Goal: Information Seeking & Learning: Learn about a topic

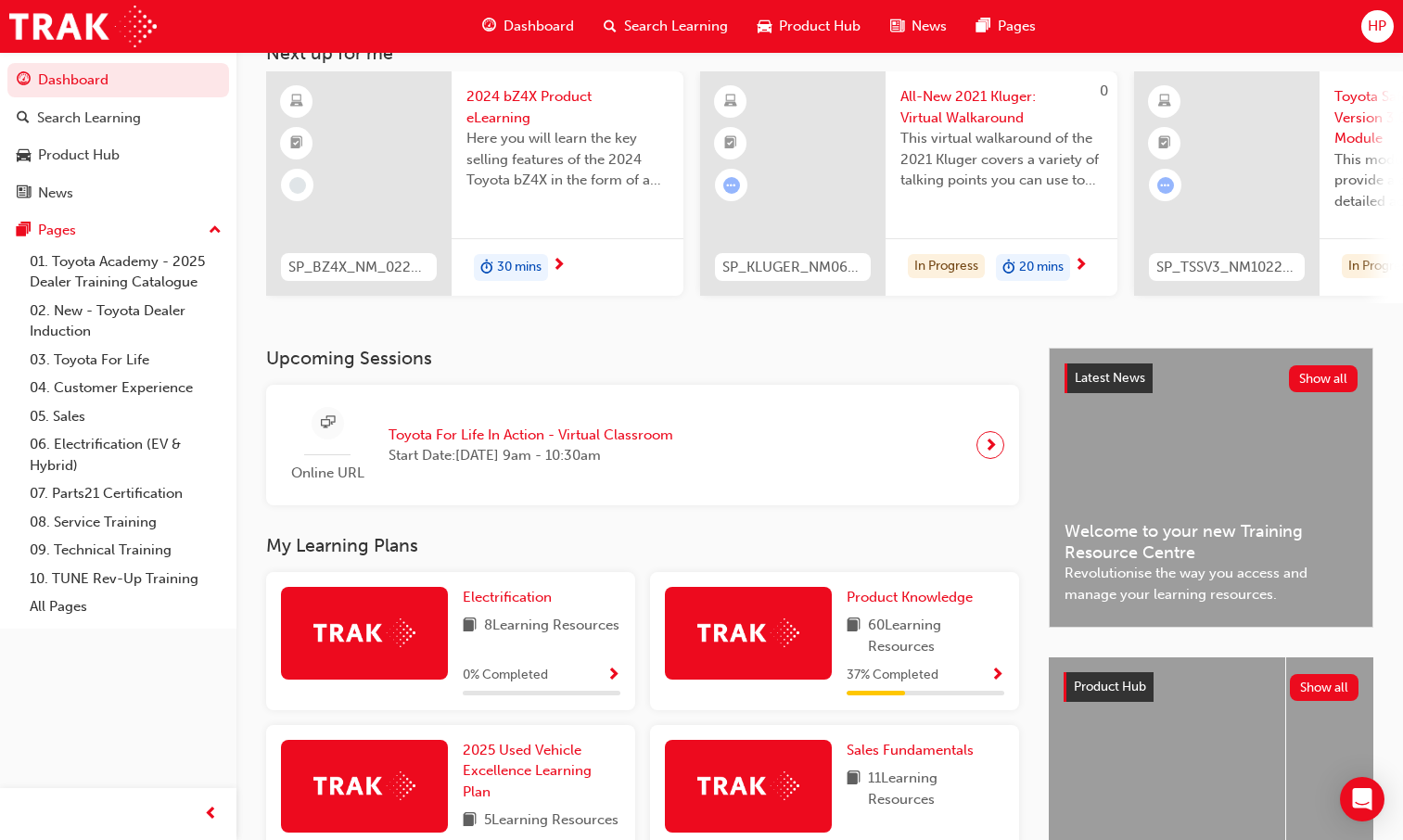
scroll to position [247, 0]
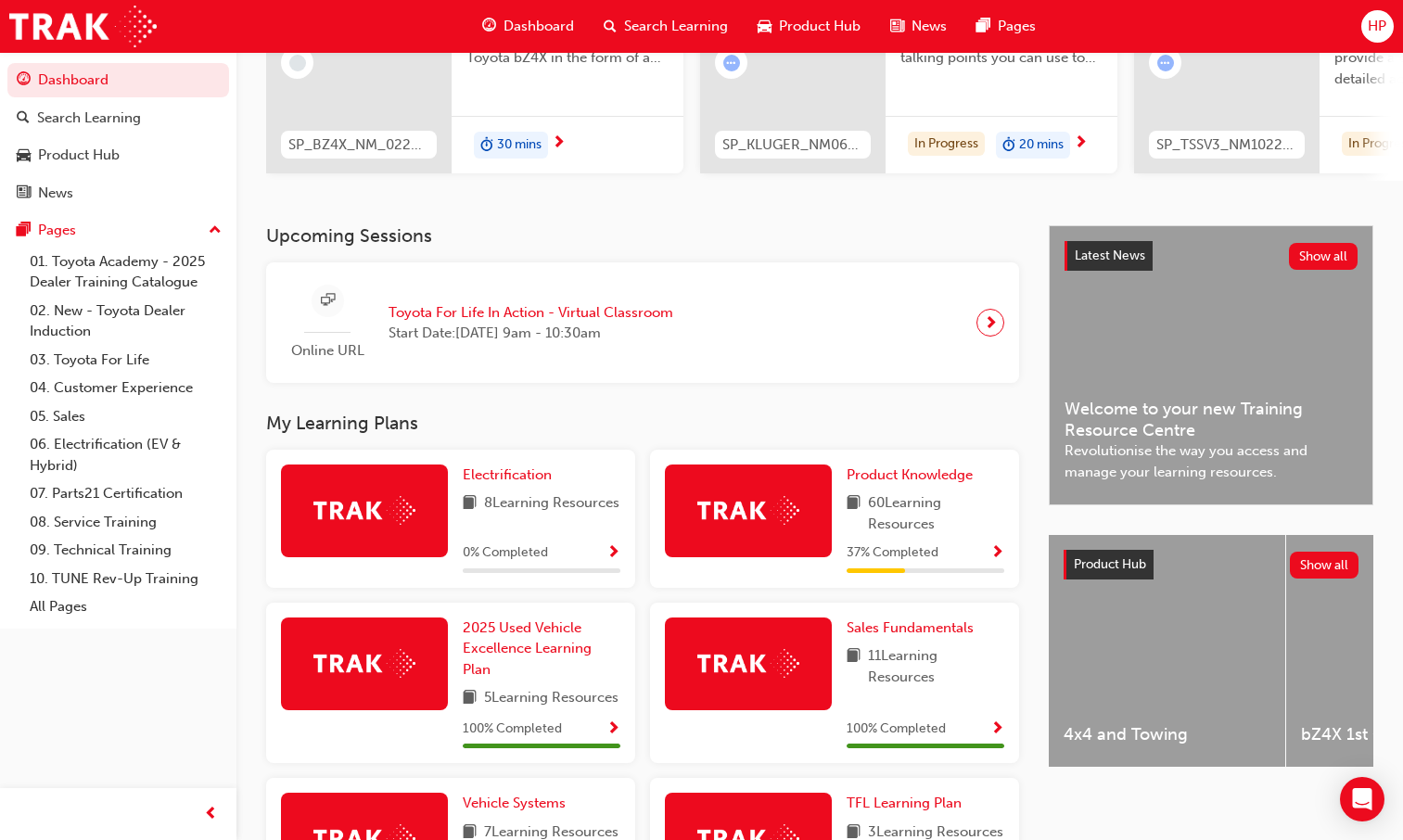
click at [999, 549] on span "Show Progress" at bounding box center [997, 552] width 14 height 16
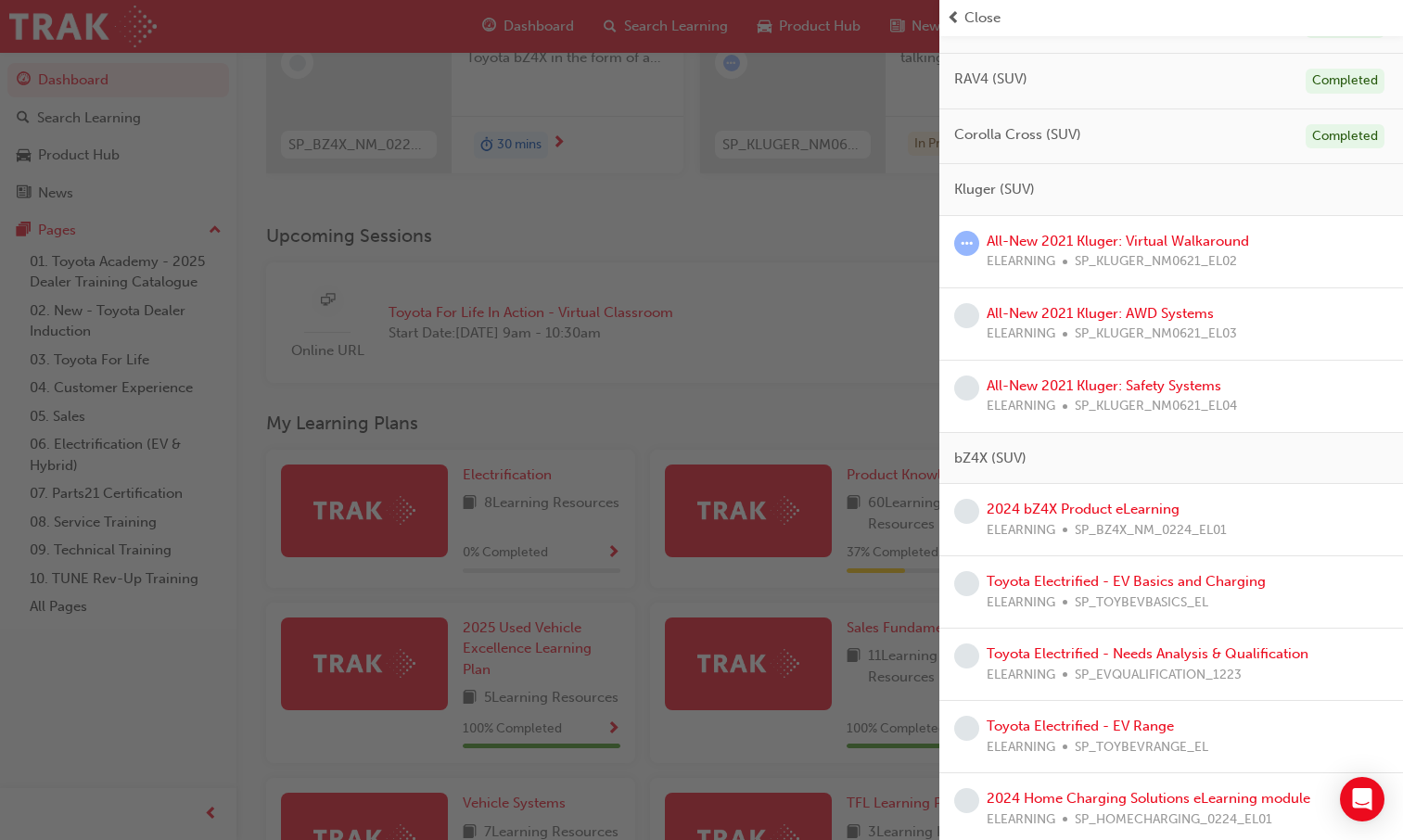
scroll to position [278, 0]
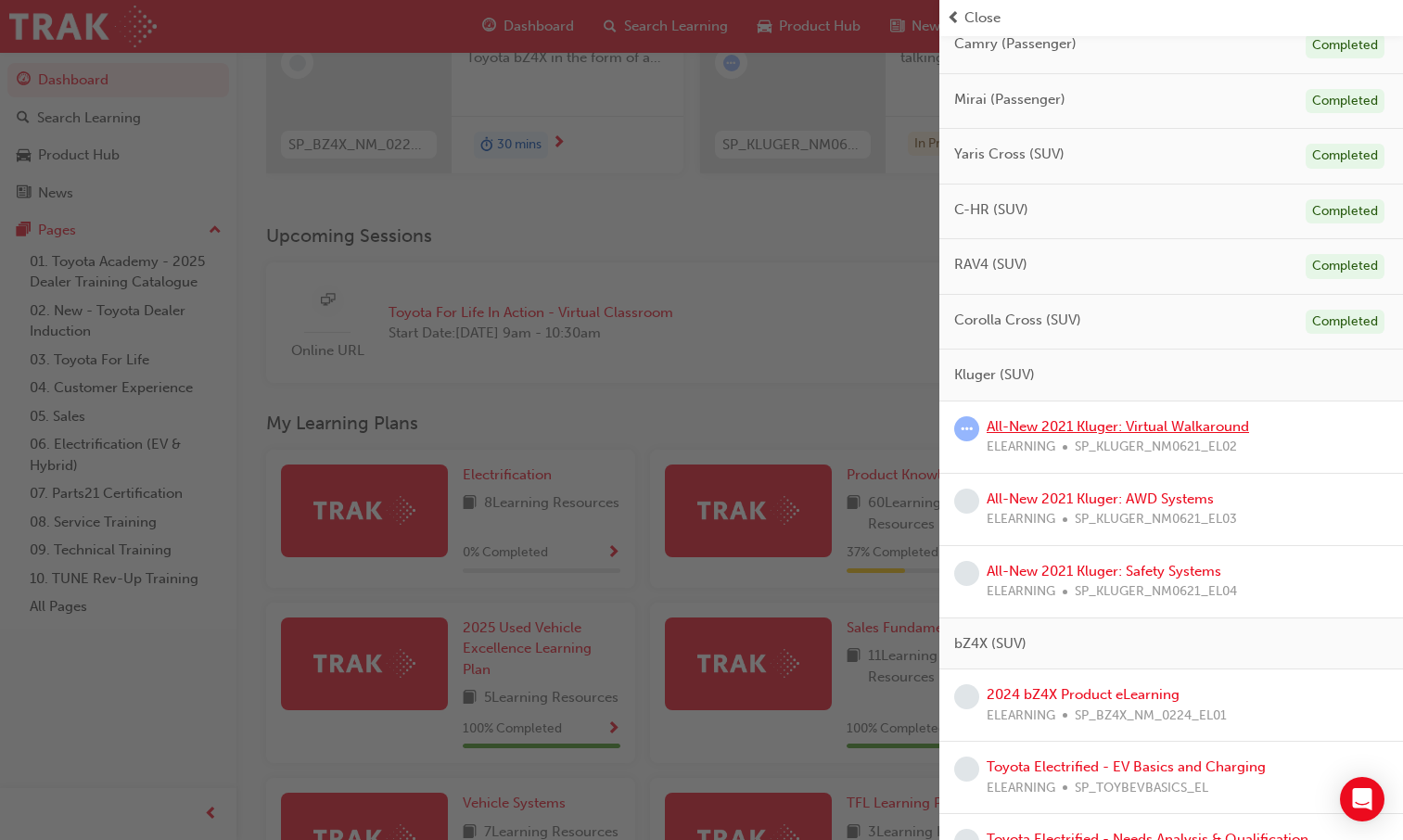
click at [1046, 428] on link "All-New 2021 Kluger: Virtual Walkaround" at bounding box center [1117, 425] width 262 height 16
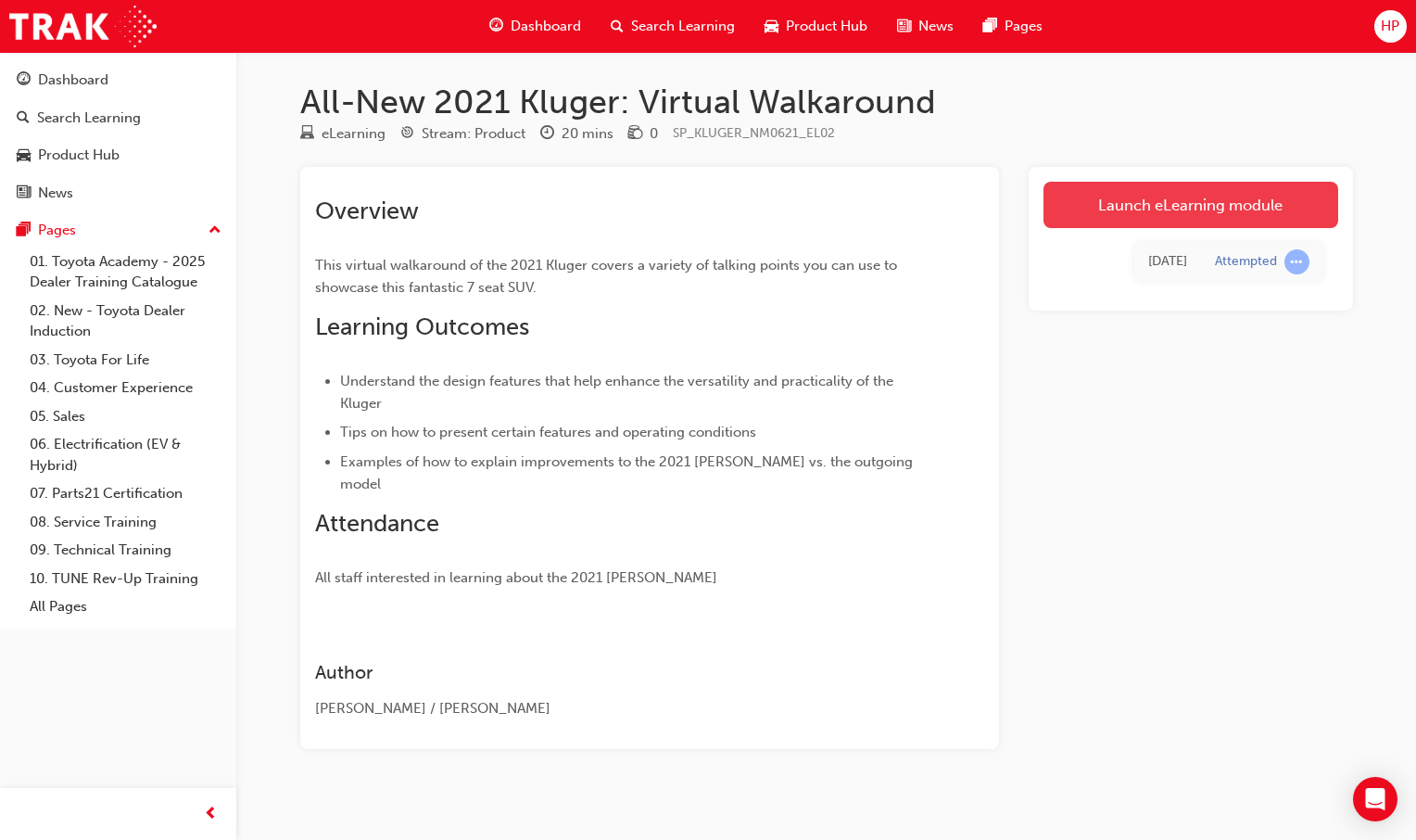
click at [1132, 222] on link "Launch eLearning module" at bounding box center [1190, 204] width 295 height 47
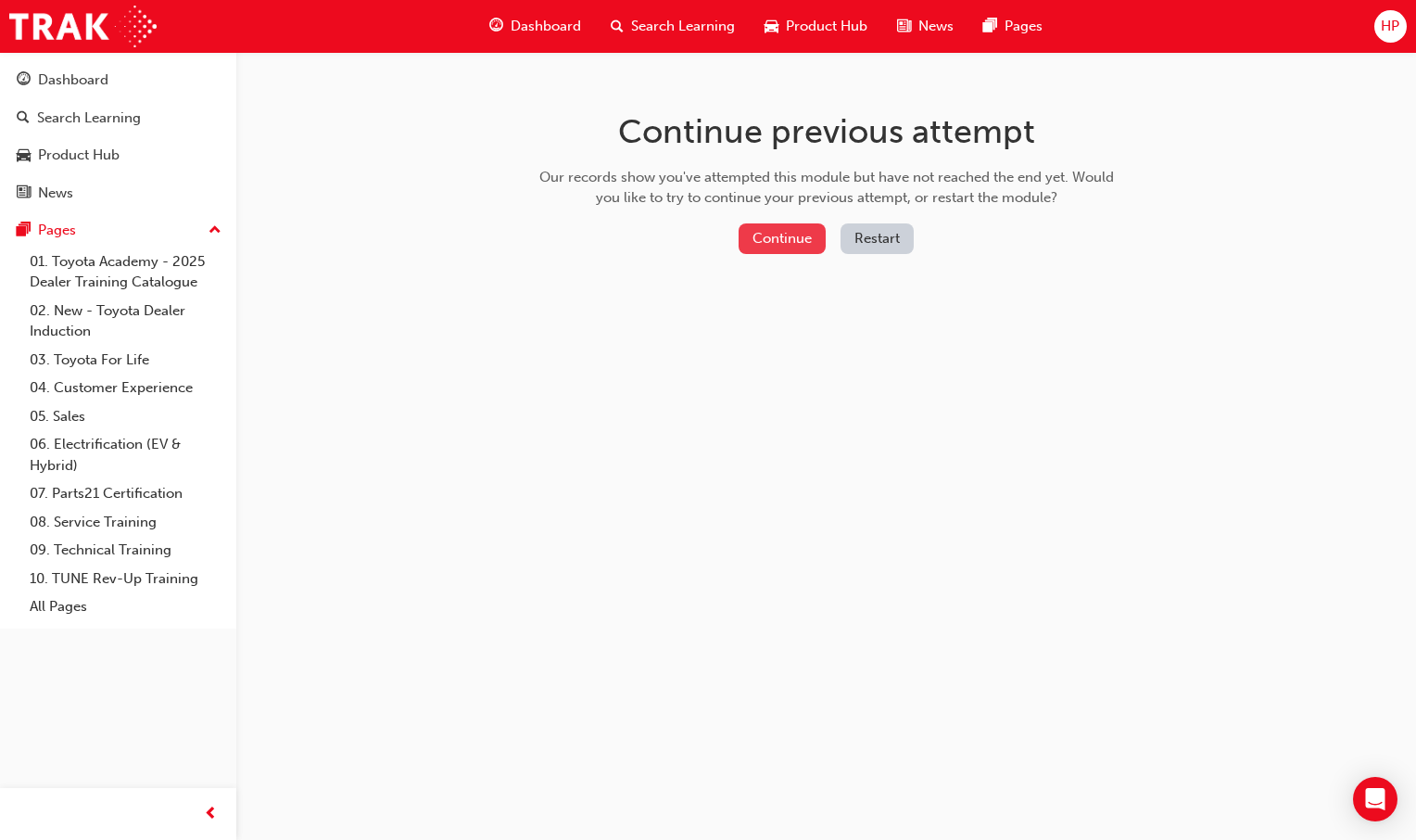
click at [799, 249] on button "Continue" at bounding box center [782, 238] width 87 height 31
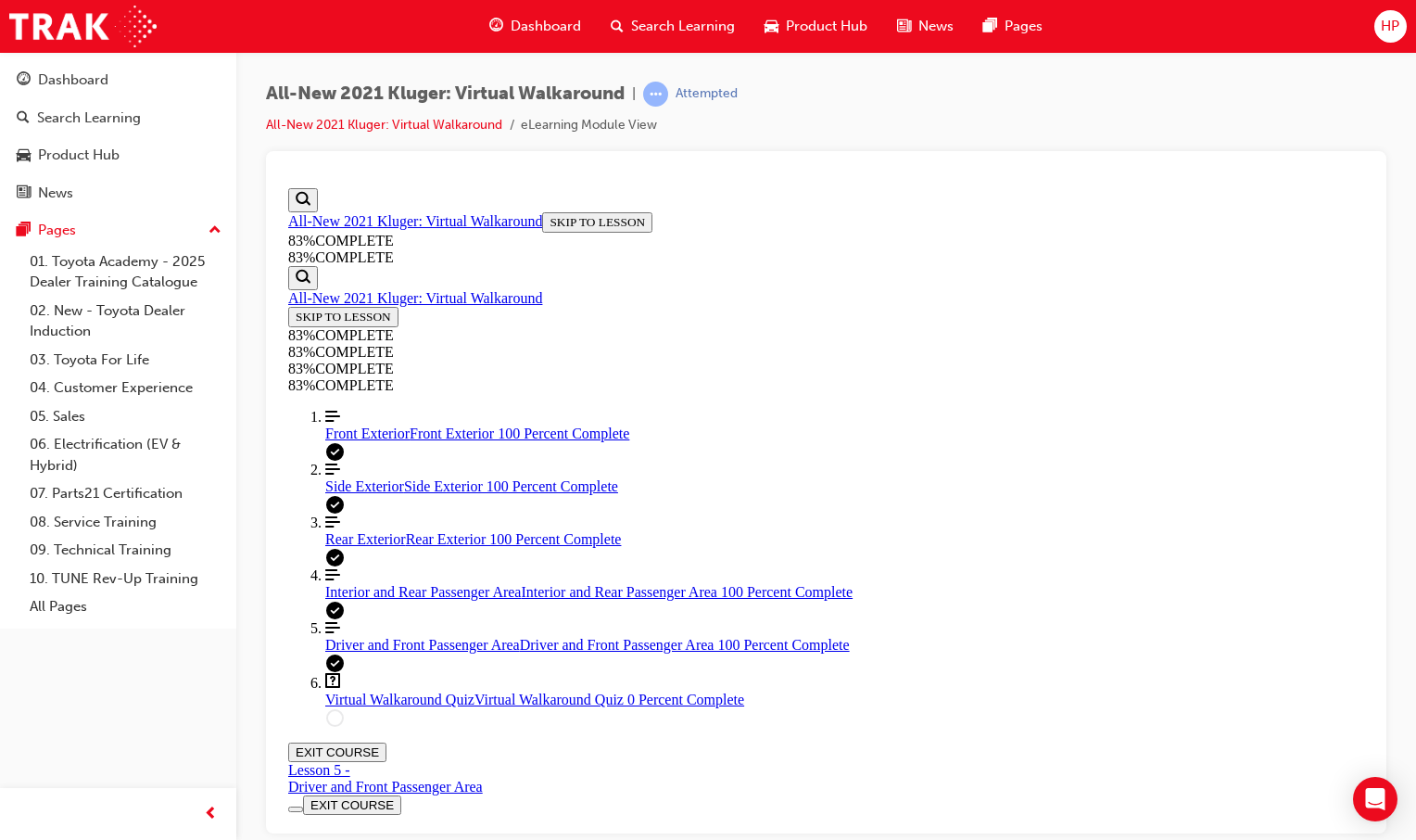
drag, startPoint x: 706, startPoint y: 186, endPoint x: 774, endPoint y: 461, distance: 283.3
drag, startPoint x: 892, startPoint y: 336, endPoint x: 1053, endPoint y: 345, distance: 161.3
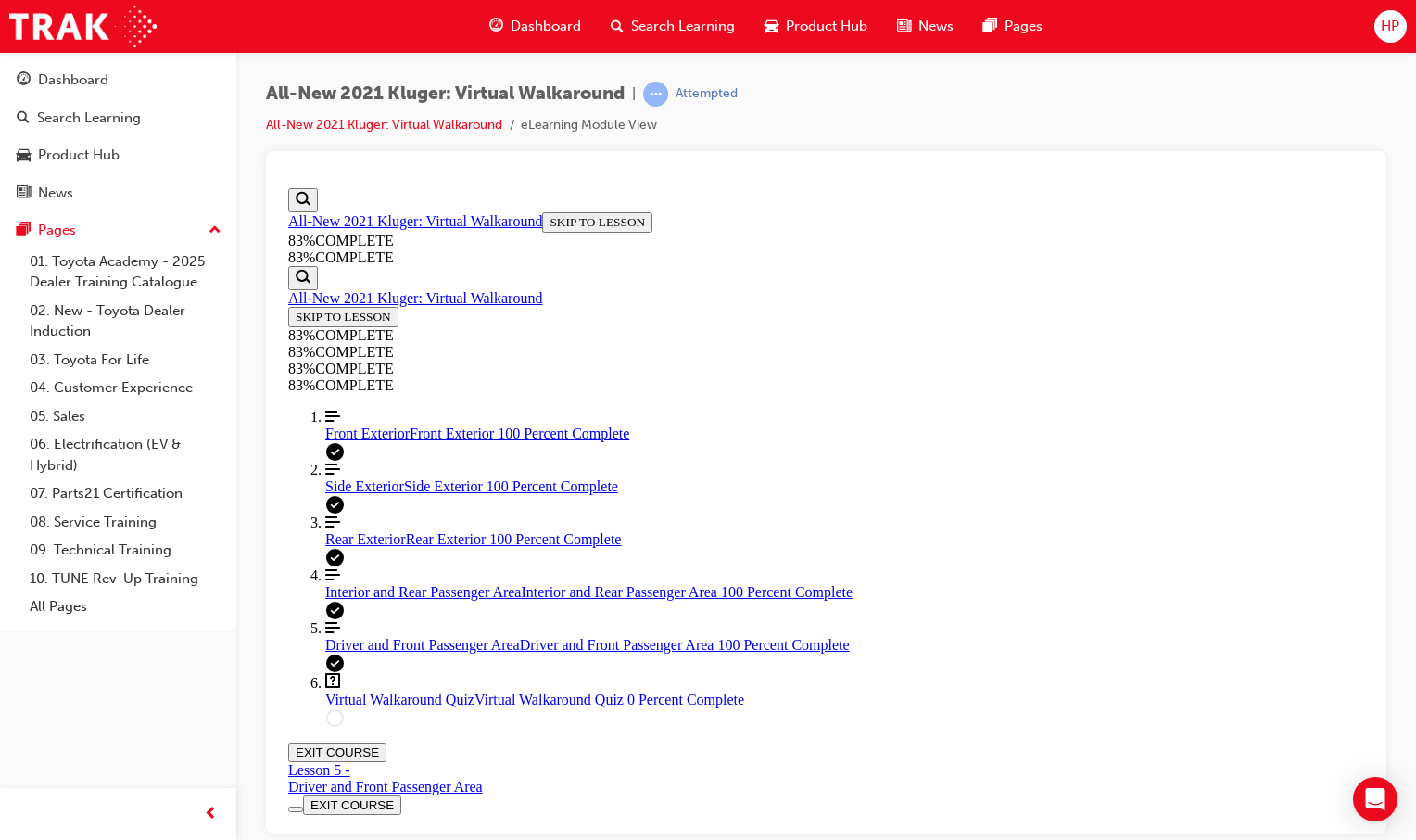
scroll to position [253, 0]
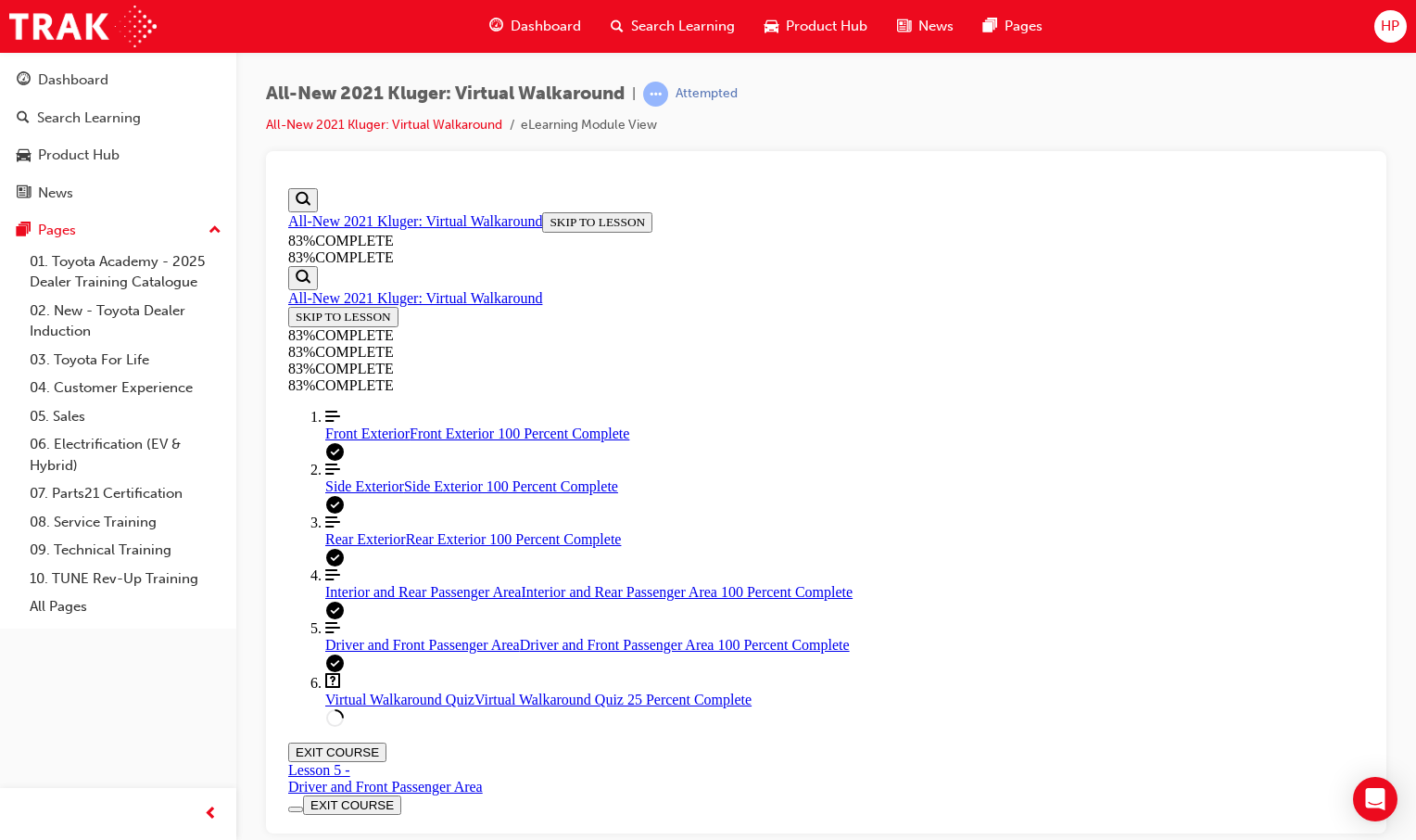
scroll to position [222, 0]
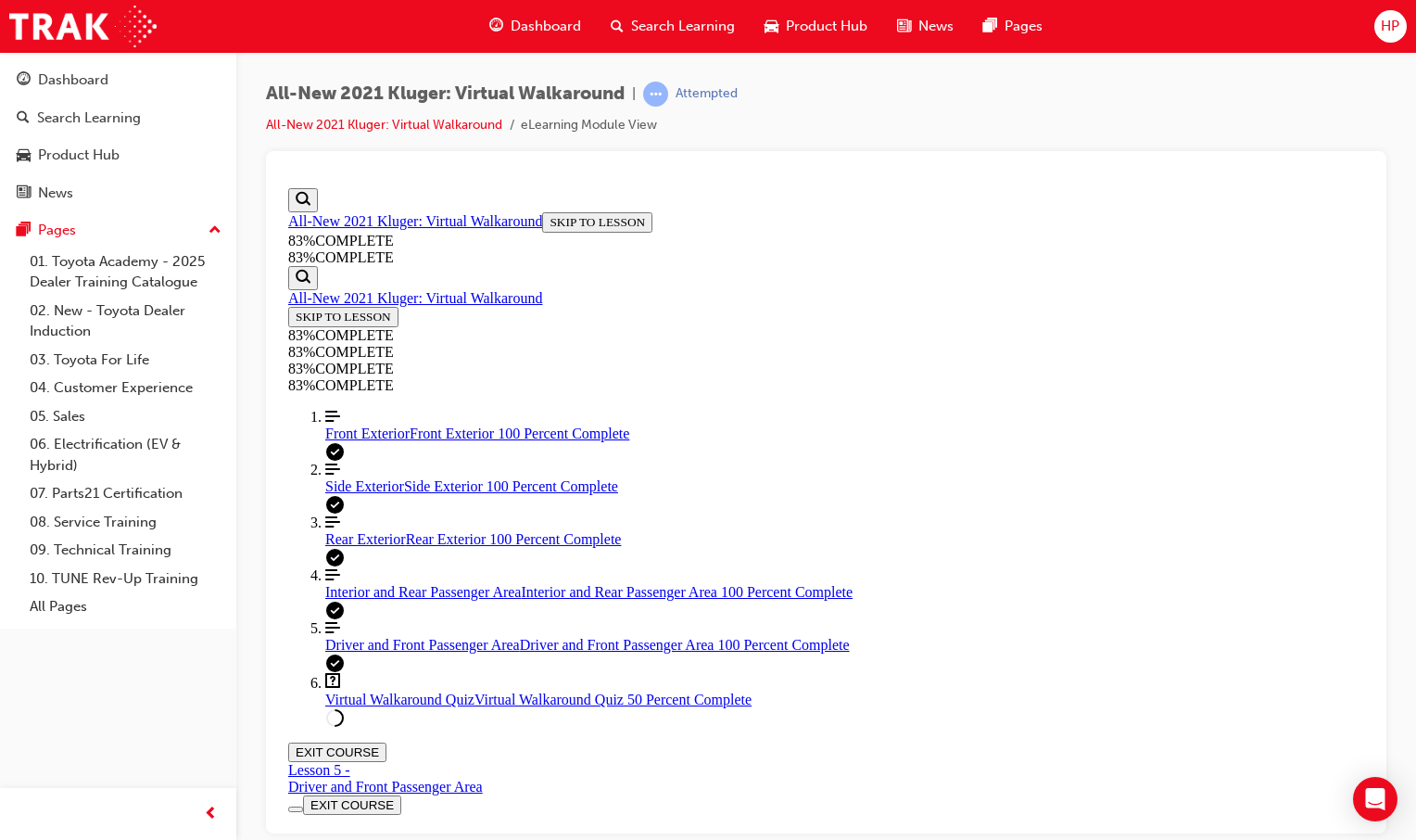
drag, startPoint x: 906, startPoint y: 726, endPoint x: 906, endPoint y: 703, distance: 23.0
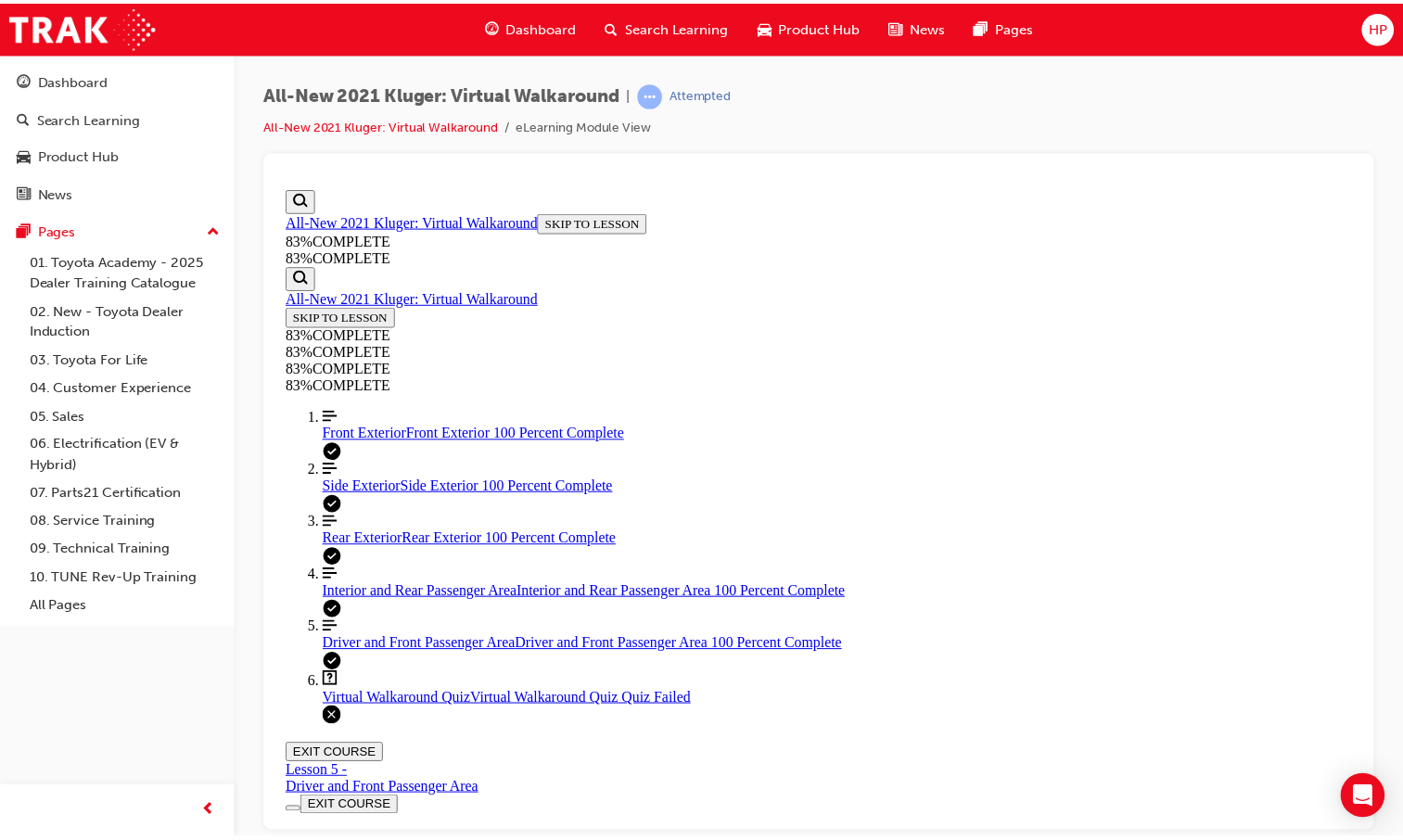
scroll to position [306, 0]
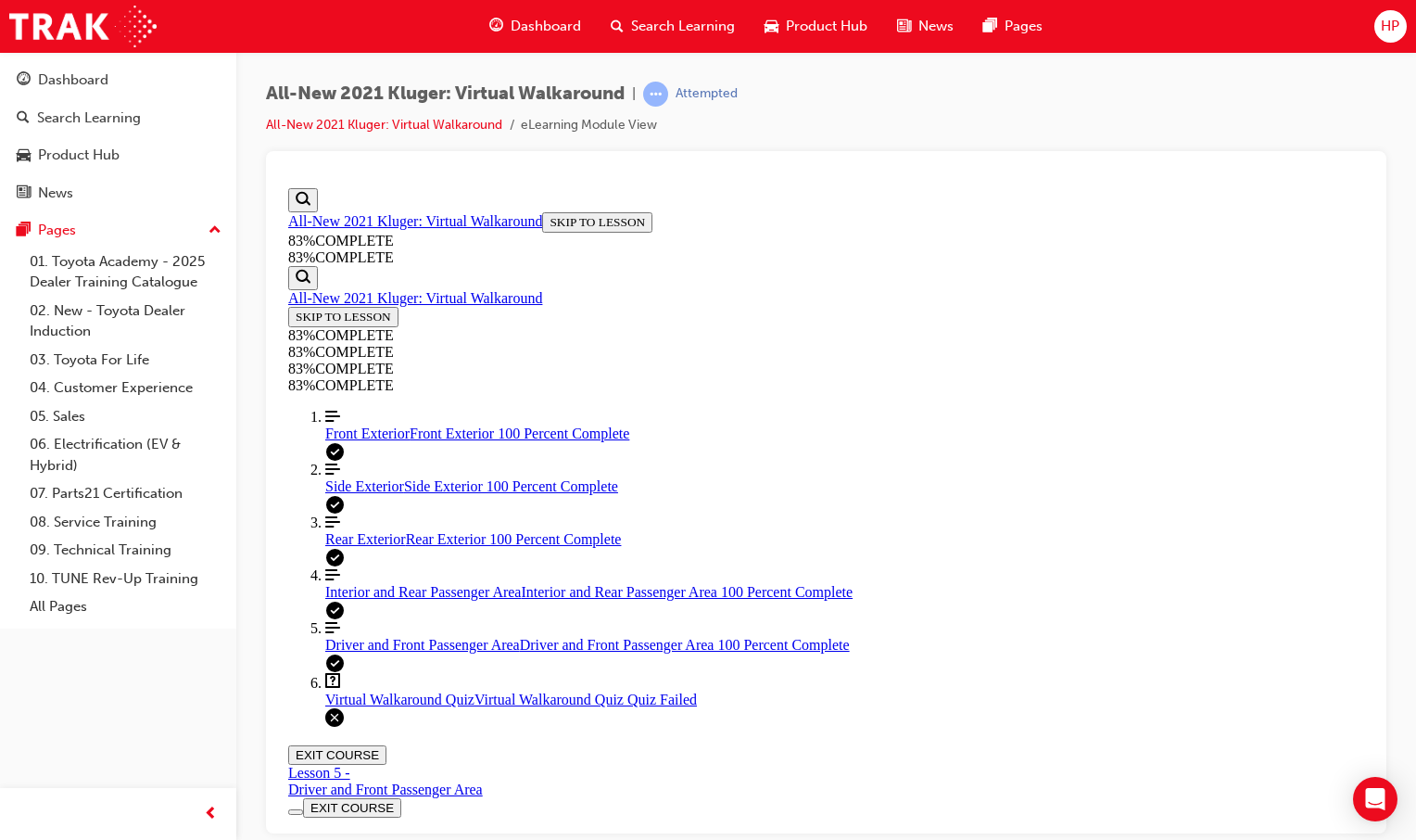
click at [552, 18] on span "Dashboard" at bounding box center [546, 27] width 71 height 21
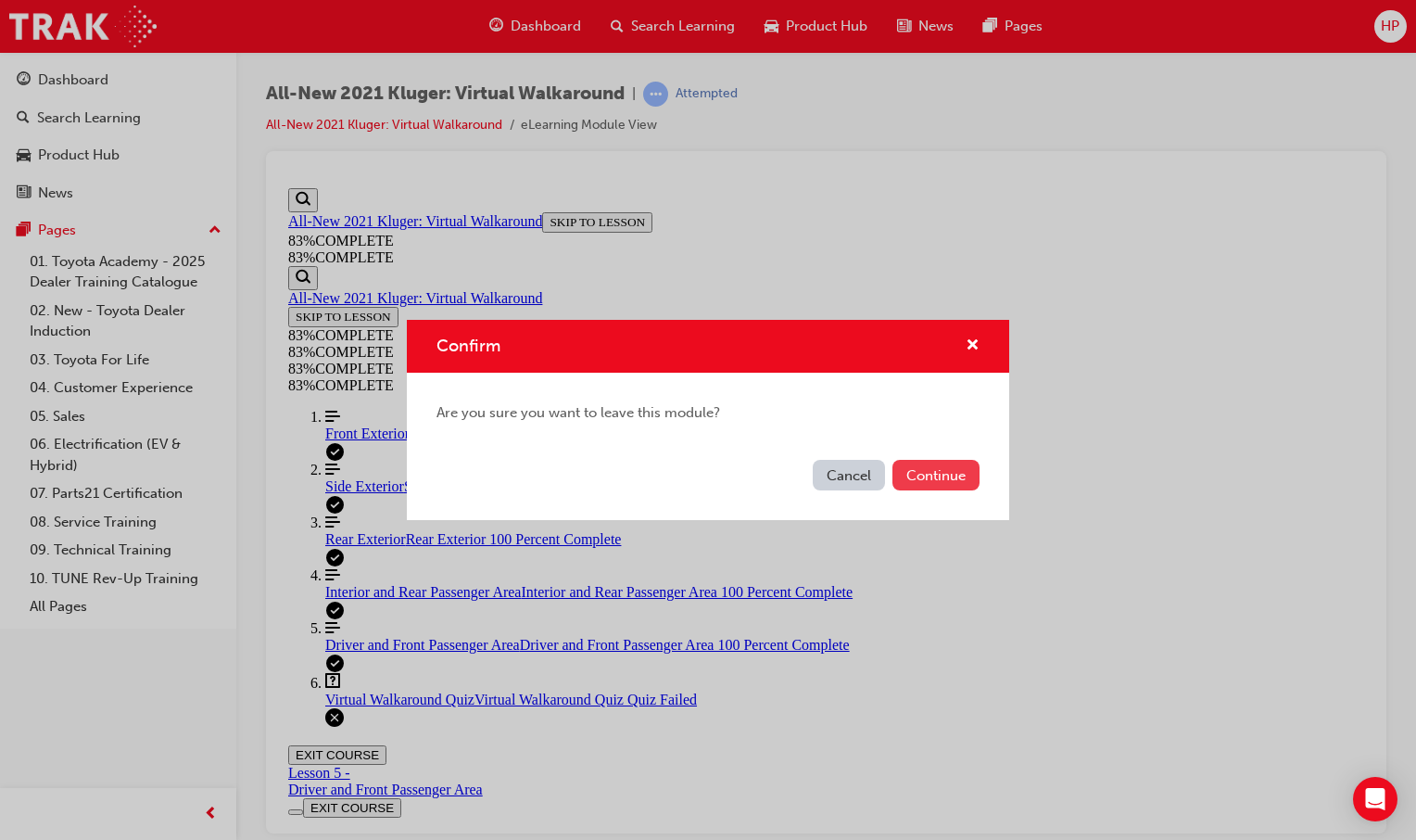
click at [897, 463] on button "Continue" at bounding box center [935, 475] width 87 height 31
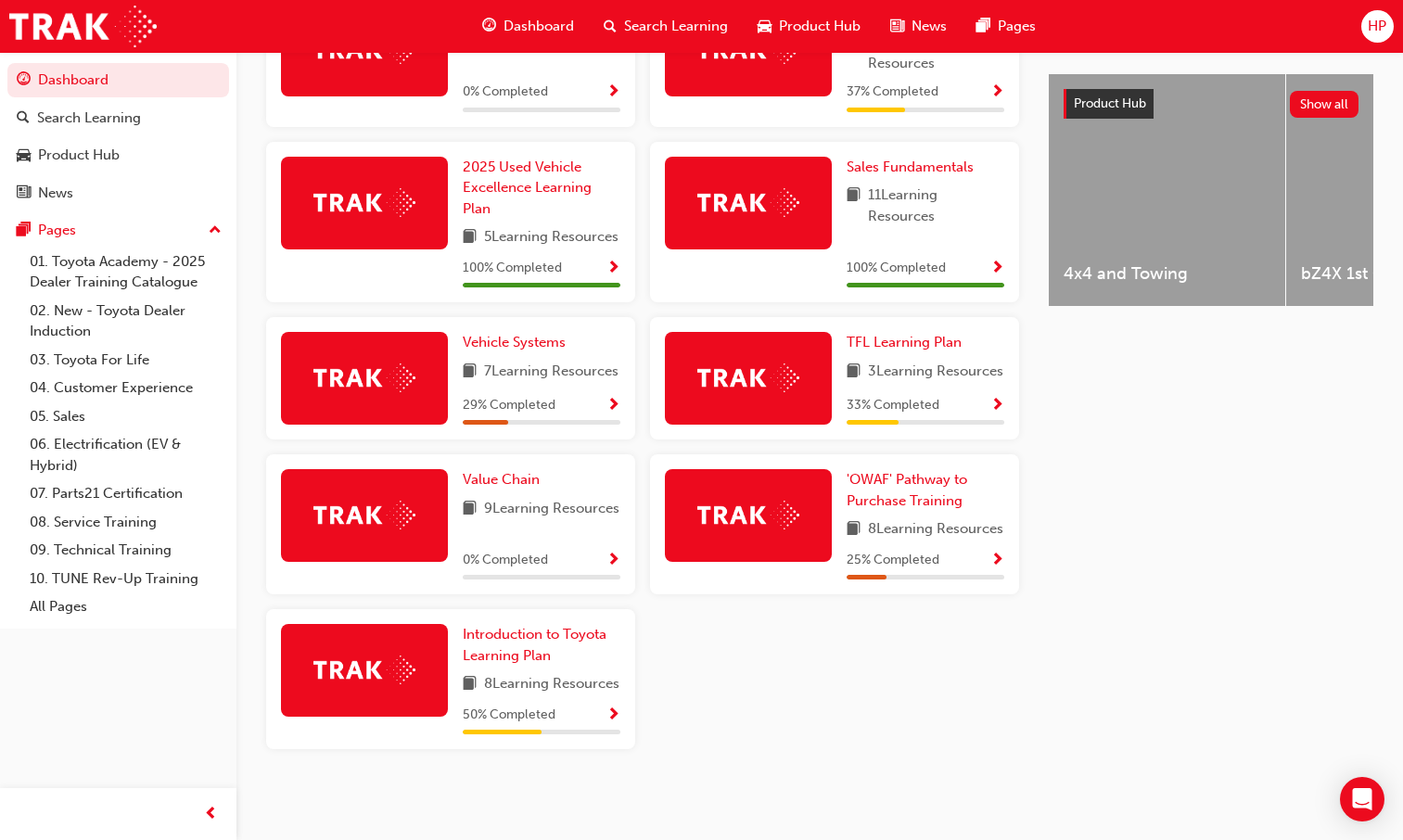
scroll to position [788, 0]
click at [612, 552] on span "Show Progress" at bounding box center [613, 560] width 14 height 16
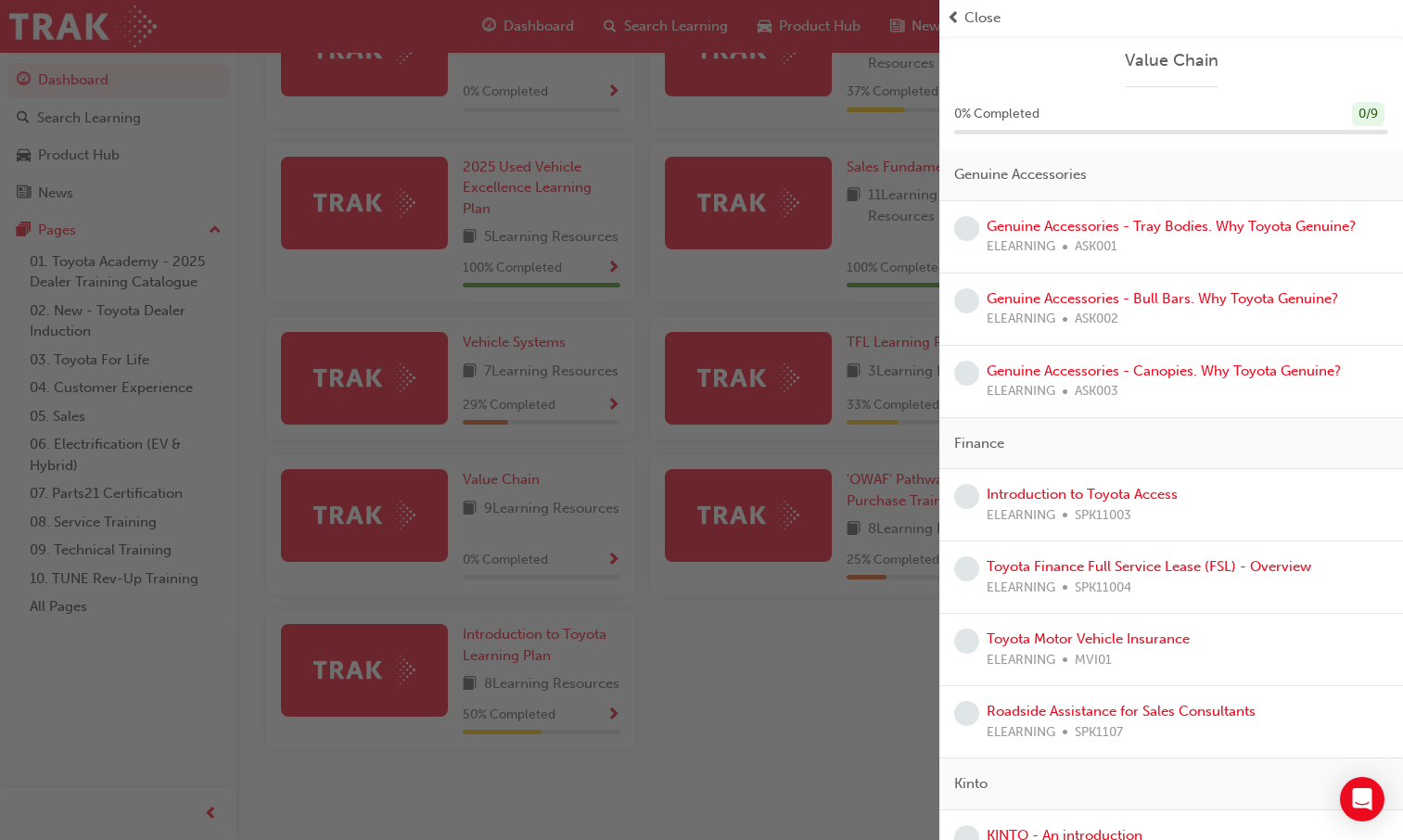
click at [609, 527] on div "button" at bounding box center [469, 420] width 939 height 840
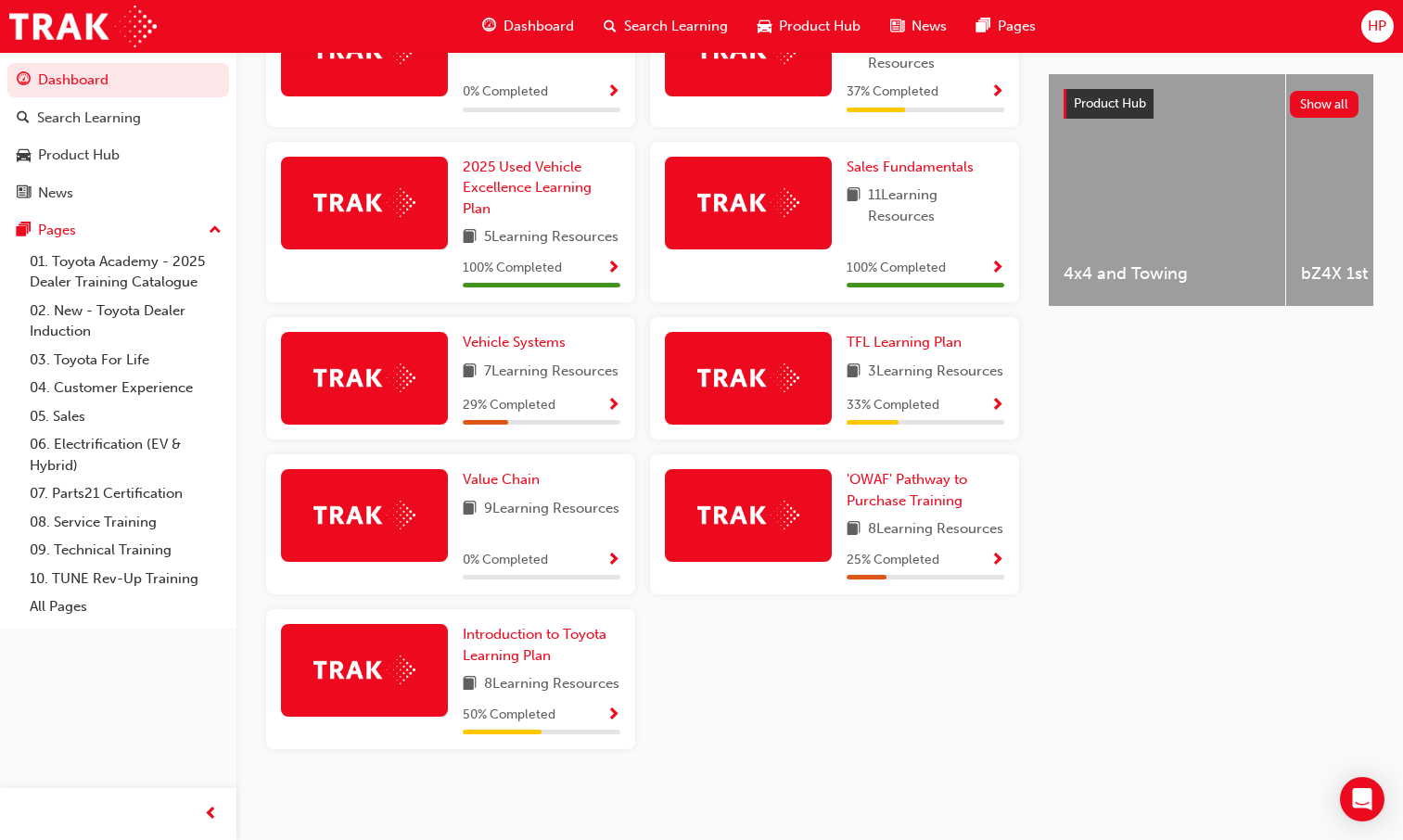
click at [609, 723] on button "button" at bounding box center [613, 715] width 14 height 23
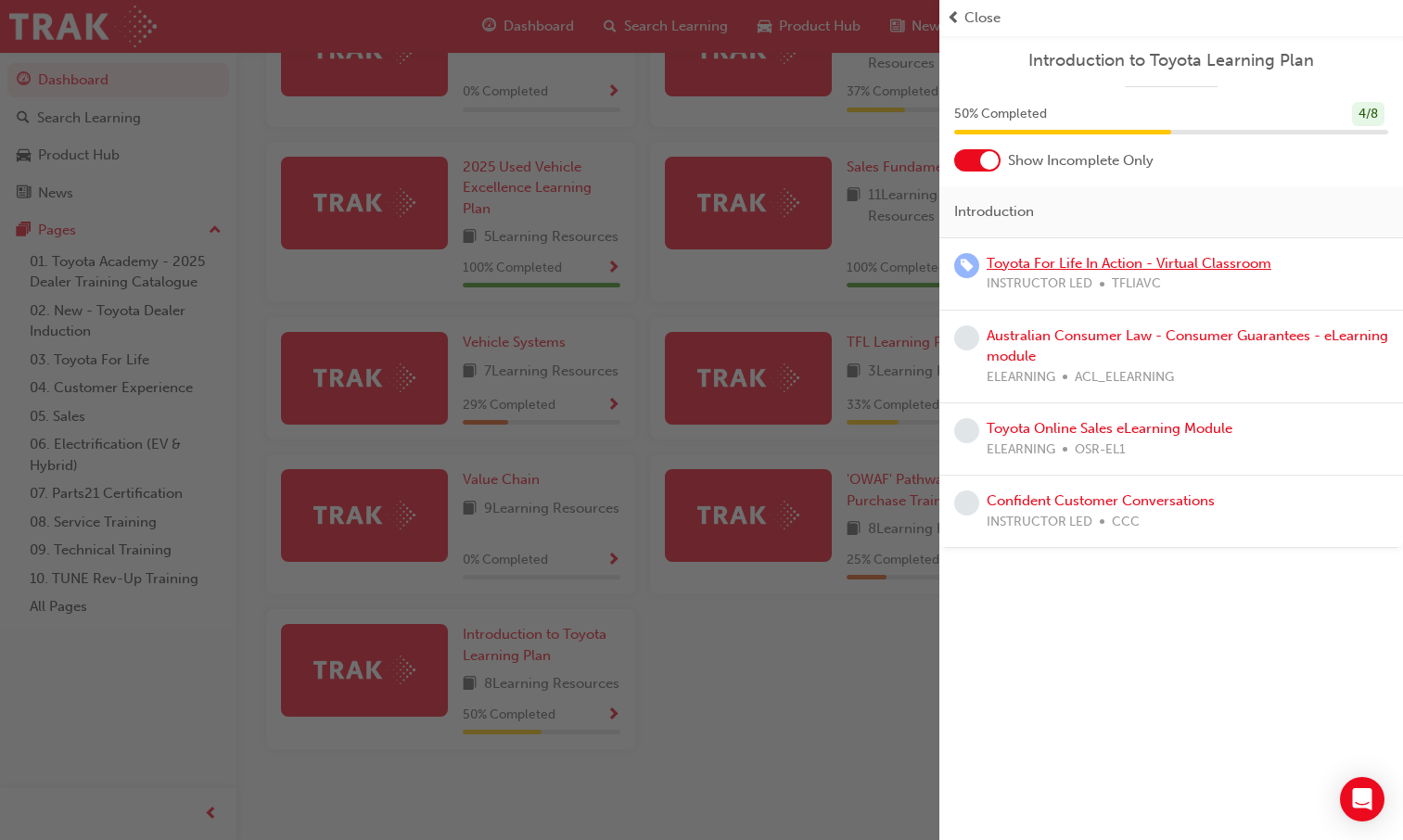
click at [1081, 267] on link "Toyota For Life In Action - Virtual Classroom" at bounding box center [1128, 262] width 284 height 16
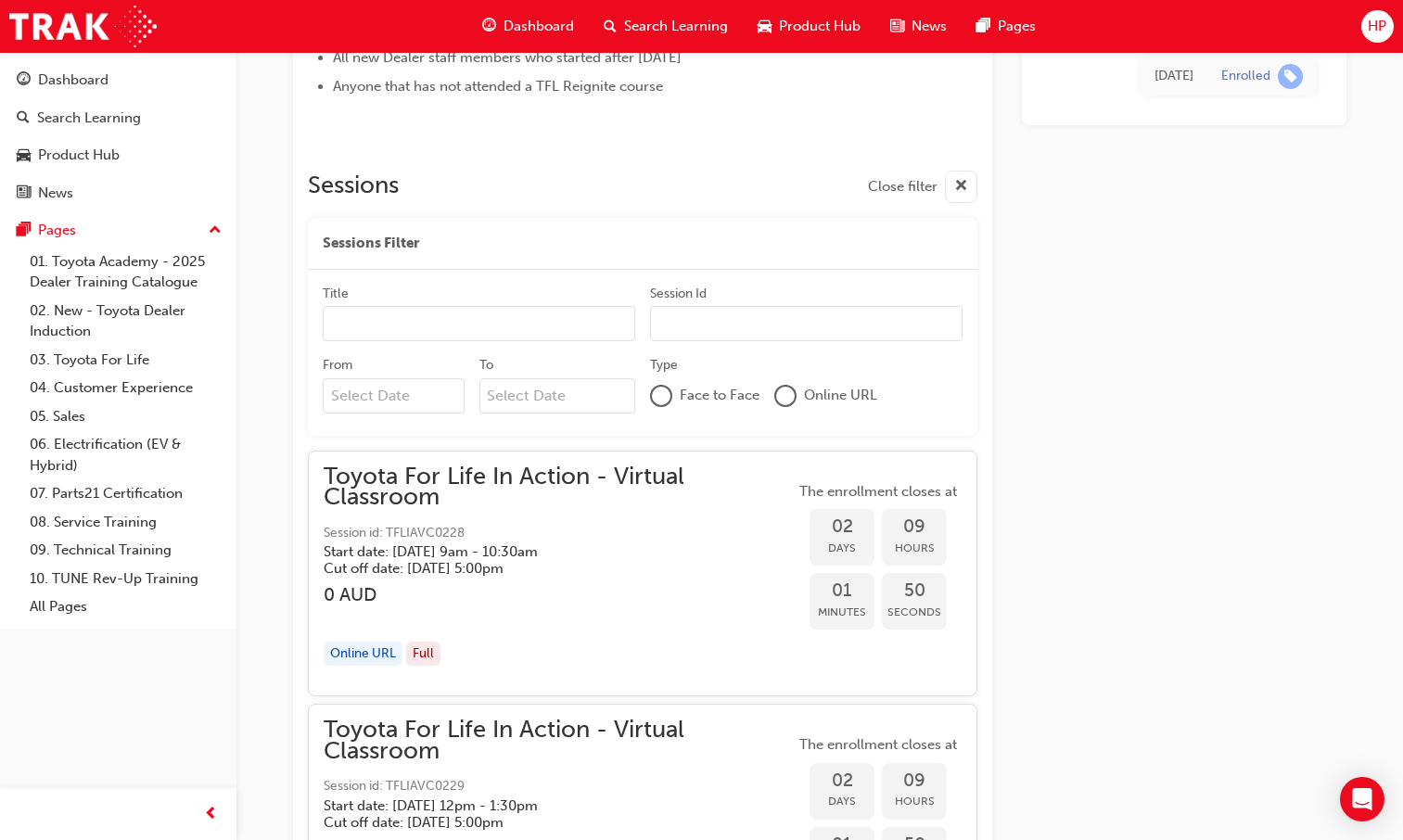
scroll to position [1019, 0]
click at [484, 333] on input "Title" at bounding box center [479, 322] width 313 height 35
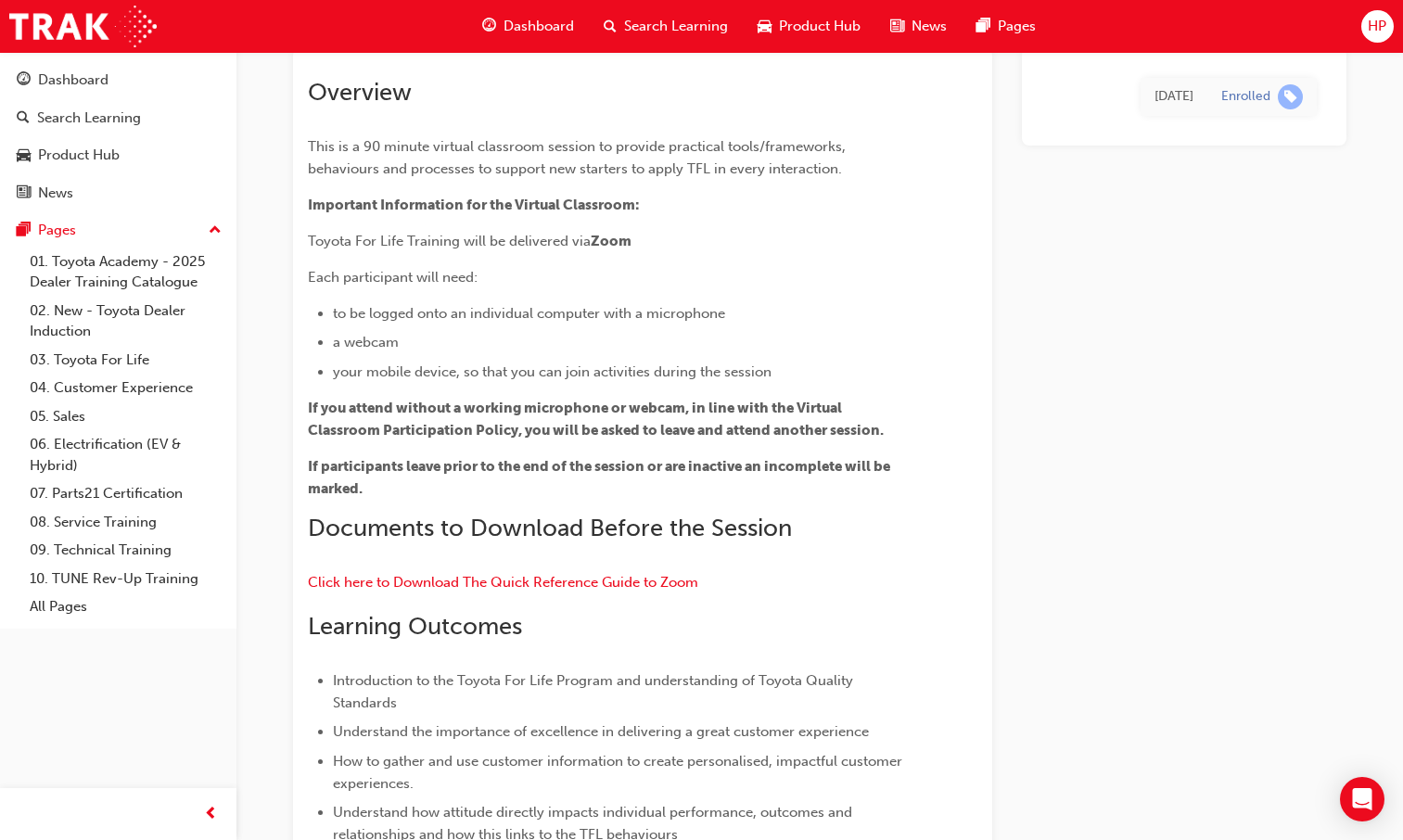
scroll to position [0, 0]
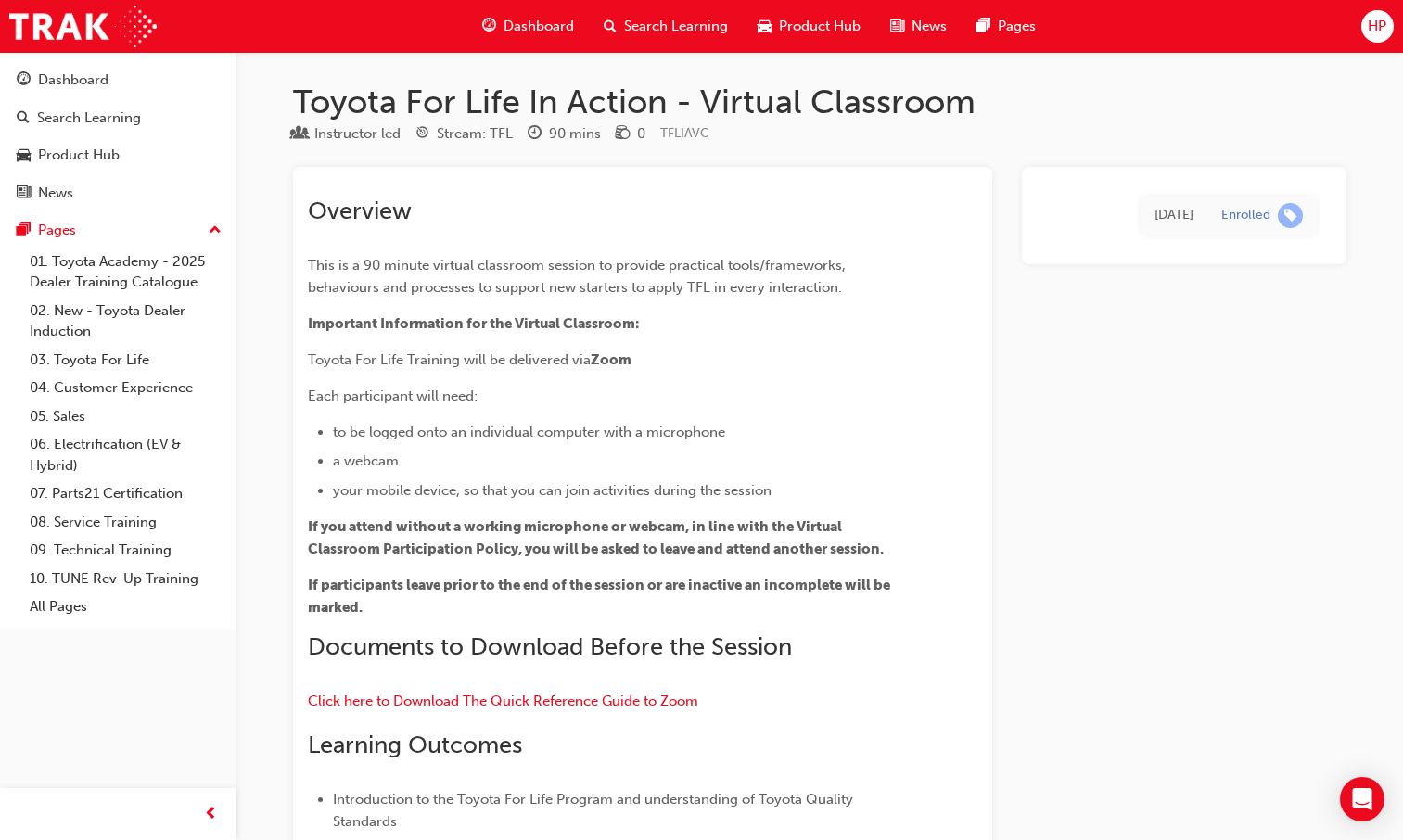
click at [537, 27] on span "Dashboard" at bounding box center [539, 27] width 71 height 21
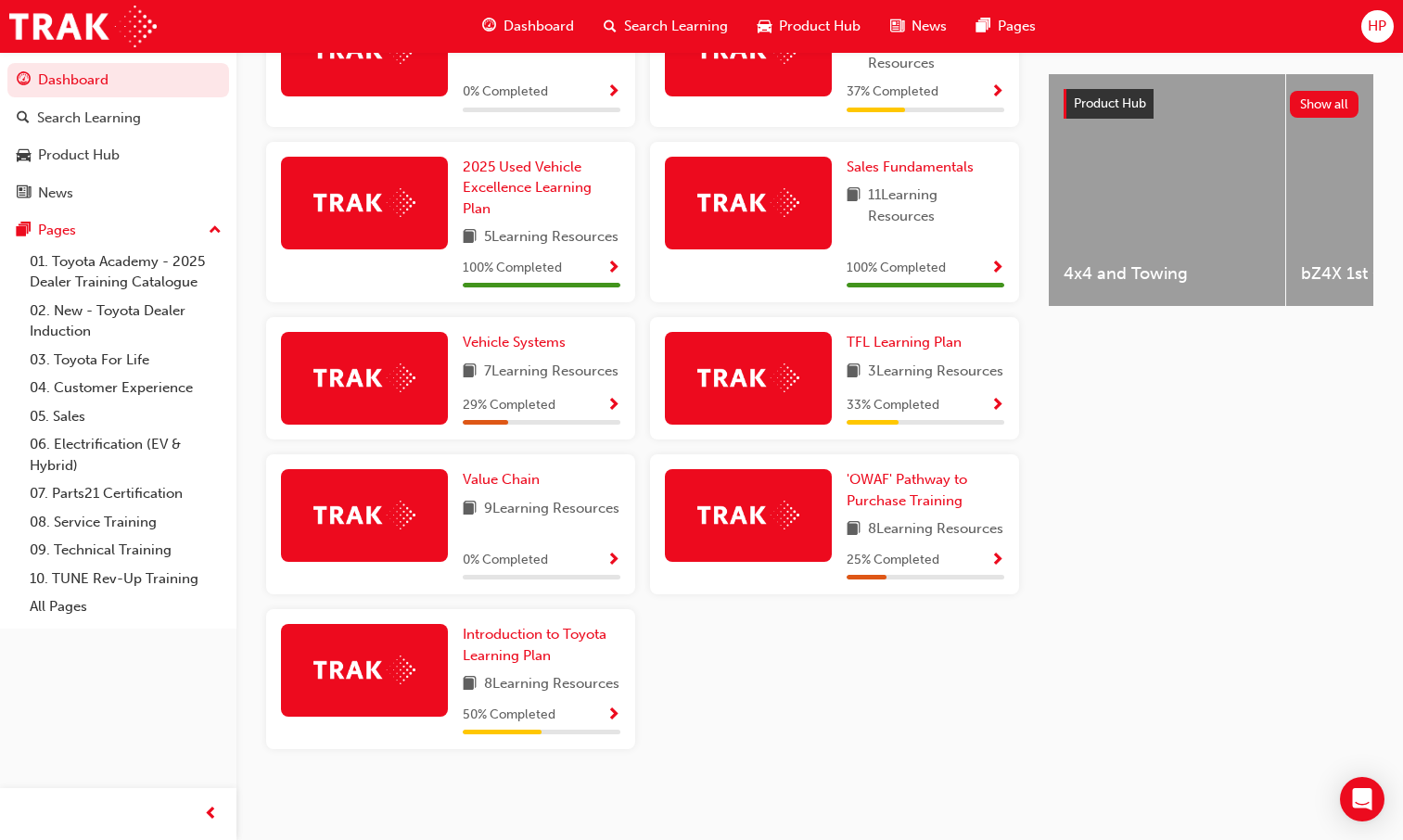
scroll to position [788, 0]
click at [613, 398] on span "Show Progress" at bounding box center [613, 405] width 14 height 16
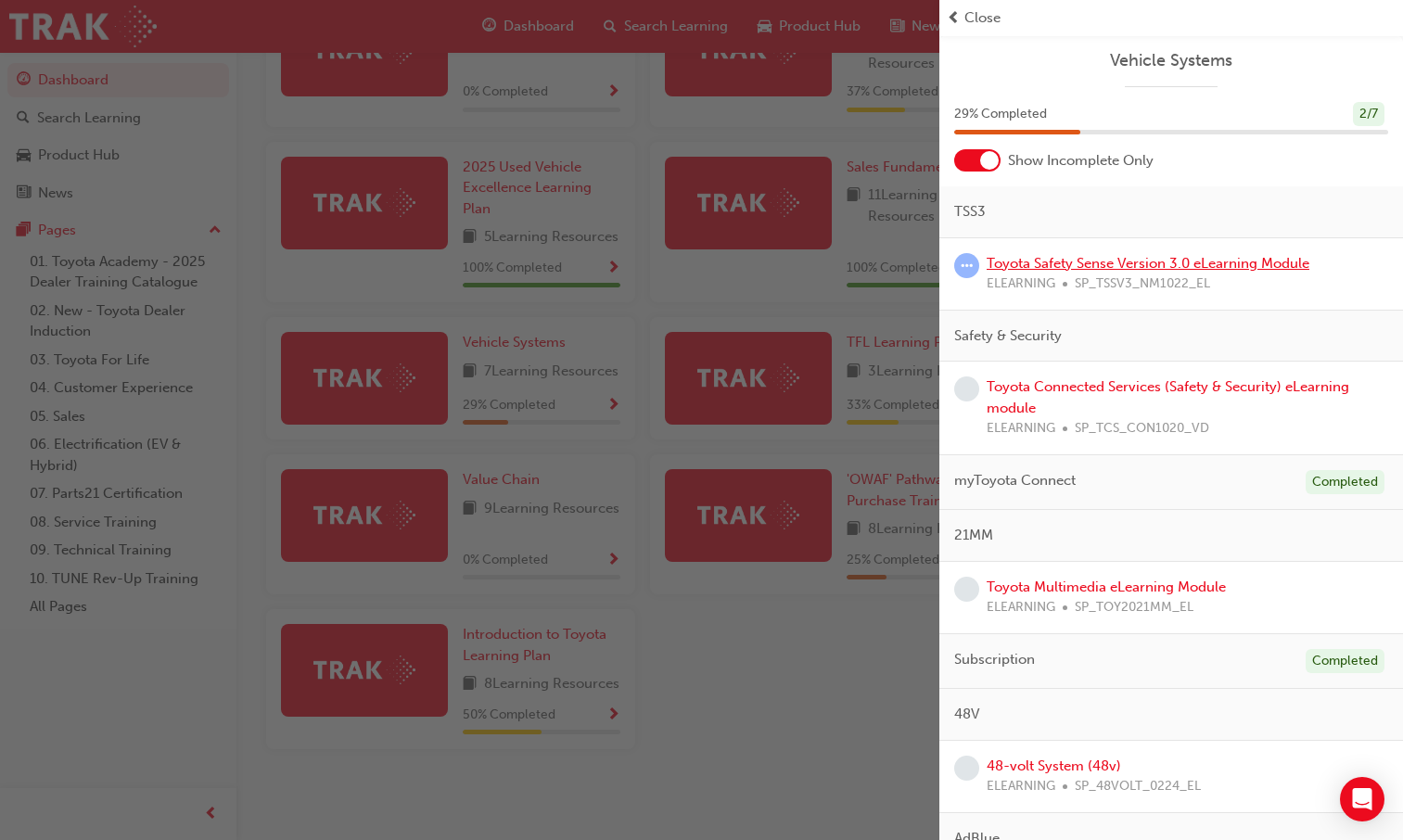
click at [1009, 267] on link "Toyota Safety Sense Version 3.0 eLearning Module" at bounding box center [1147, 262] width 322 height 16
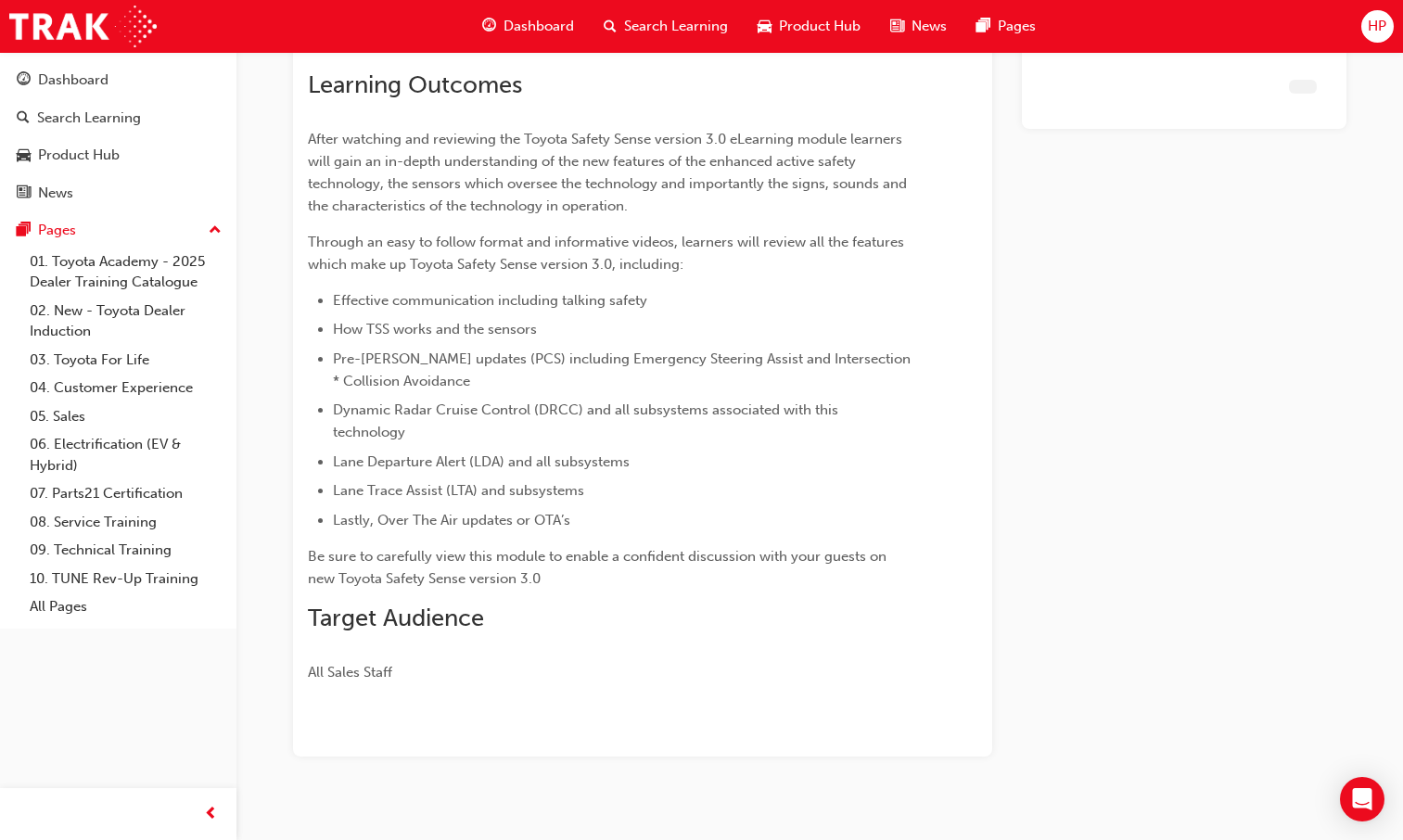
scroll to position [345, 0]
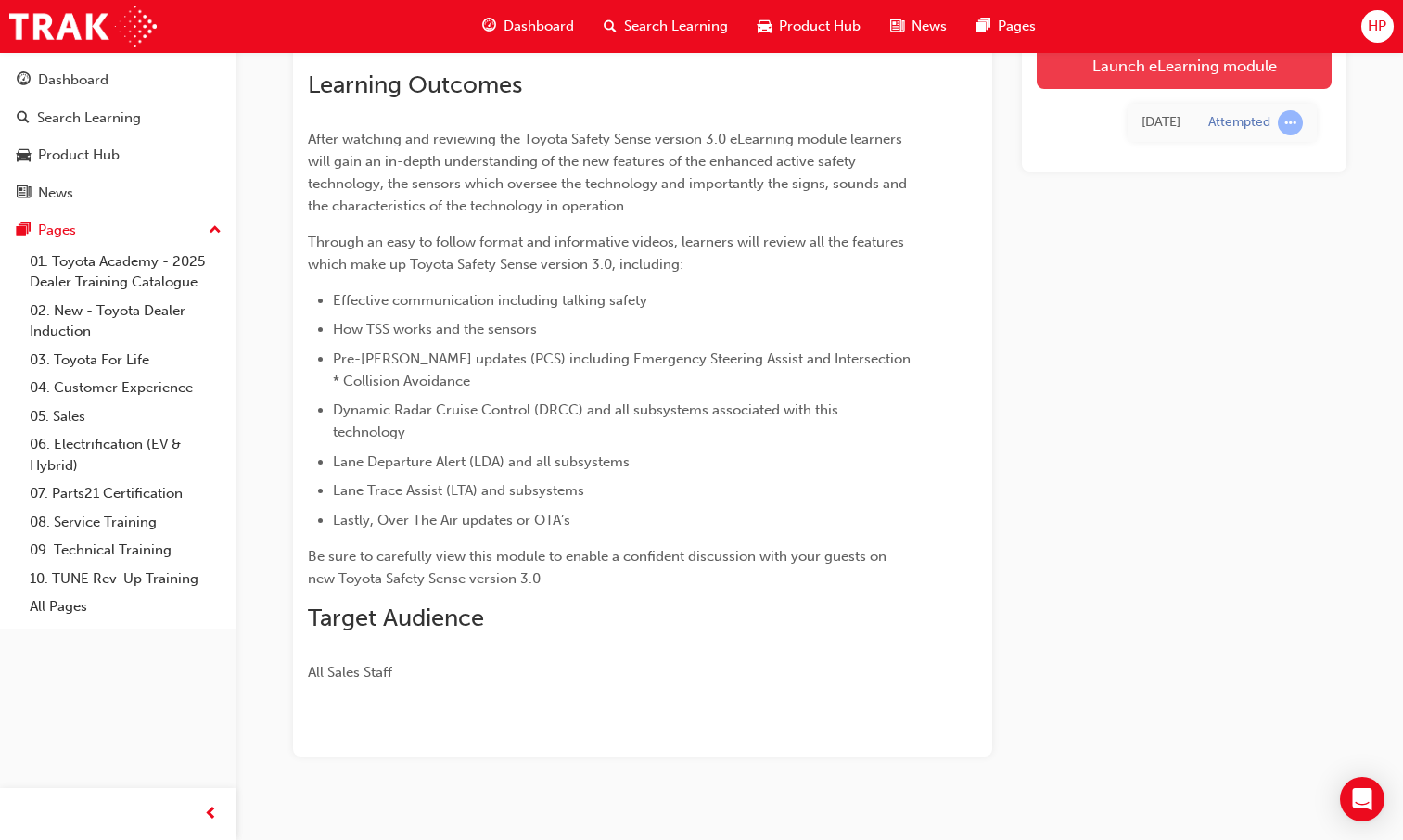
click at [1122, 80] on link "Launch eLearning module" at bounding box center [1184, 66] width 295 height 47
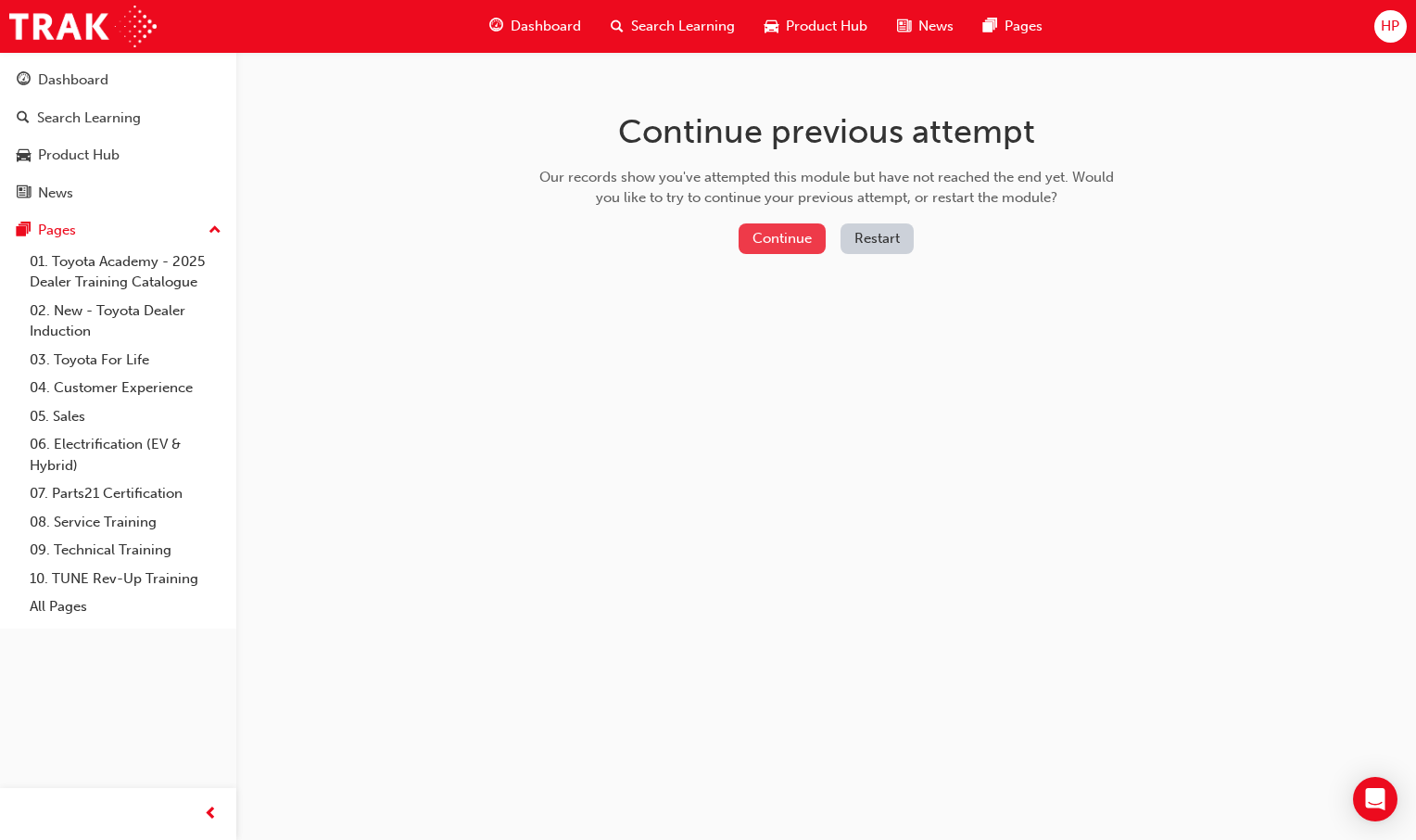
click at [794, 251] on button "Continue" at bounding box center [782, 238] width 87 height 31
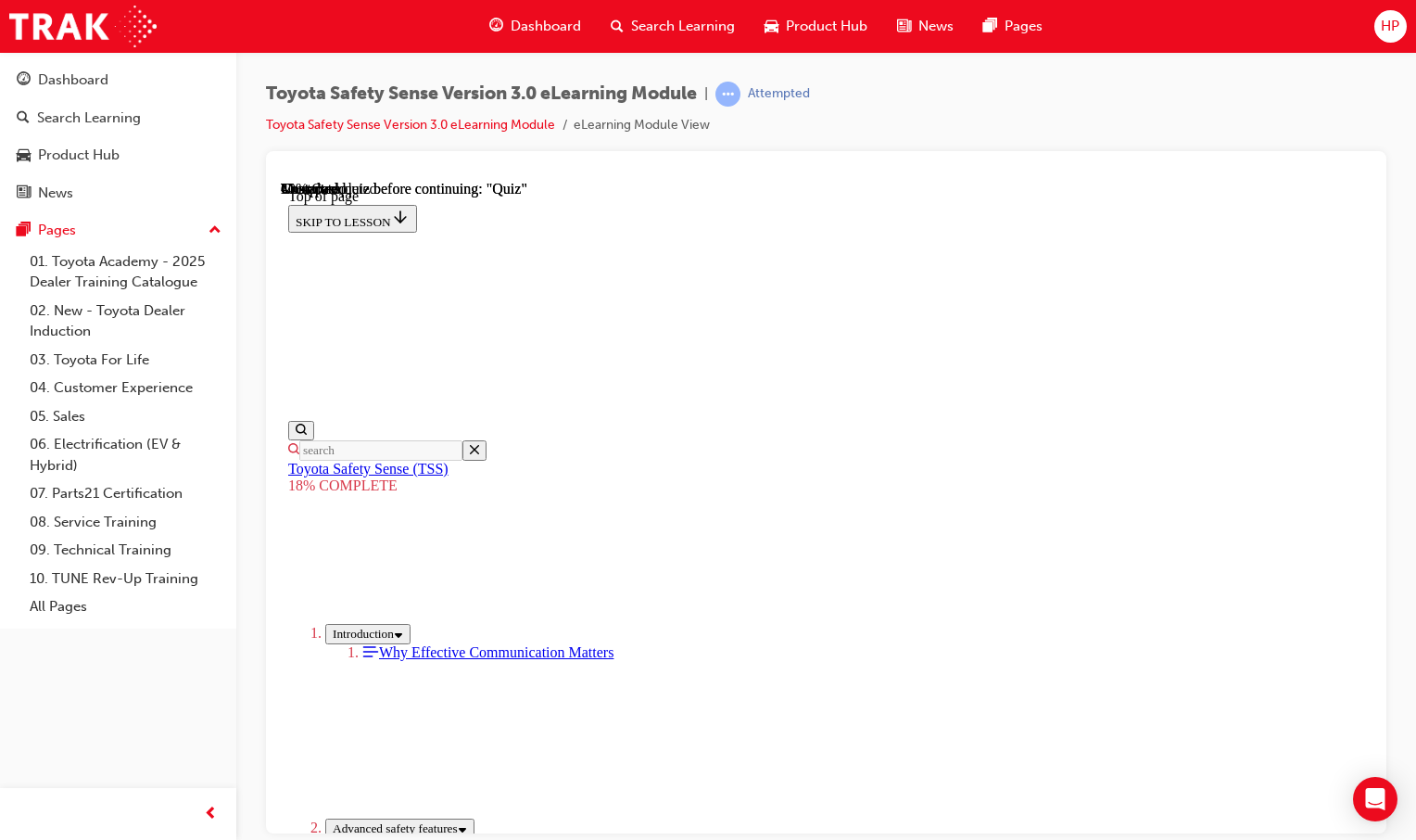
scroll to position [1076, 0]
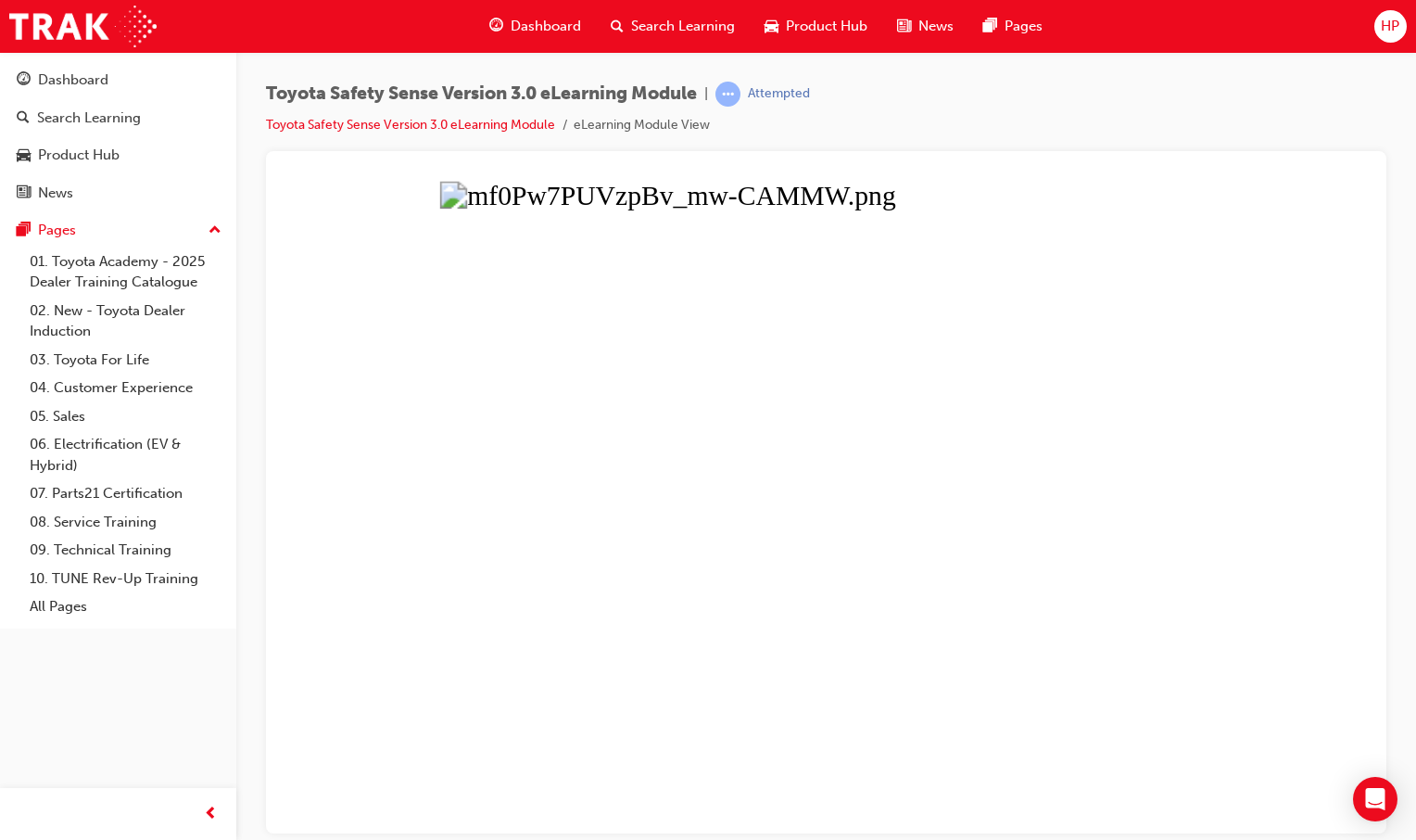
click at [850, 394] on button "Unzoom image" at bounding box center [826, 506] width 1091 height 652
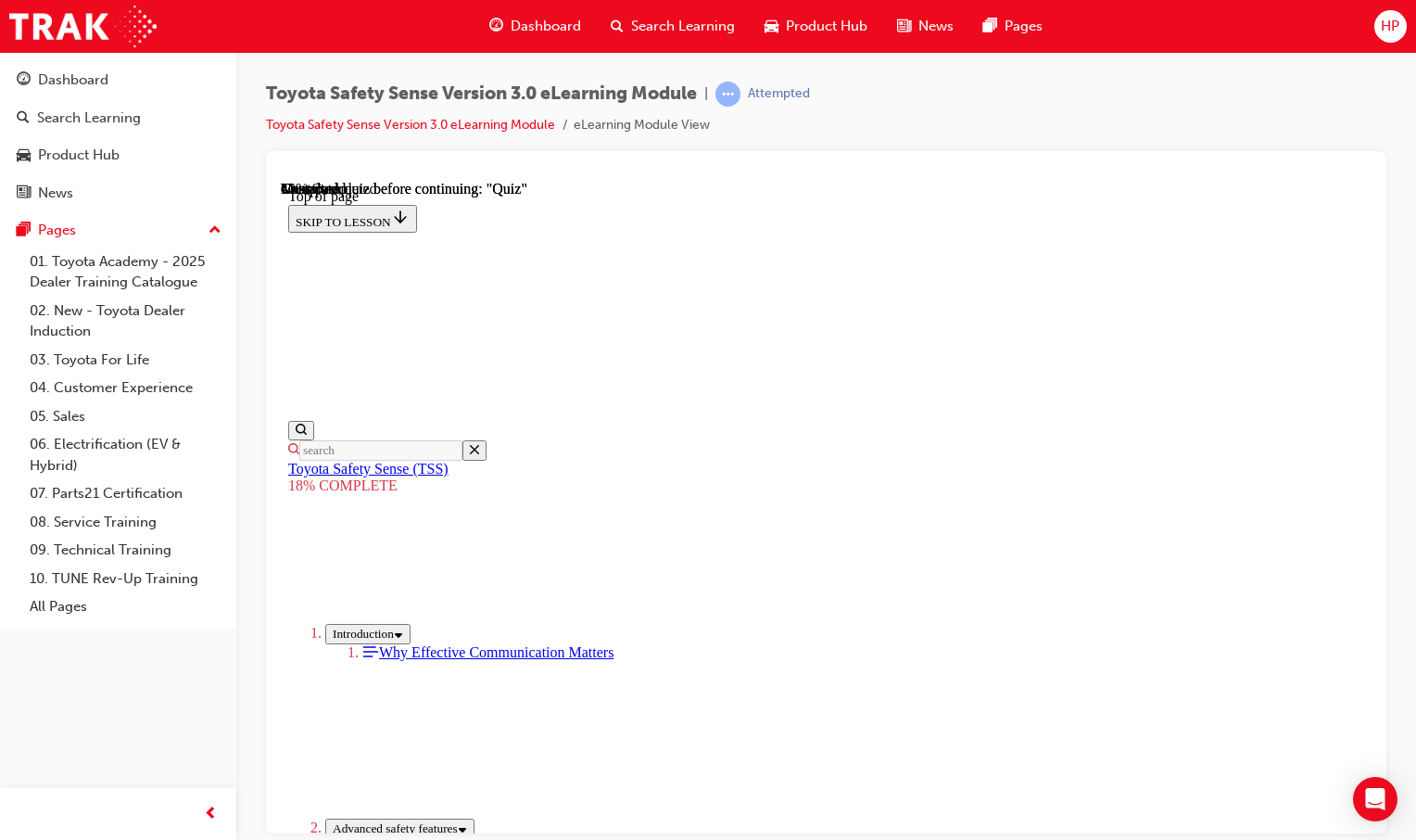
scroll to position [1248, 0]
drag, startPoint x: 1106, startPoint y: 595, endPoint x: 1099, endPoint y: 623, distance: 28.9
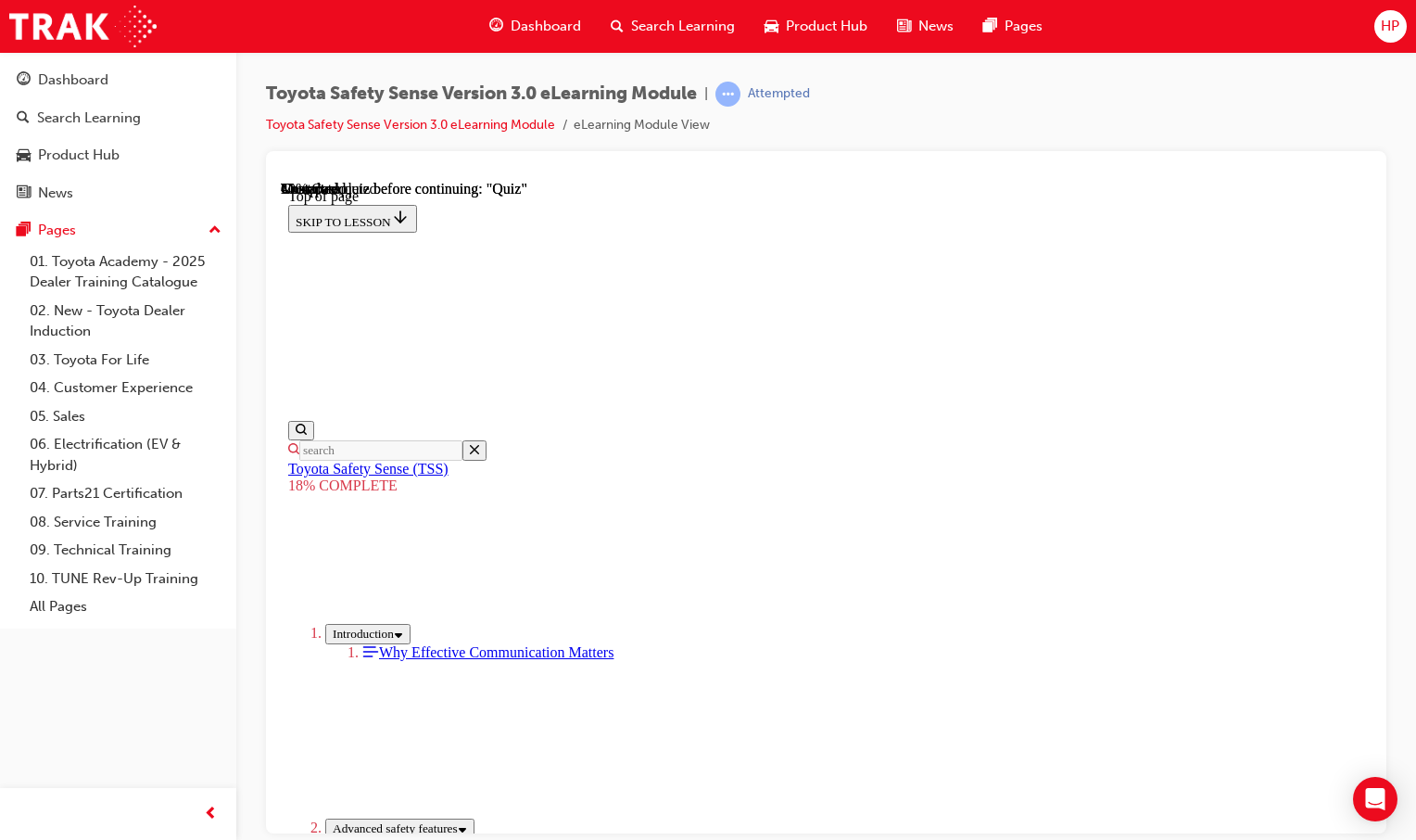
scroll to position [1434, 0]
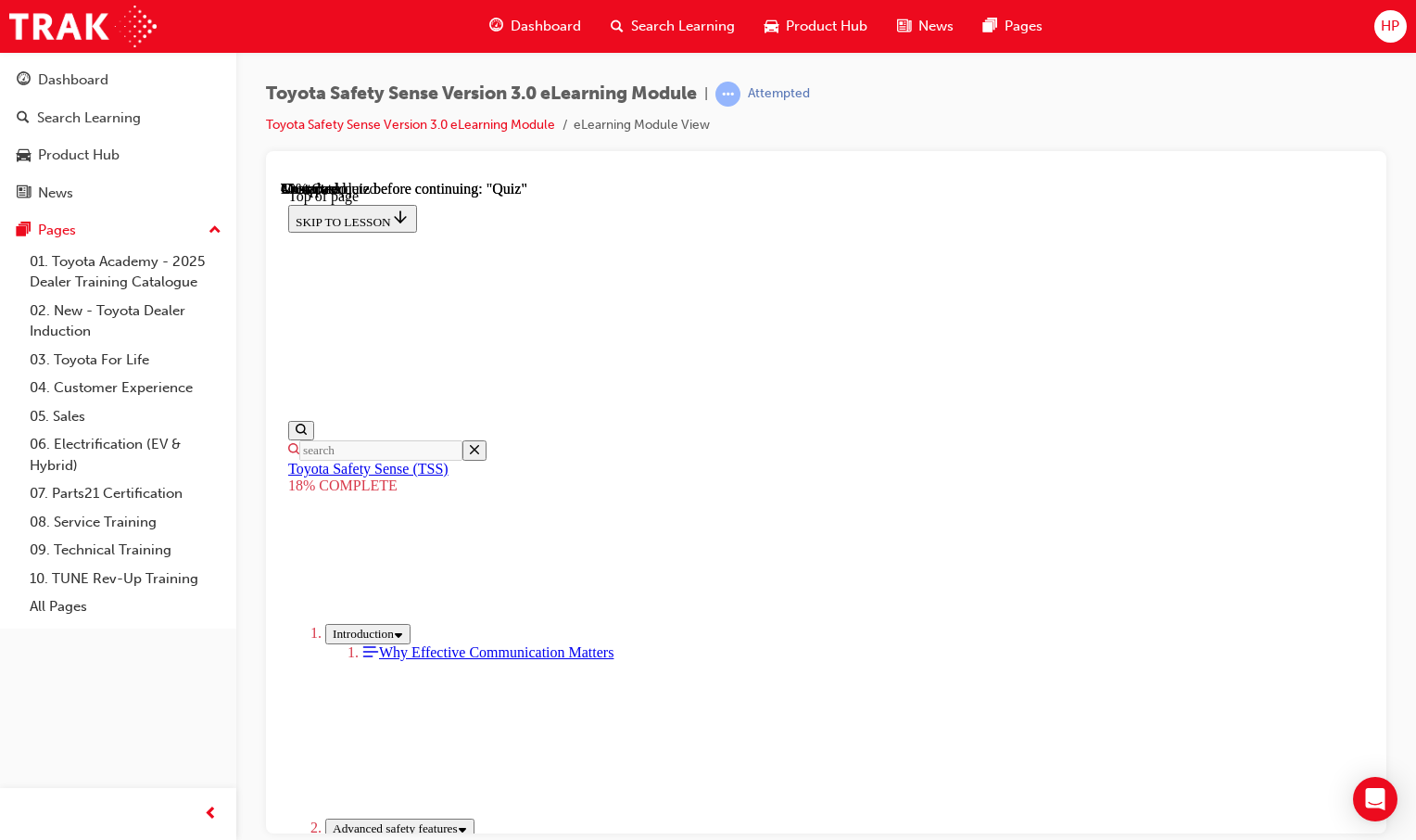
scroll to position [1804, 0]
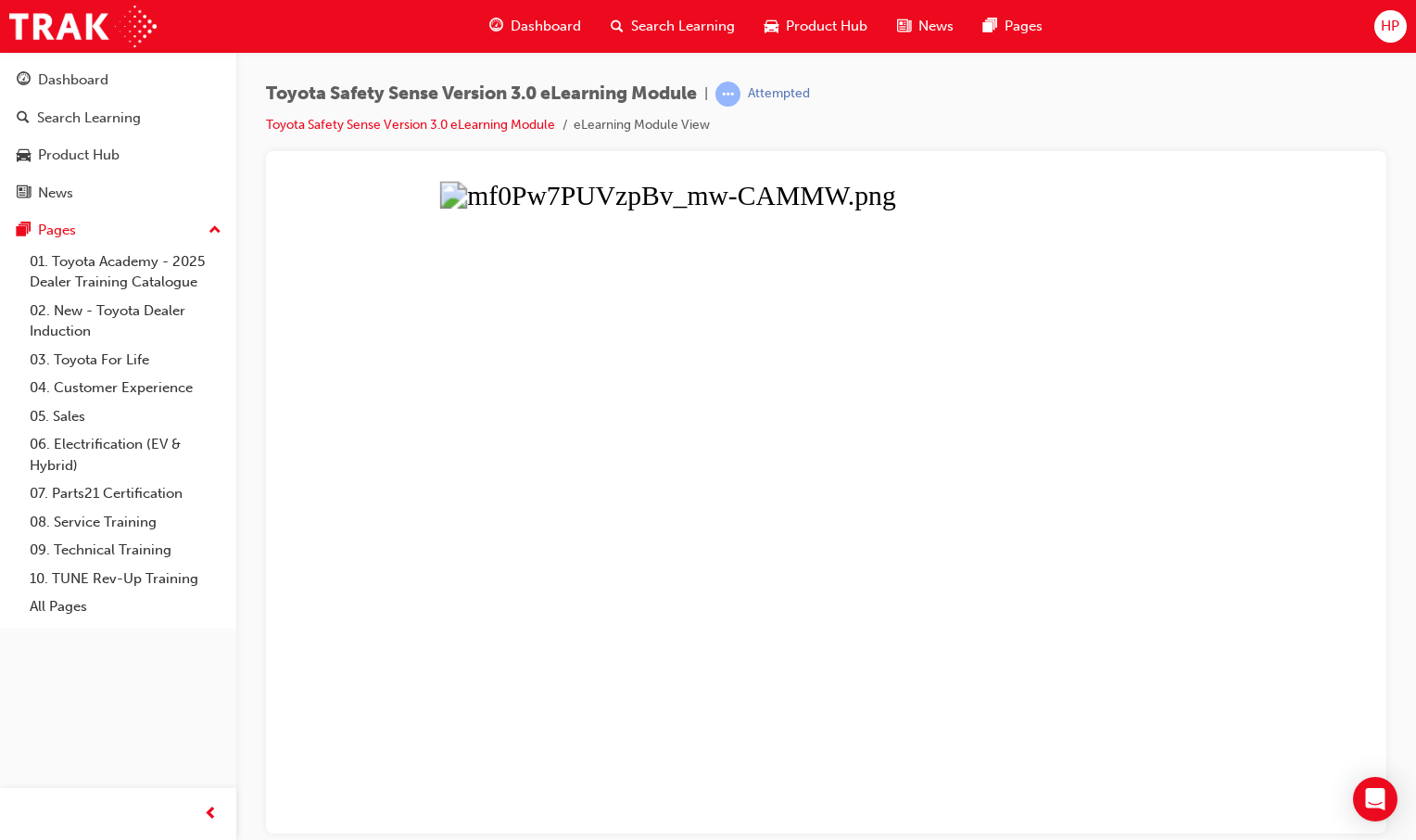
click at [950, 327] on button "Unzoom image" at bounding box center [826, 506] width 1091 height 652
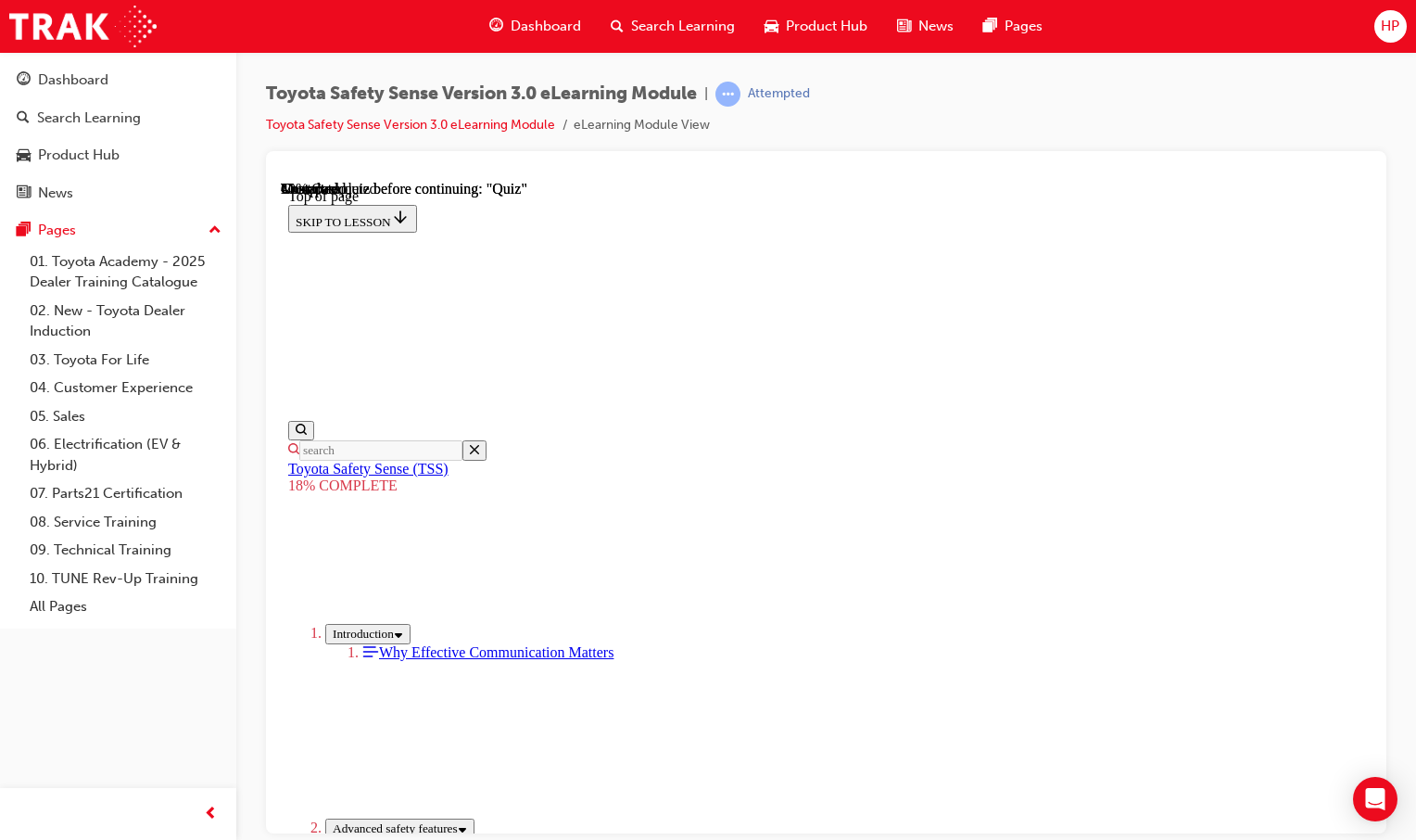
scroll to position [1248, 0]
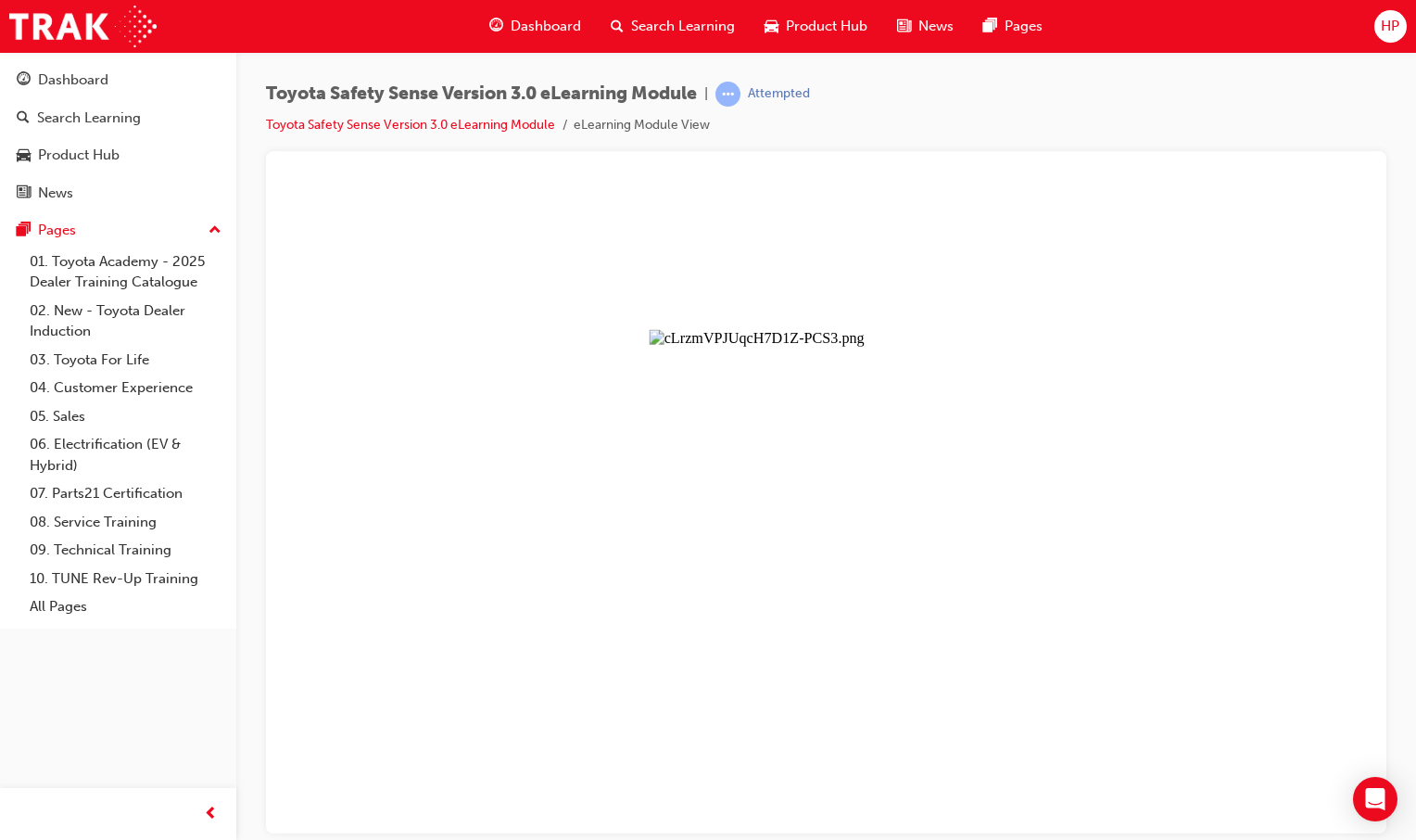
click at [910, 696] on button "Unzoom image" at bounding box center [826, 506] width 1091 height 652
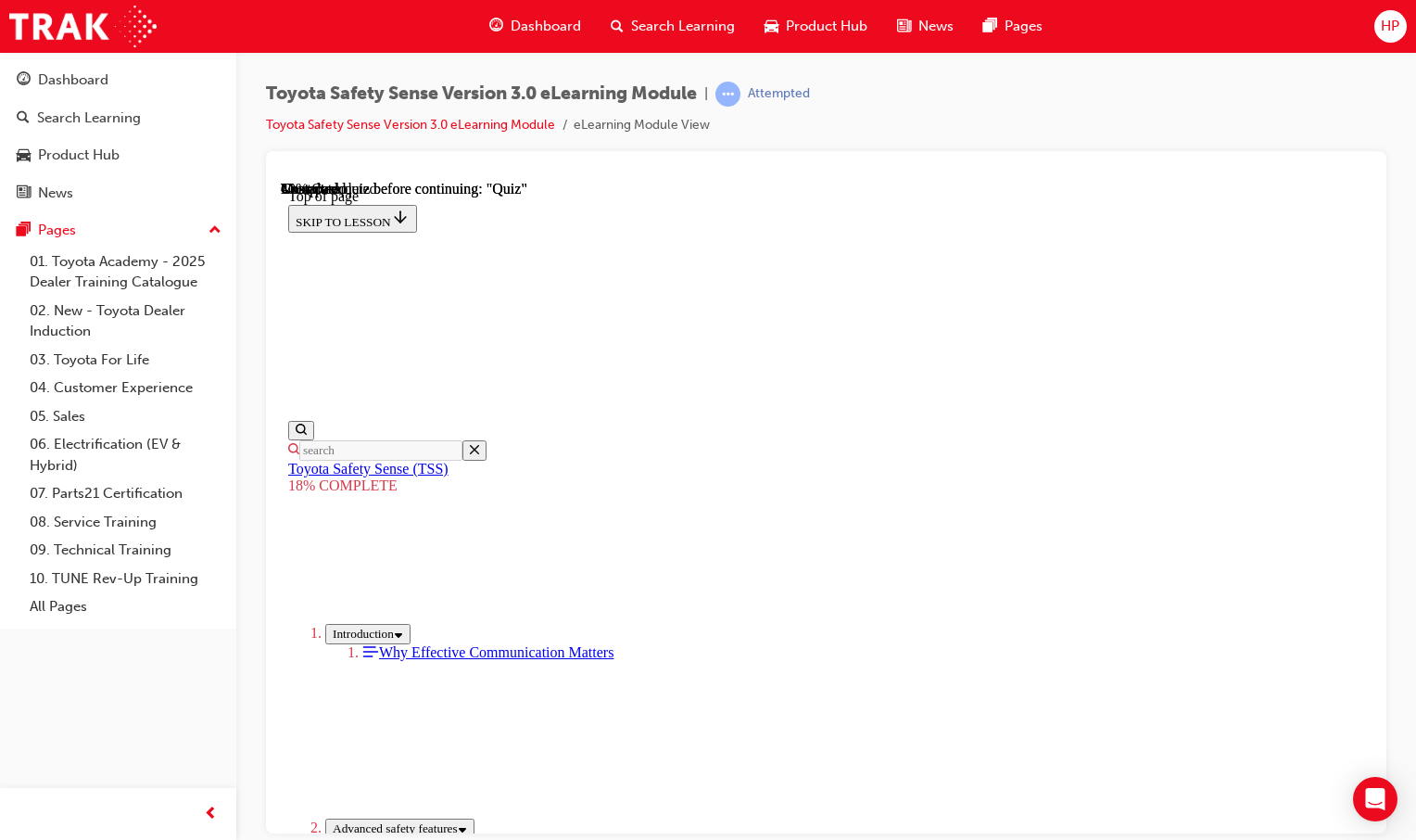
scroll to position [1804, 0]
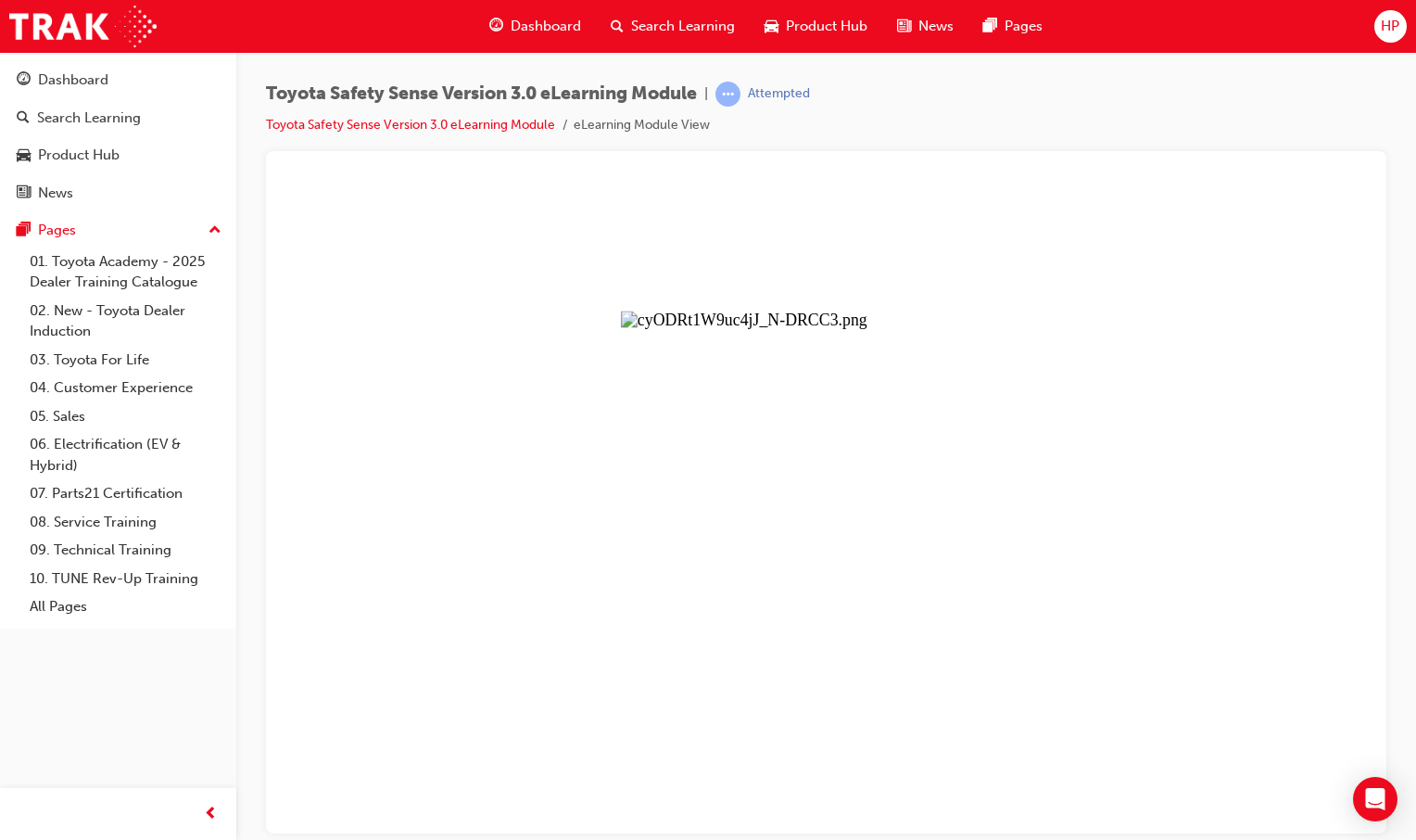
click at [907, 522] on button "Unzoom image" at bounding box center [826, 506] width 1091 height 652
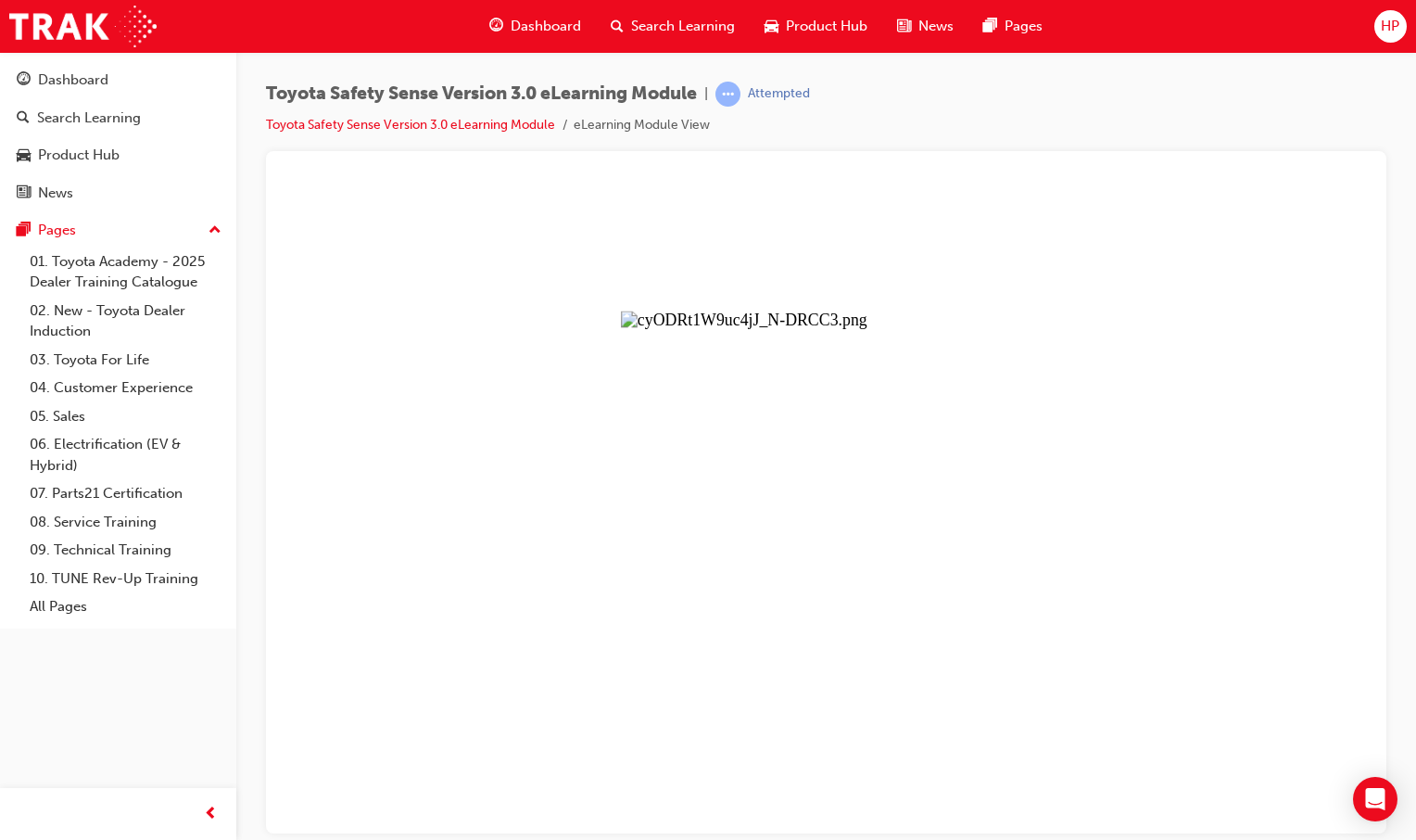
click at [907, 523] on button "Unzoom image" at bounding box center [826, 506] width 1091 height 652
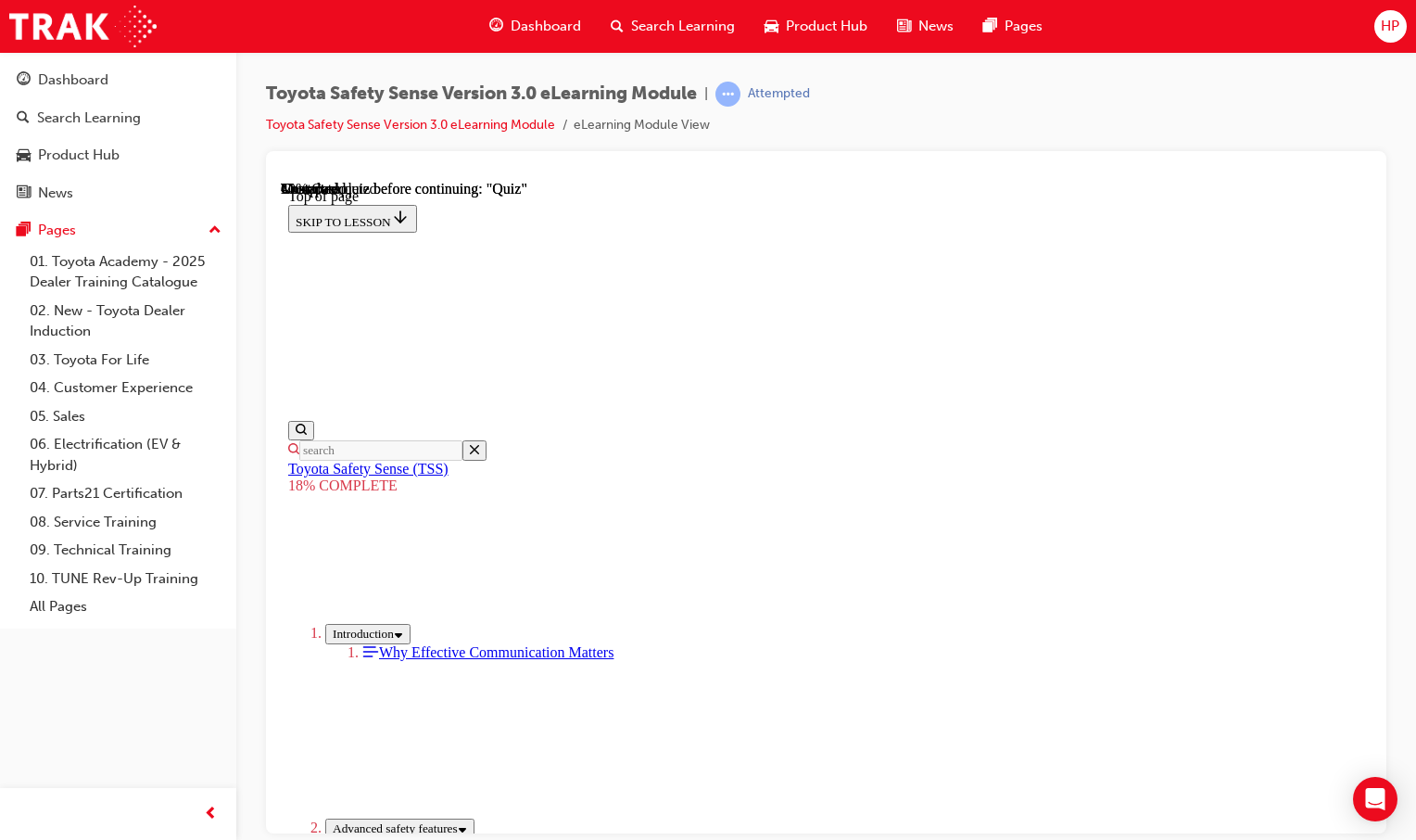
scroll to position [1711, 0]
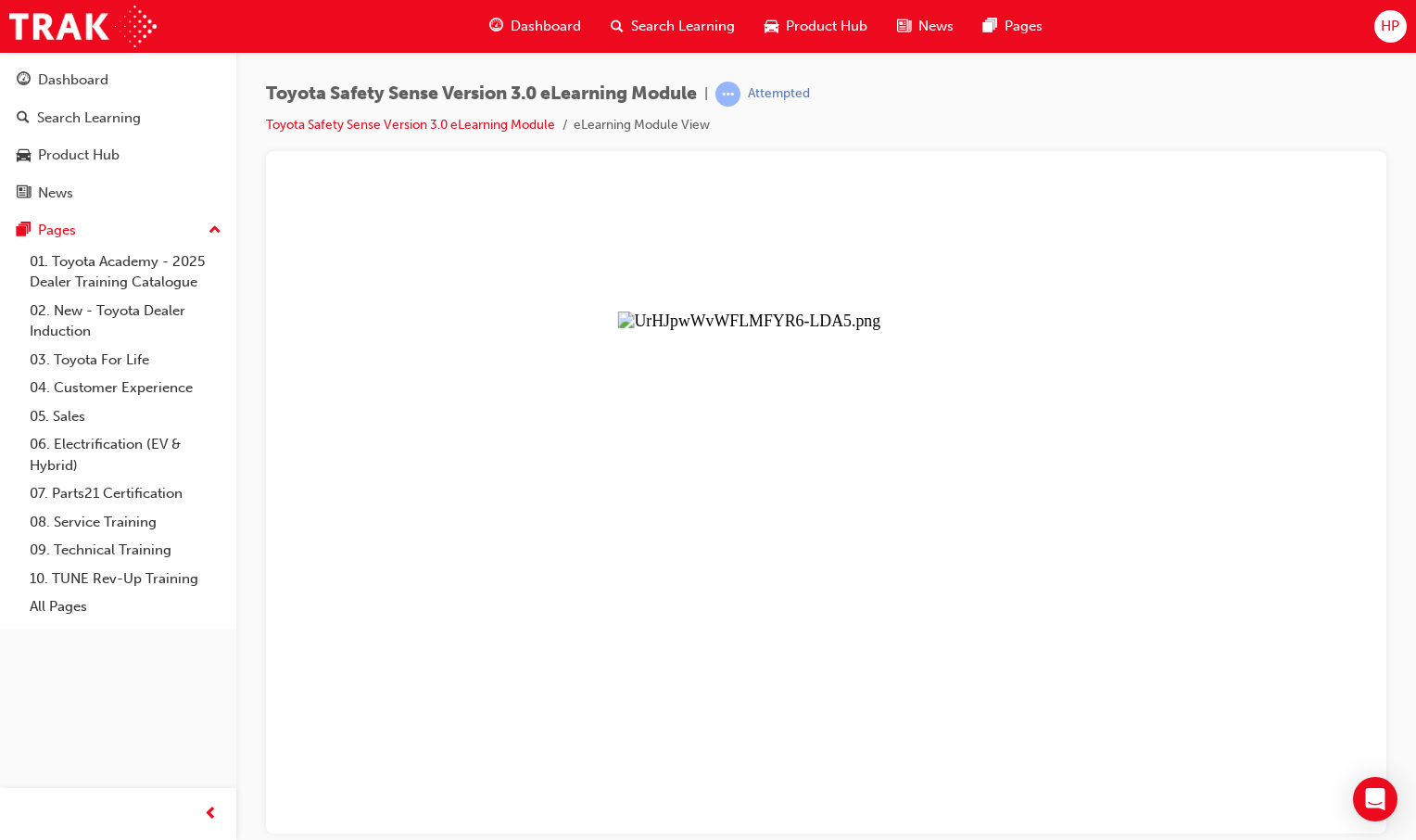
drag, startPoint x: 919, startPoint y: 674, endPoint x: 702, endPoint y: 694, distance: 217.9
click at [702, 694] on button "Unzoom image" at bounding box center [826, 506] width 1091 height 652
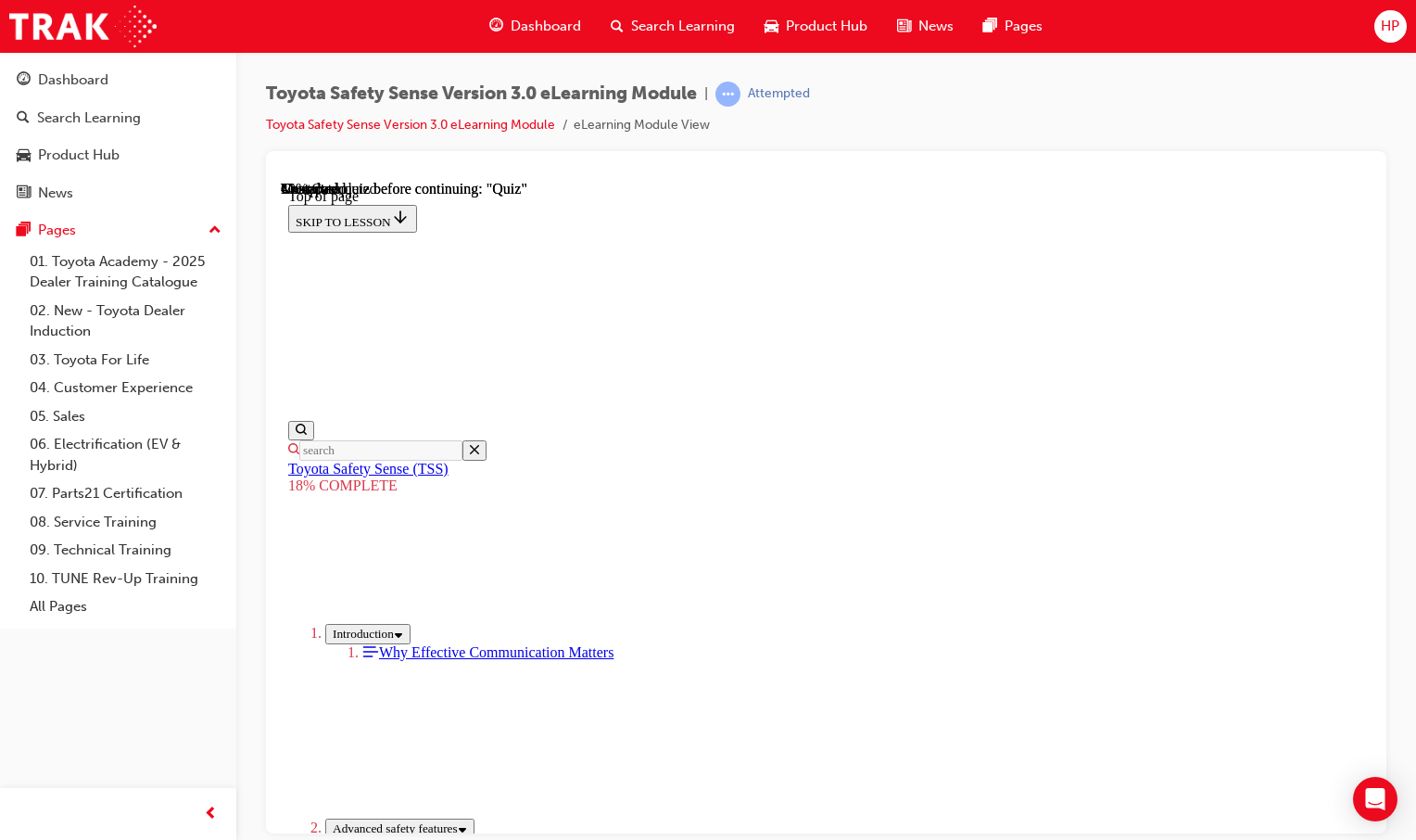
scroll to position [1156, 0]
drag, startPoint x: 739, startPoint y: 677, endPoint x: 757, endPoint y: 651, distance: 31.6
drag, startPoint x: 759, startPoint y: 499, endPoint x: 810, endPoint y: 502, distance: 51.1
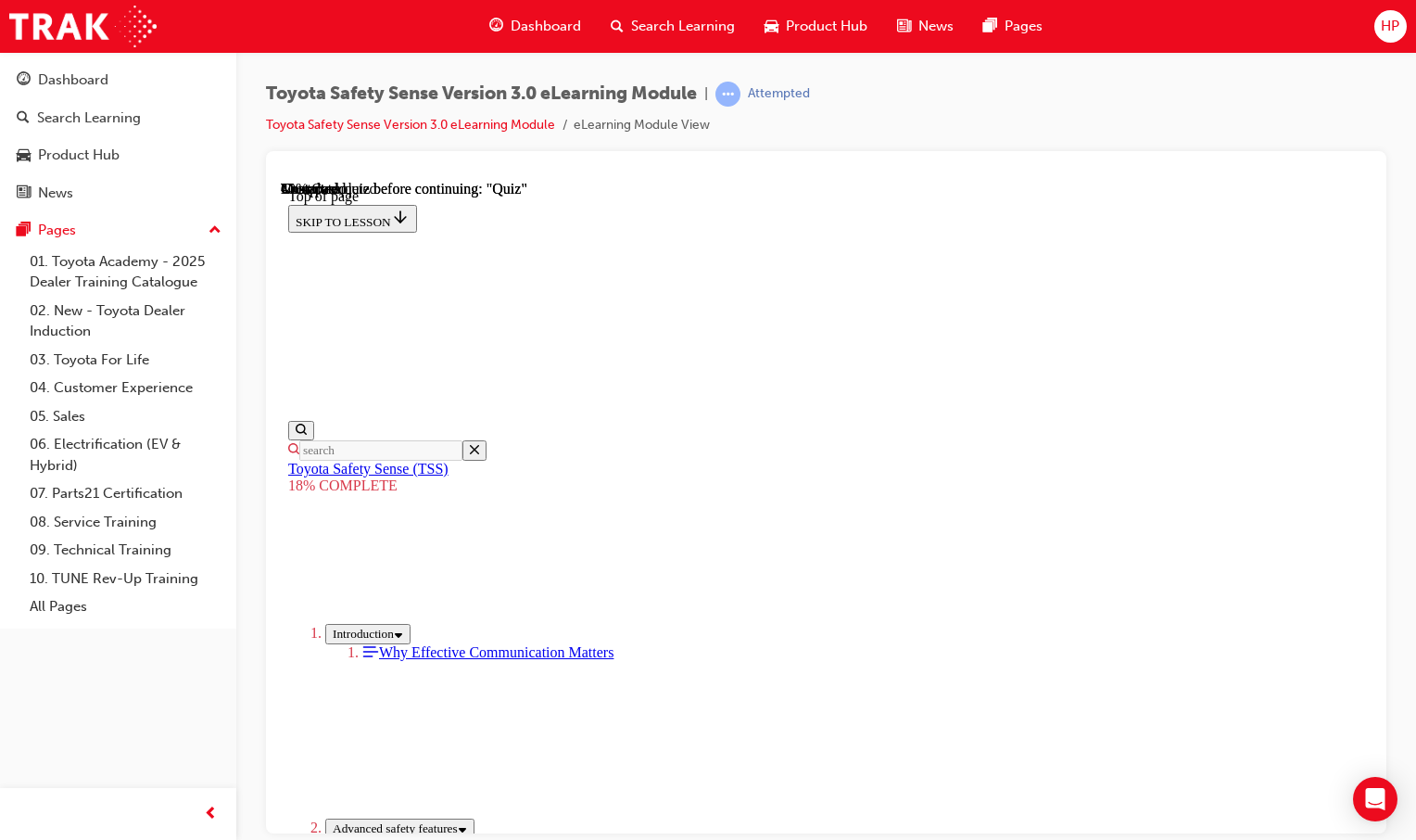
drag, startPoint x: 810, startPoint y: 502, endPoint x: 792, endPoint y: 539, distance: 41.1
drag, startPoint x: 903, startPoint y: 531, endPoint x: 913, endPoint y: 531, distance: 10.0
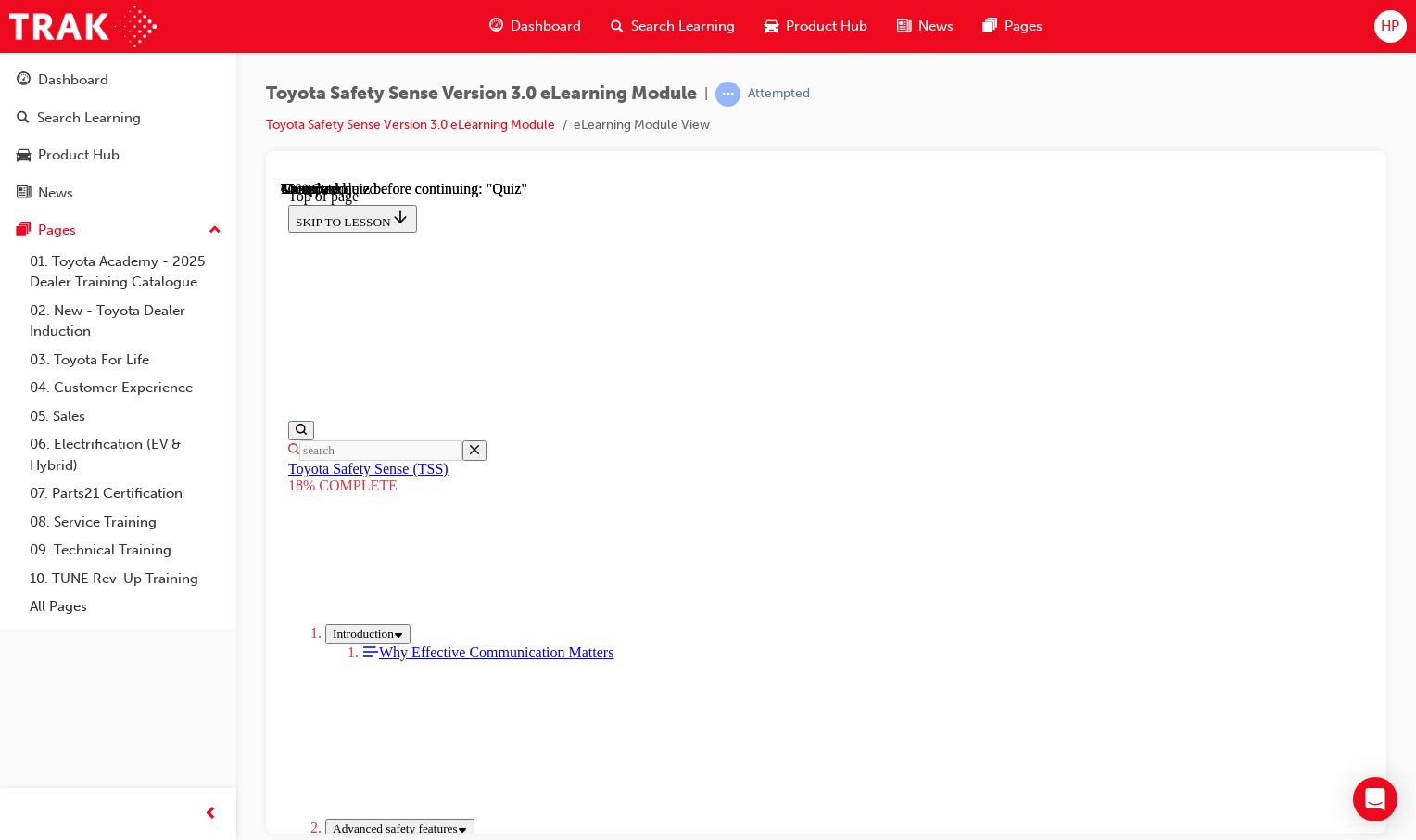
drag, startPoint x: 913, startPoint y: 531, endPoint x: 913, endPoint y: 544, distance: 13.0
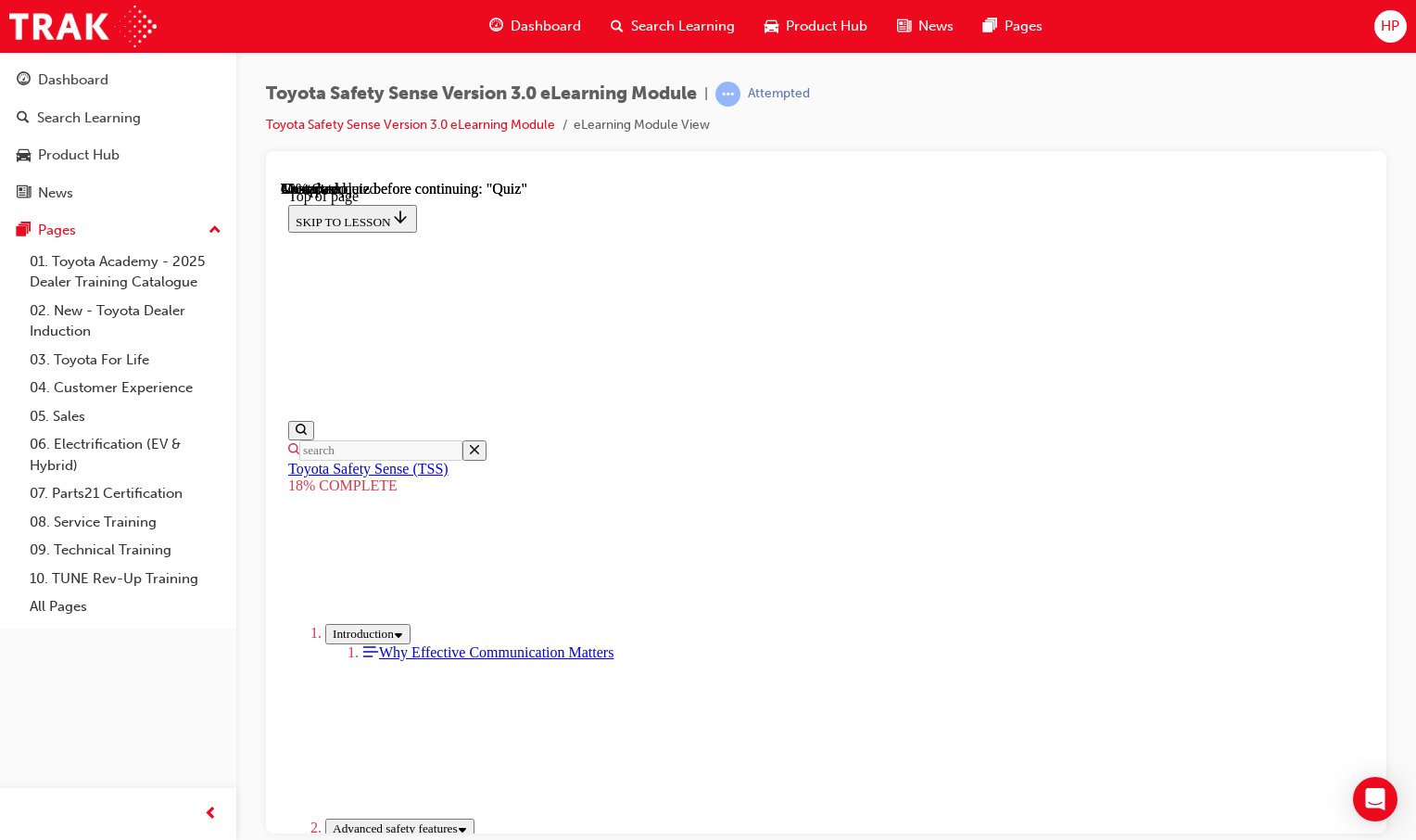
scroll to position [877, 0]
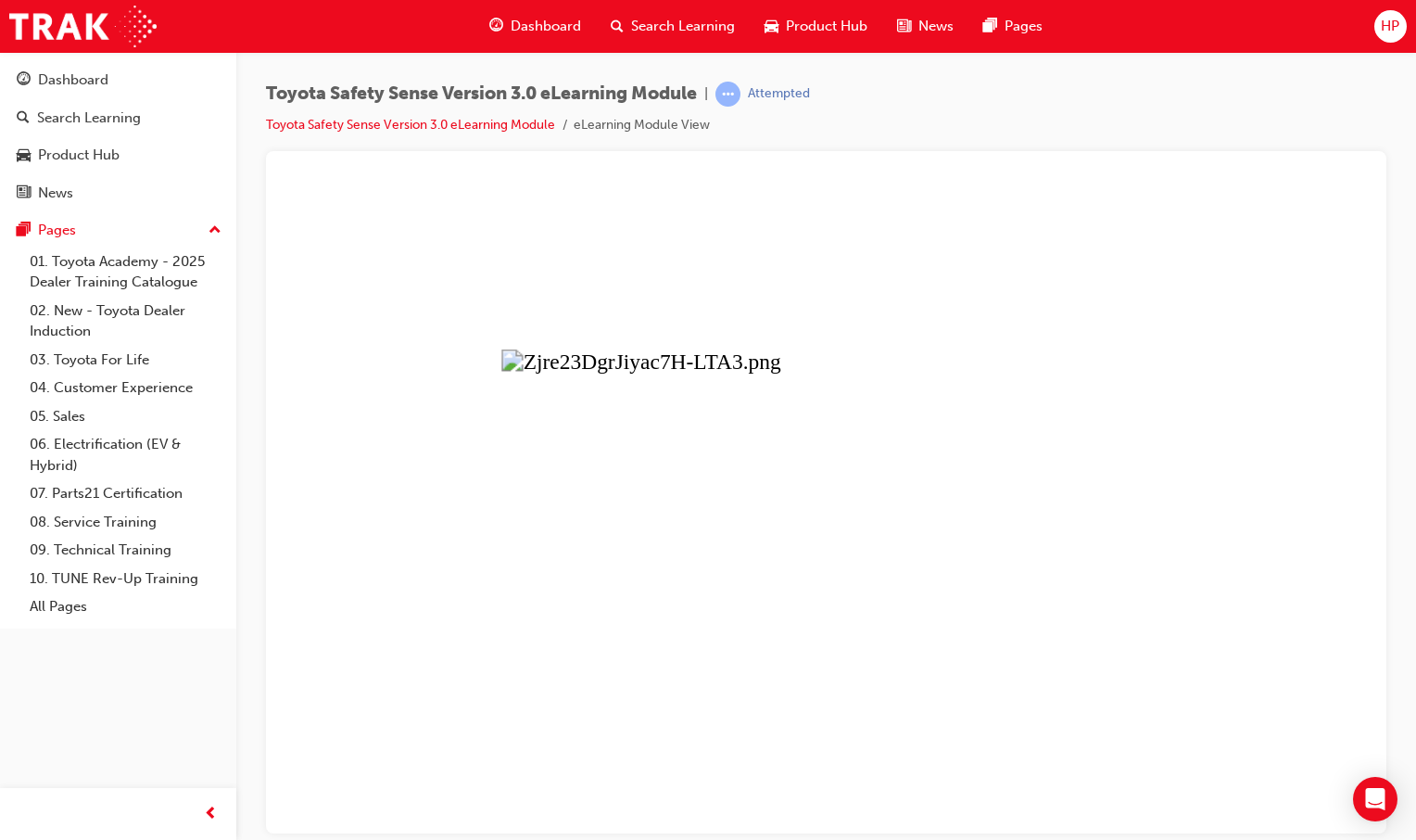
click at [966, 578] on button "Unzoom image" at bounding box center [826, 506] width 1091 height 652
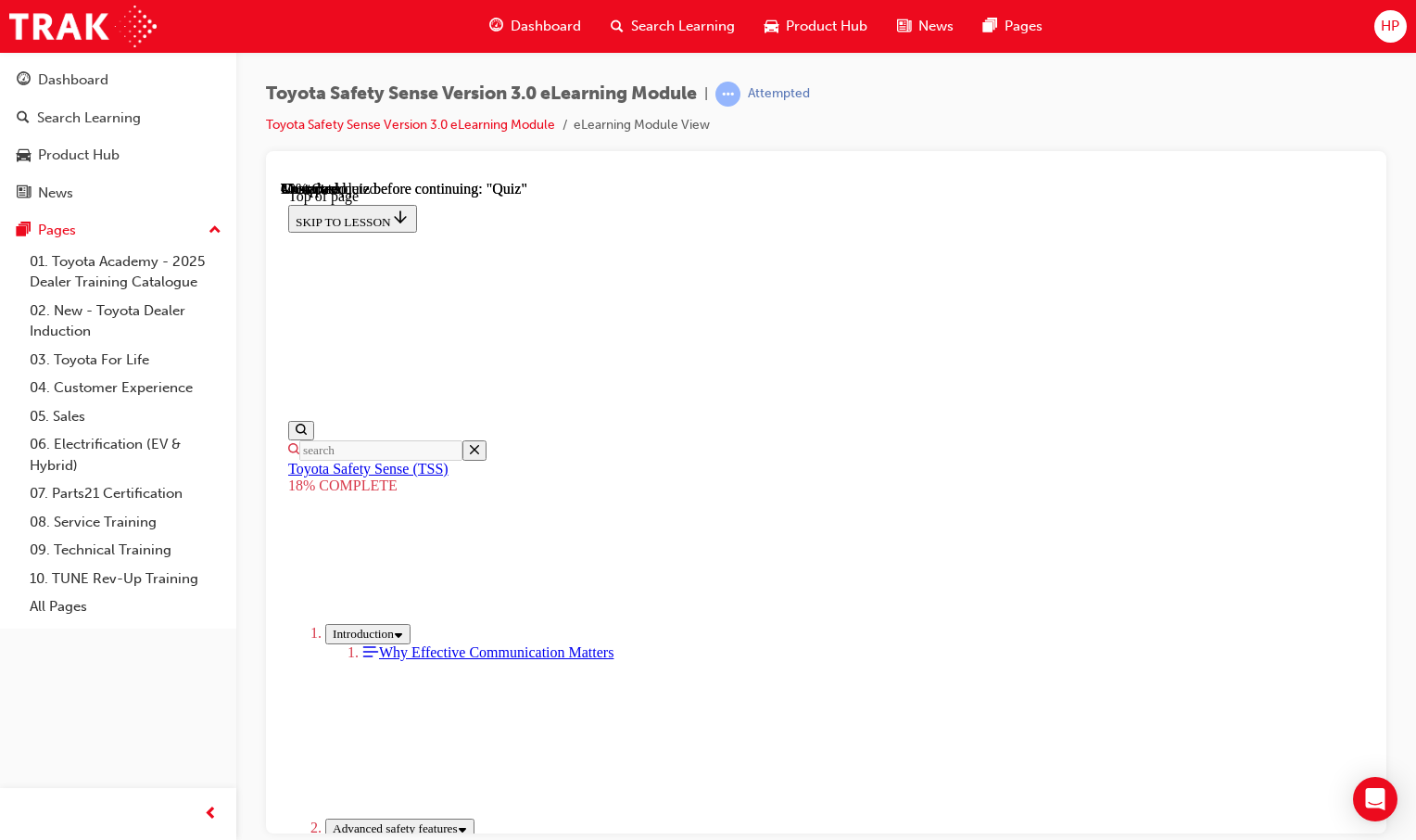
scroll to position [1526, 0]
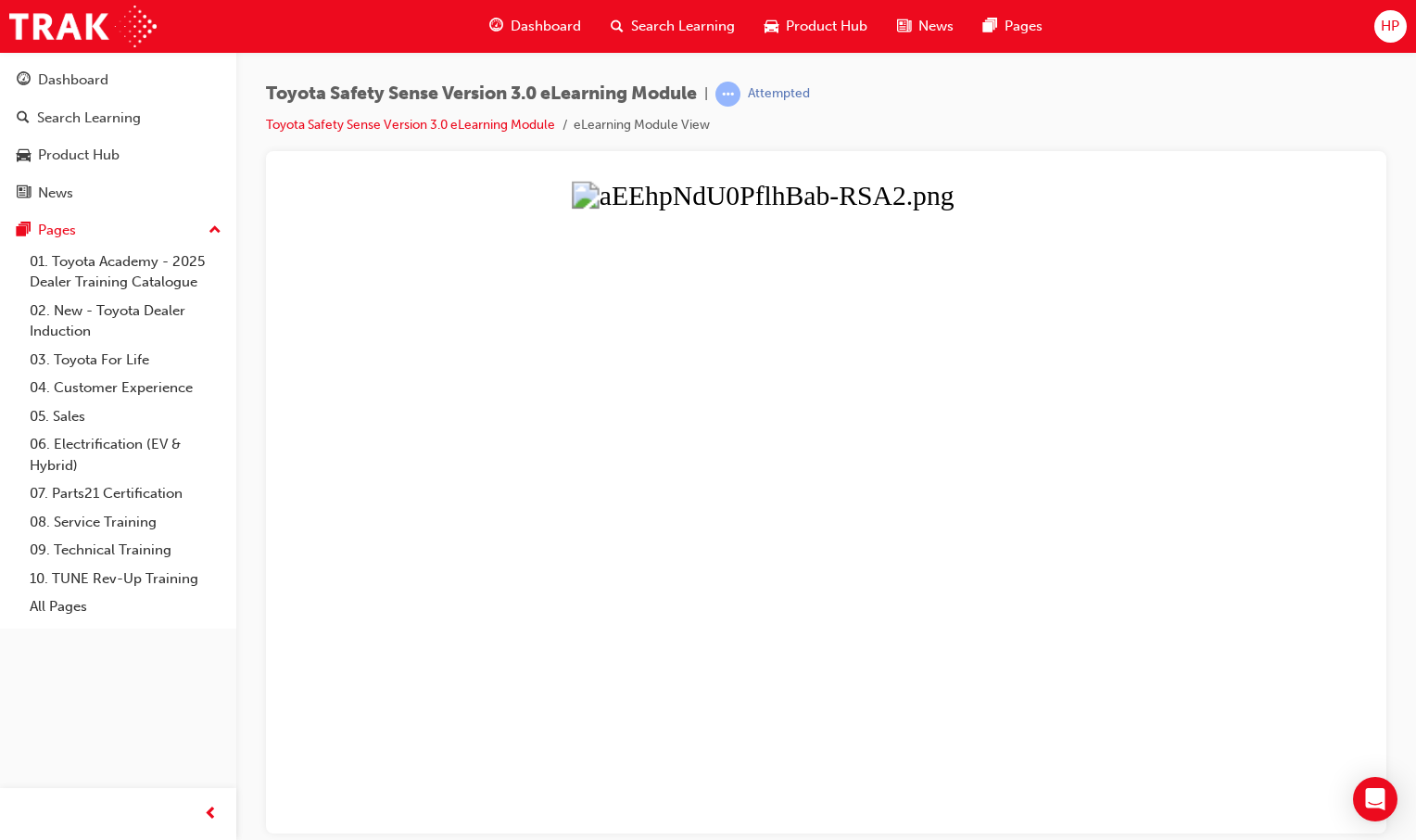
click at [977, 602] on button "Unzoom image" at bounding box center [826, 506] width 1091 height 652
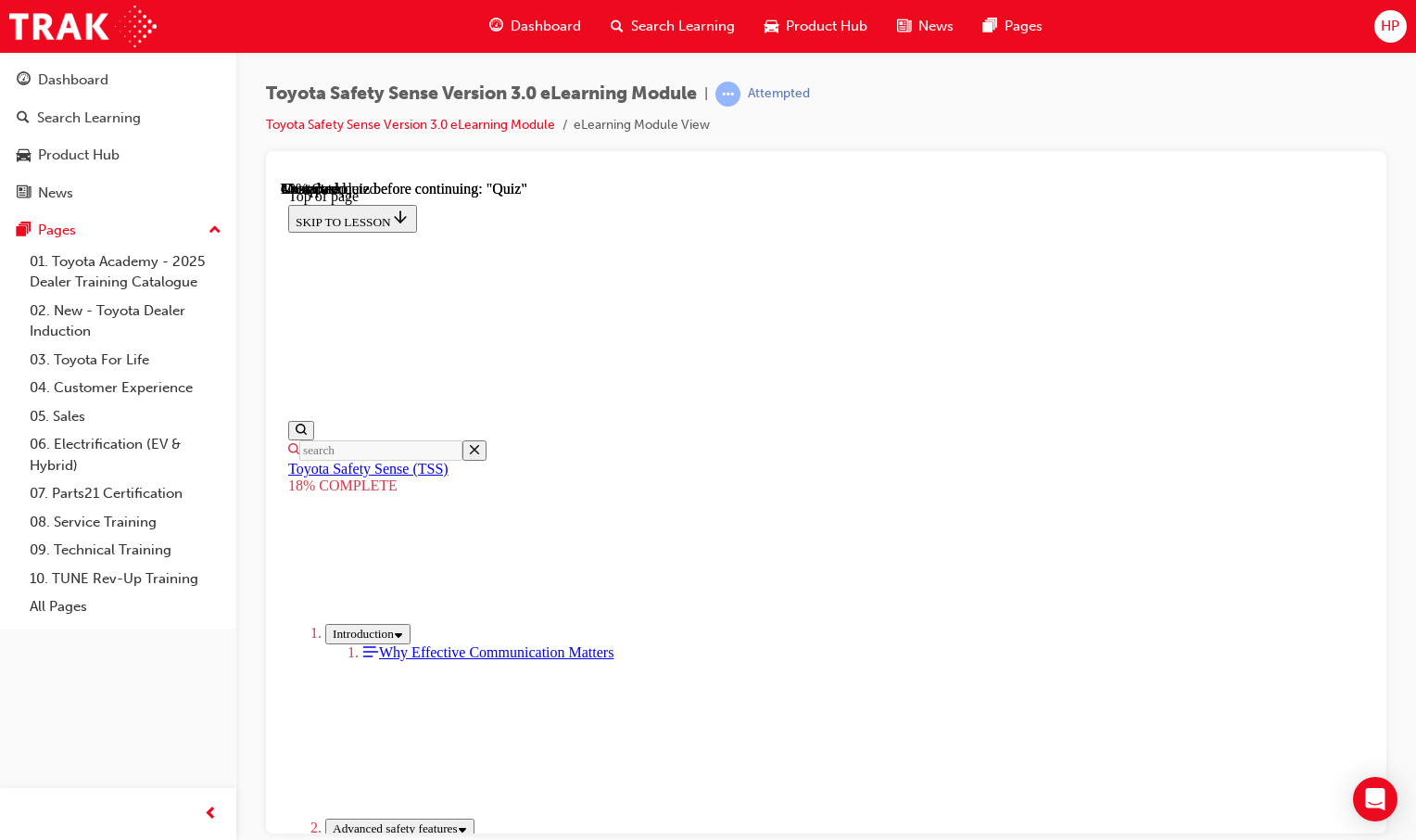
drag, startPoint x: 872, startPoint y: 410, endPoint x: 727, endPoint y: 575, distance: 219.7
drag, startPoint x: 953, startPoint y: 299, endPoint x: 1043, endPoint y: 436, distance: 163.9
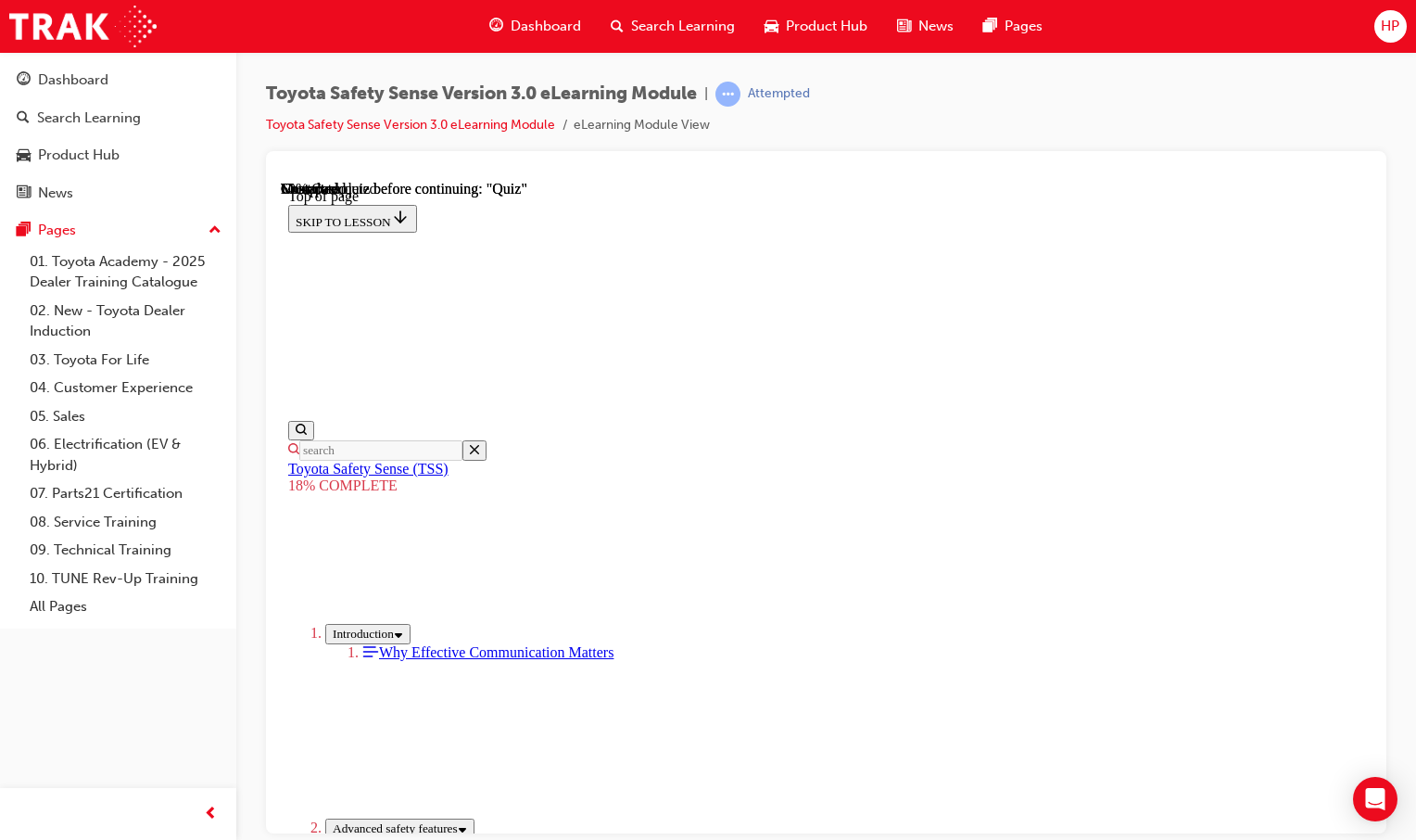
drag, startPoint x: 1007, startPoint y: 440, endPoint x: 790, endPoint y: 578, distance: 257.2
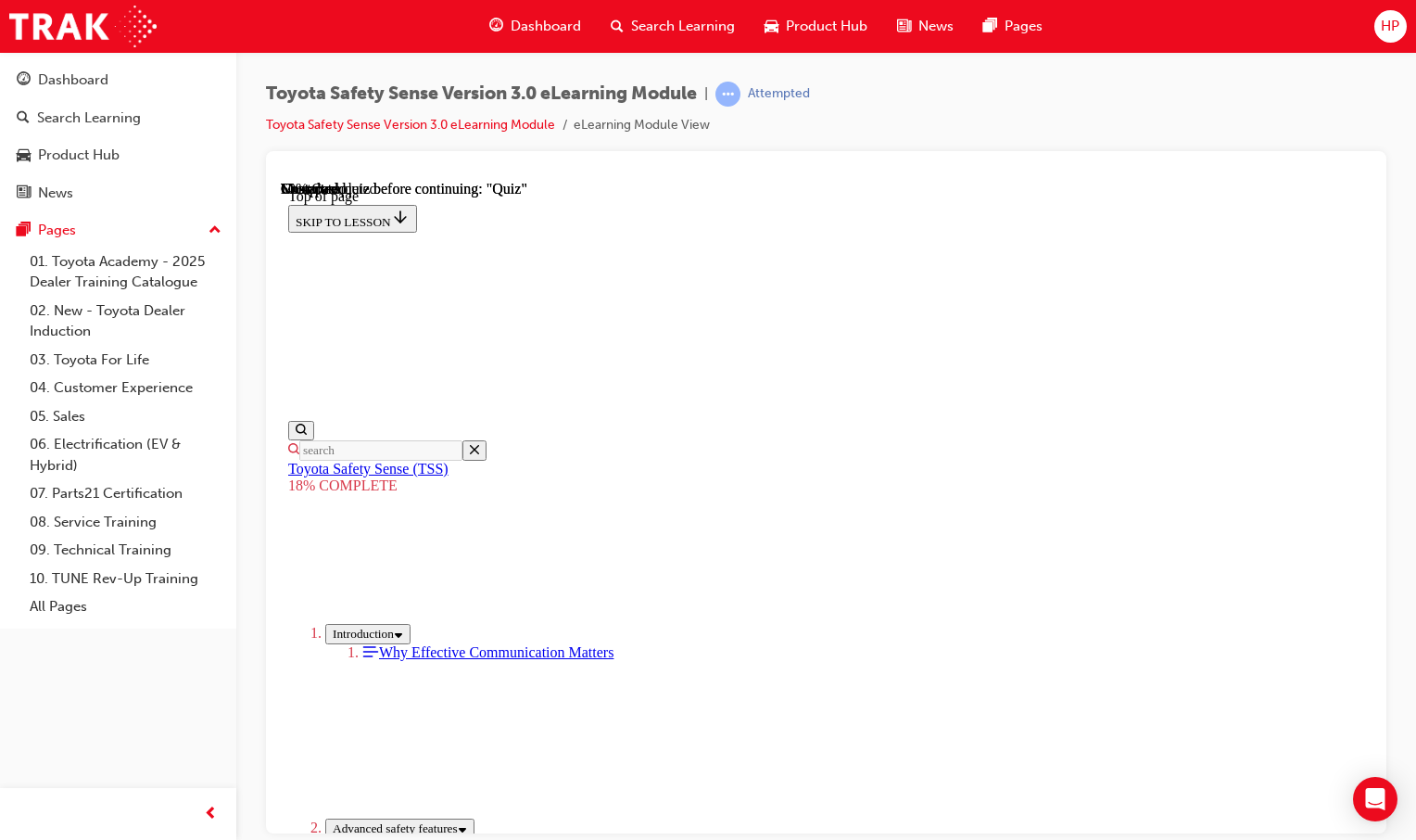
drag, startPoint x: 938, startPoint y: 413, endPoint x: 753, endPoint y: 537, distance: 222.7
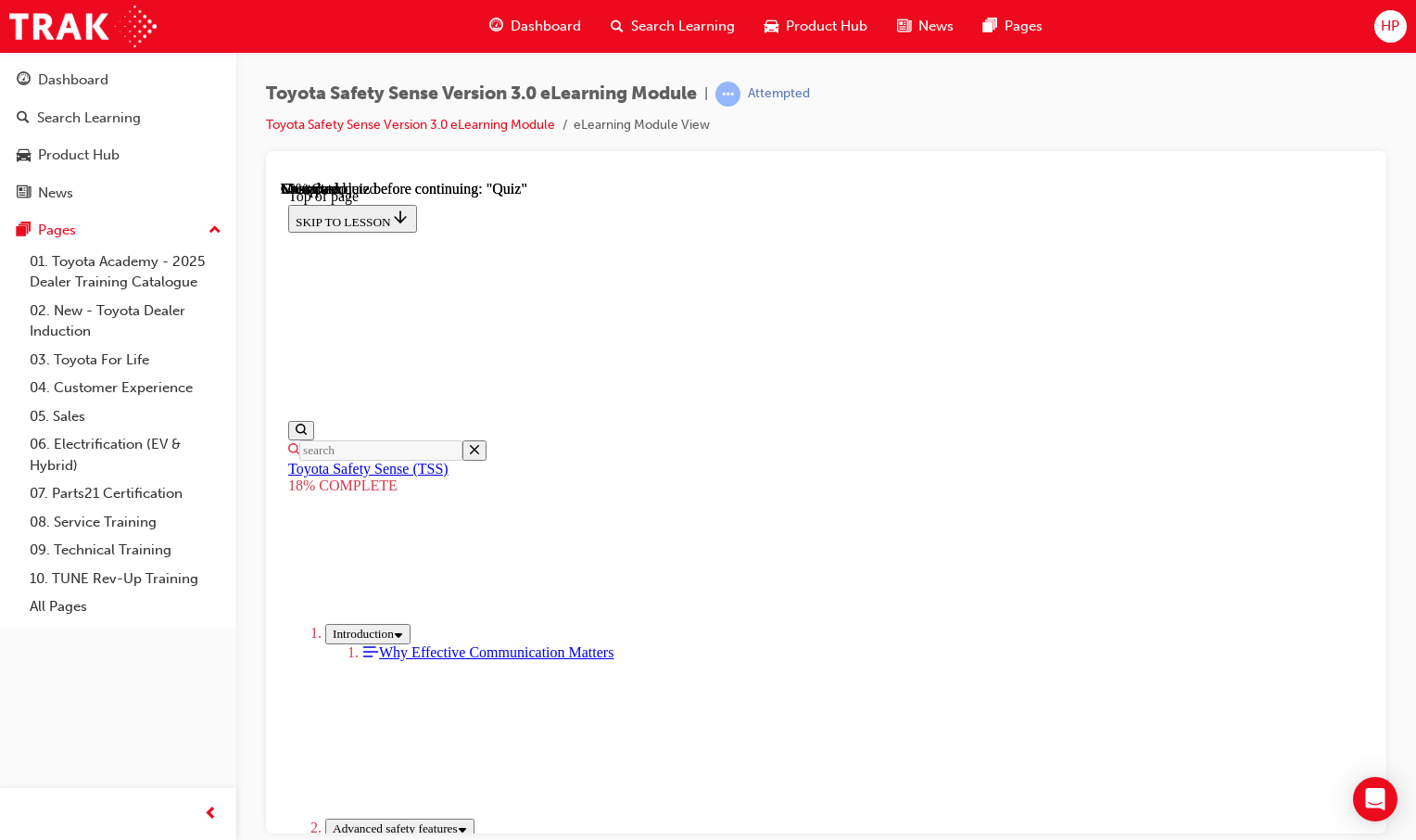
drag, startPoint x: 858, startPoint y: 414, endPoint x: 647, endPoint y: 611, distance: 288.7
drag, startPoint x: 988, startPoint y: 331, endPoint x: 725, endPoint y: 554, distance: 344.8
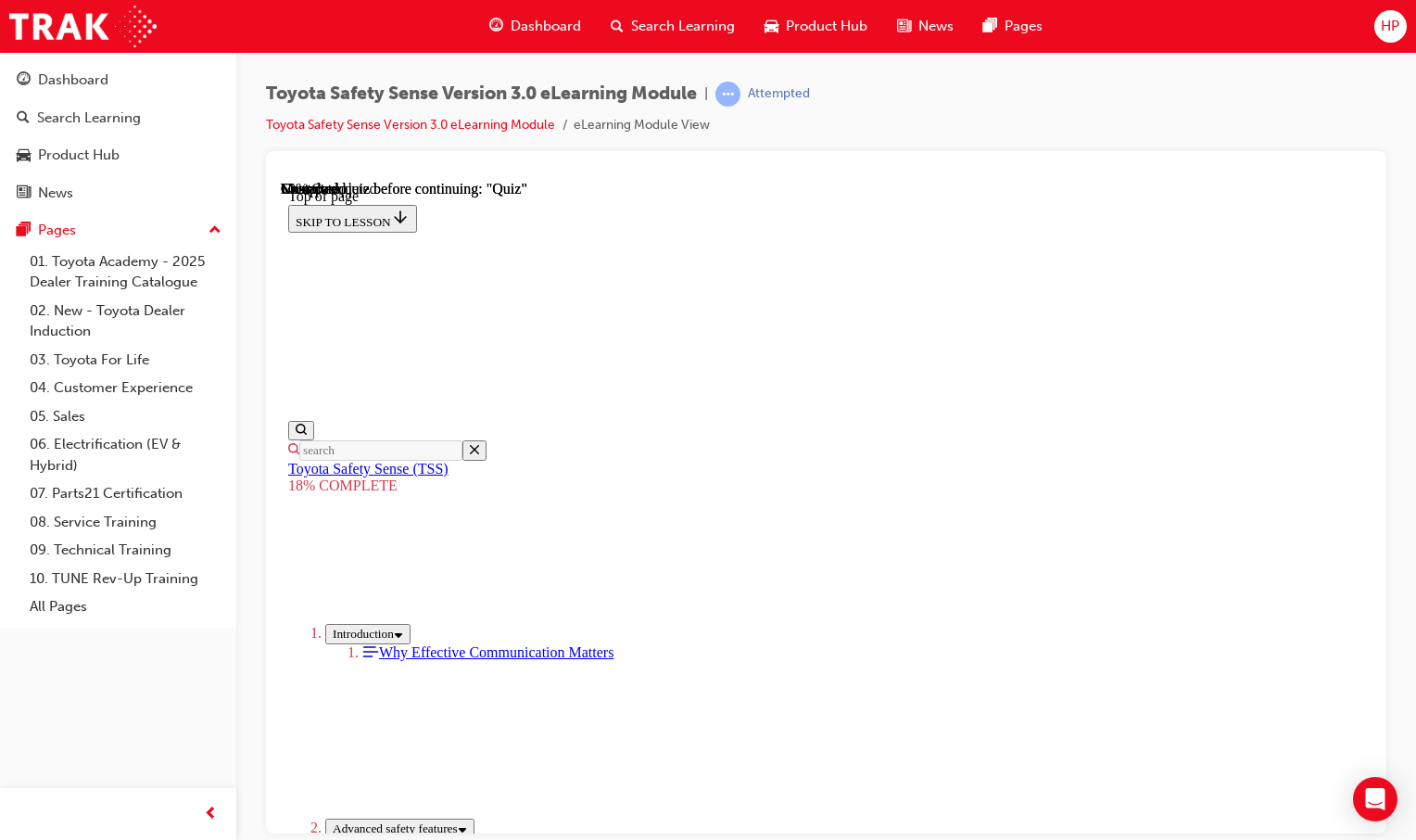
drag, startPoint x: 860, startPoint y: 442, endPoint x: 689, endPoint y: 638, distance: 260.1
drag, startPoint x: 873, startPoint y: 435, endPoint x: 631, endPoint y: 749, distance: 396.4
drag, startPoint x: 677, startPoint y: 704, endPoint x: 858, endPoint y: 878, distance: 251.1
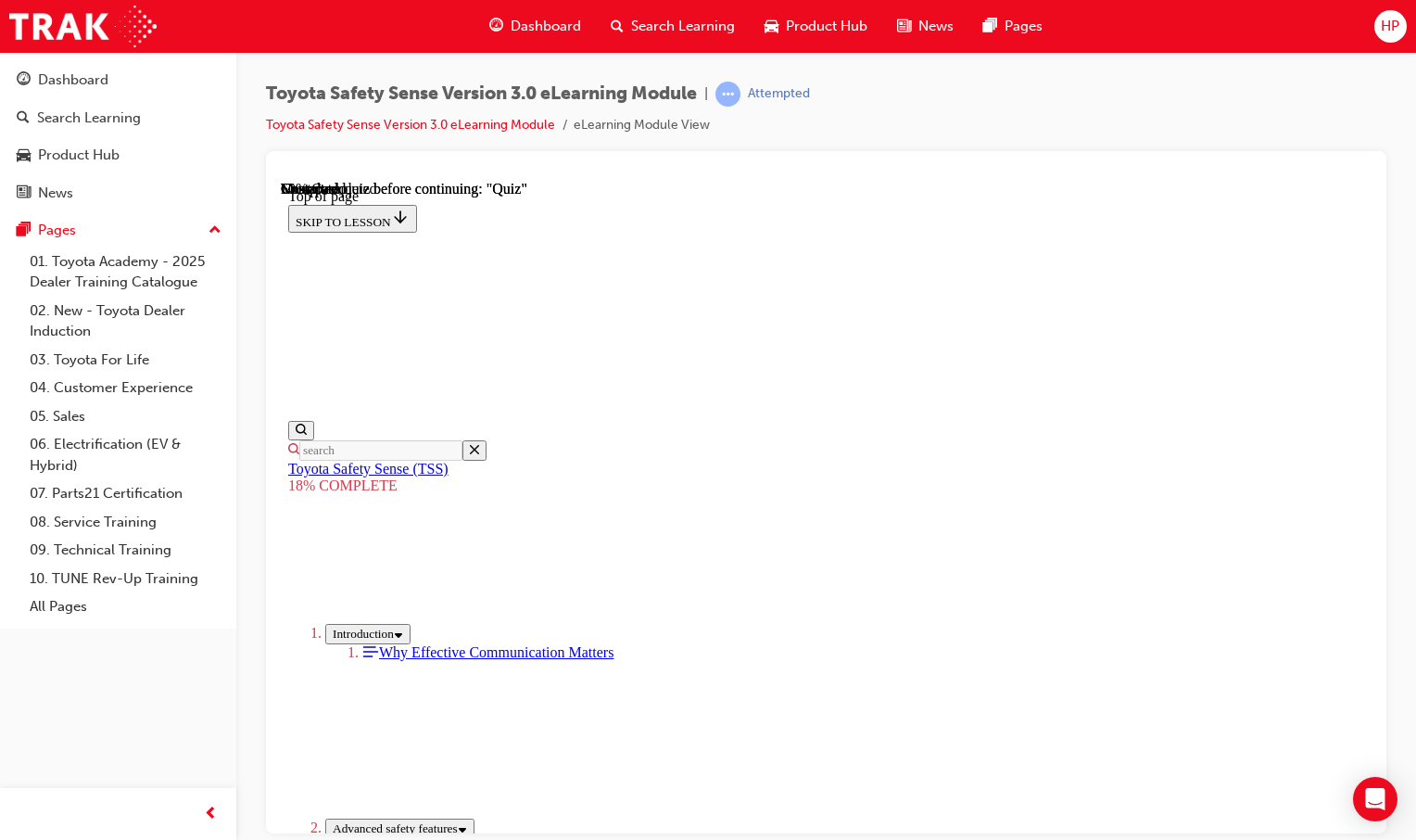
drag, startPoint x: 834, startPoint y: 343, endPoint x: 661, endPoint y: 579, distance: 292.6
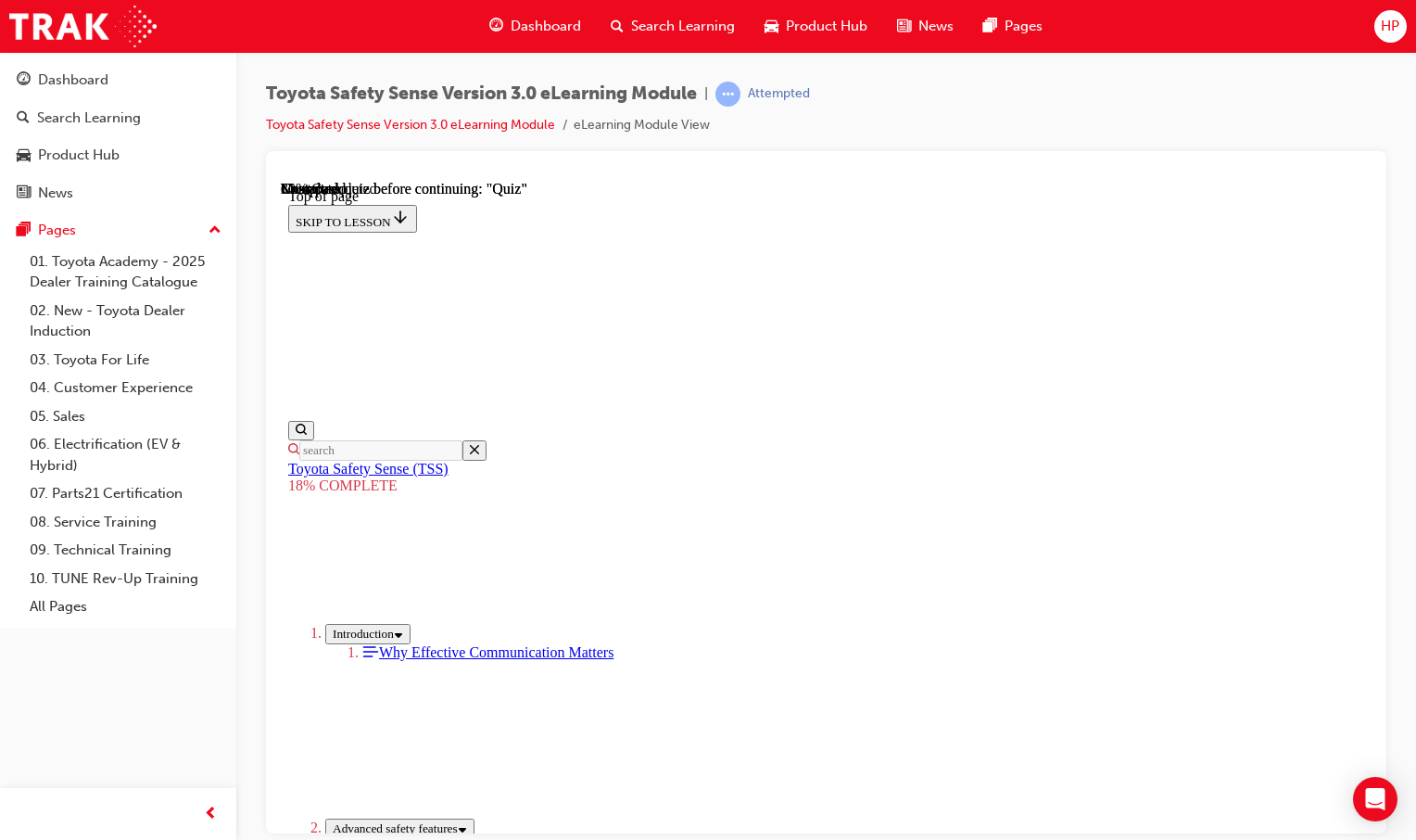
drag, startPoint x: 748, startPoint y: 664, endPoint x: 777, endPoint y: 675, distance: 31.0
drag, startPoint x: 970, startPoint y: 577, endPoint x: 962, endPoint y: 584, distance: 10.6
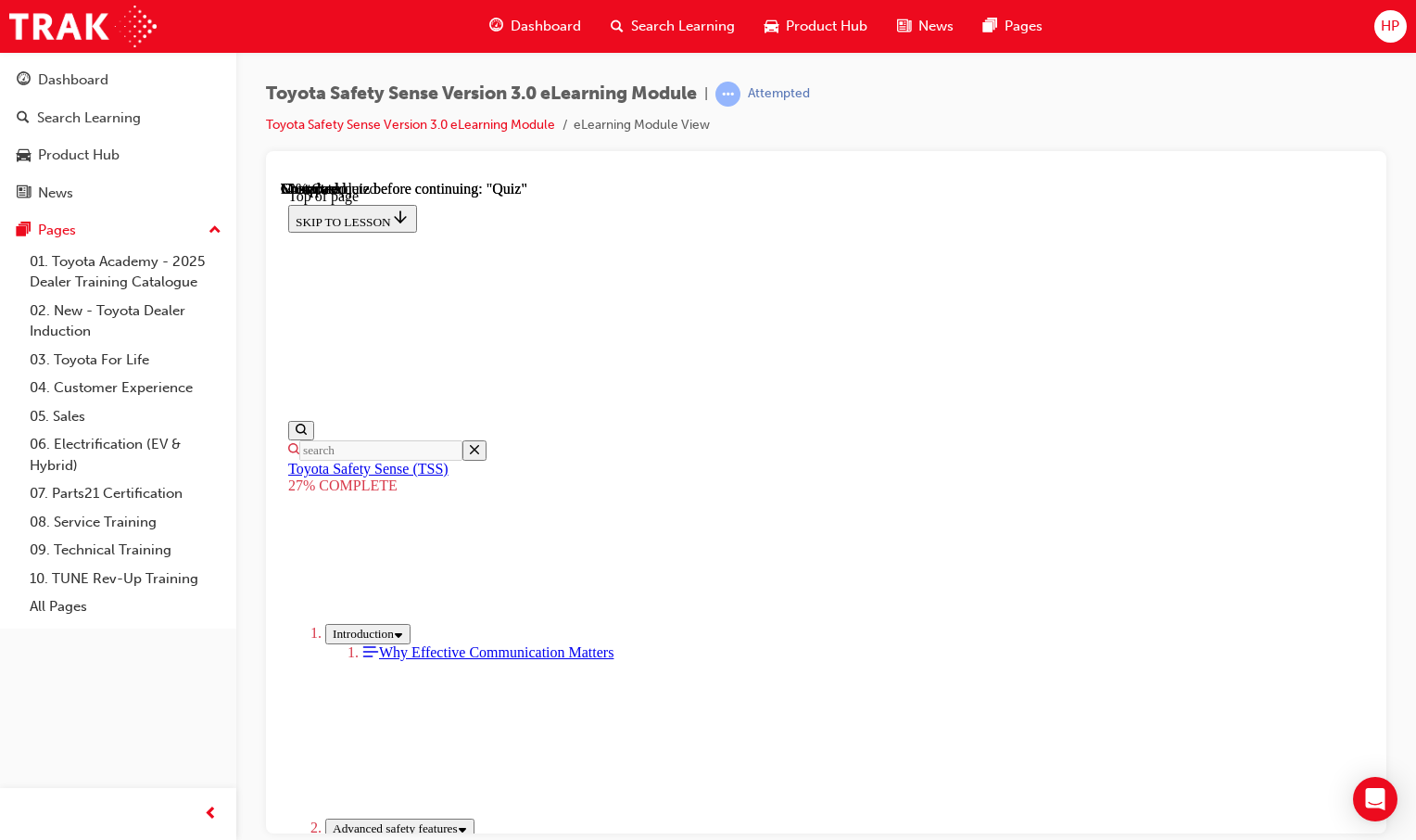
scroll to position [3115, 0]
drag, startPoint x: 941, startPoint y: 694, endPoint x: 935, endPoint y: 684, distance: 11.7
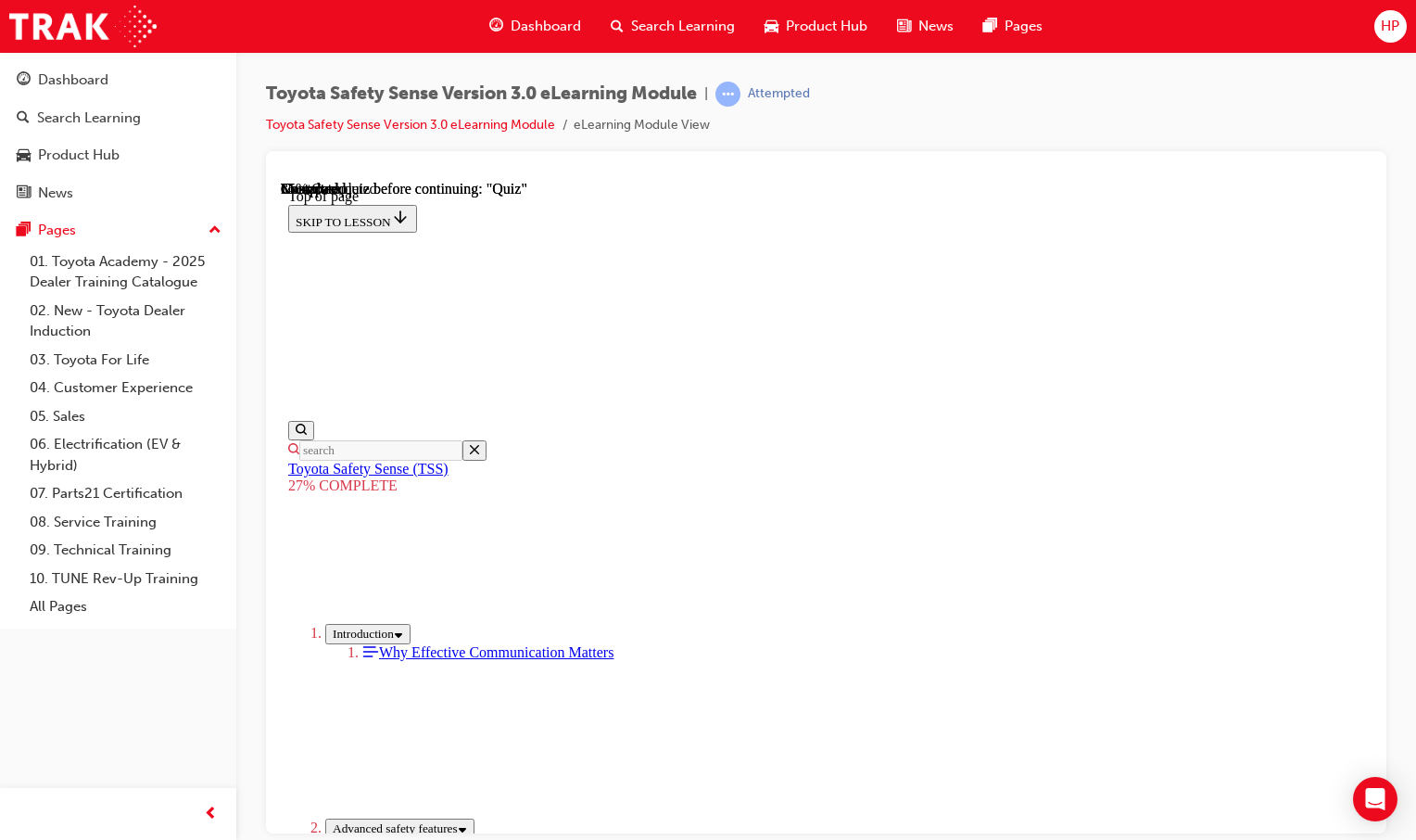
scroll to position [2458, 0]
drag, startPoint x: 1148, startPoint y: 637, endPoint x: 796, endPoint y: 707, distance: 358.9
drag, startPoint x: 796, startPoint y: 707, endPoint x: 966, endPoint y: 731, distance: 171.7
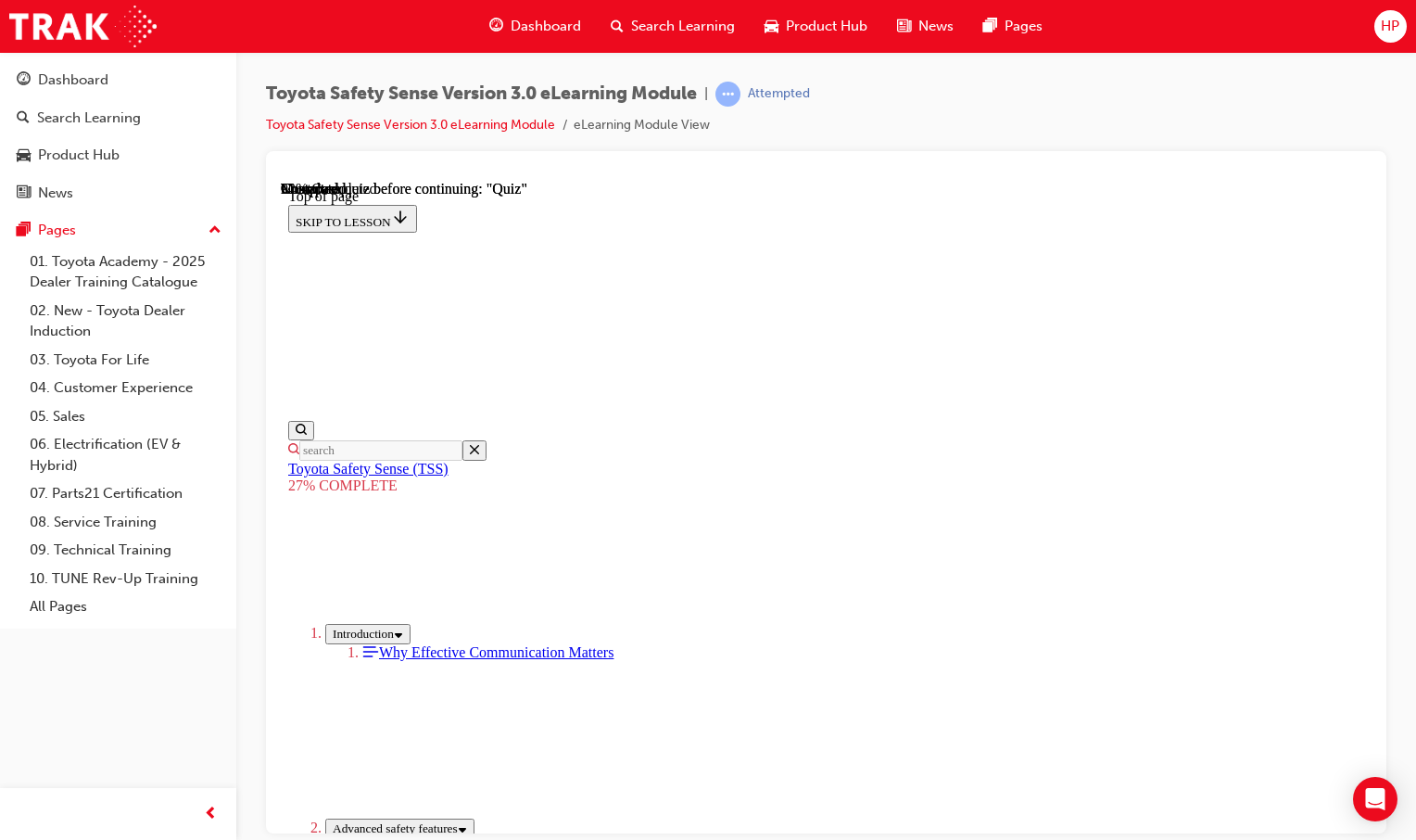
drag, startPoint x: 966, startPoint y: 731, endPoint x: 925, endPoint y: 728, distance: 41.1
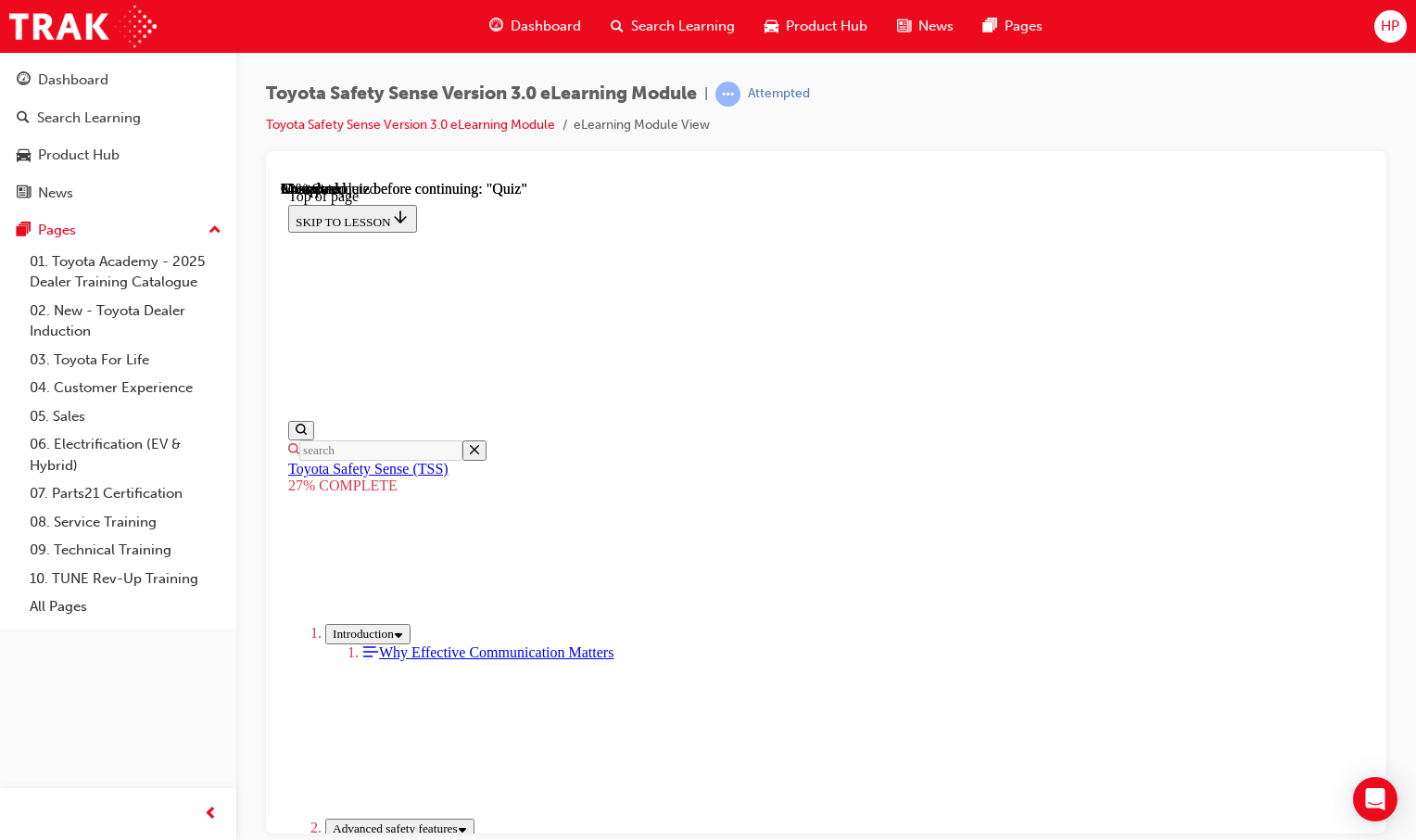
drag, startPoint x: 964, startPoint y: 727, endPoint x: 896, endPoint y: 720, distance: 68.4
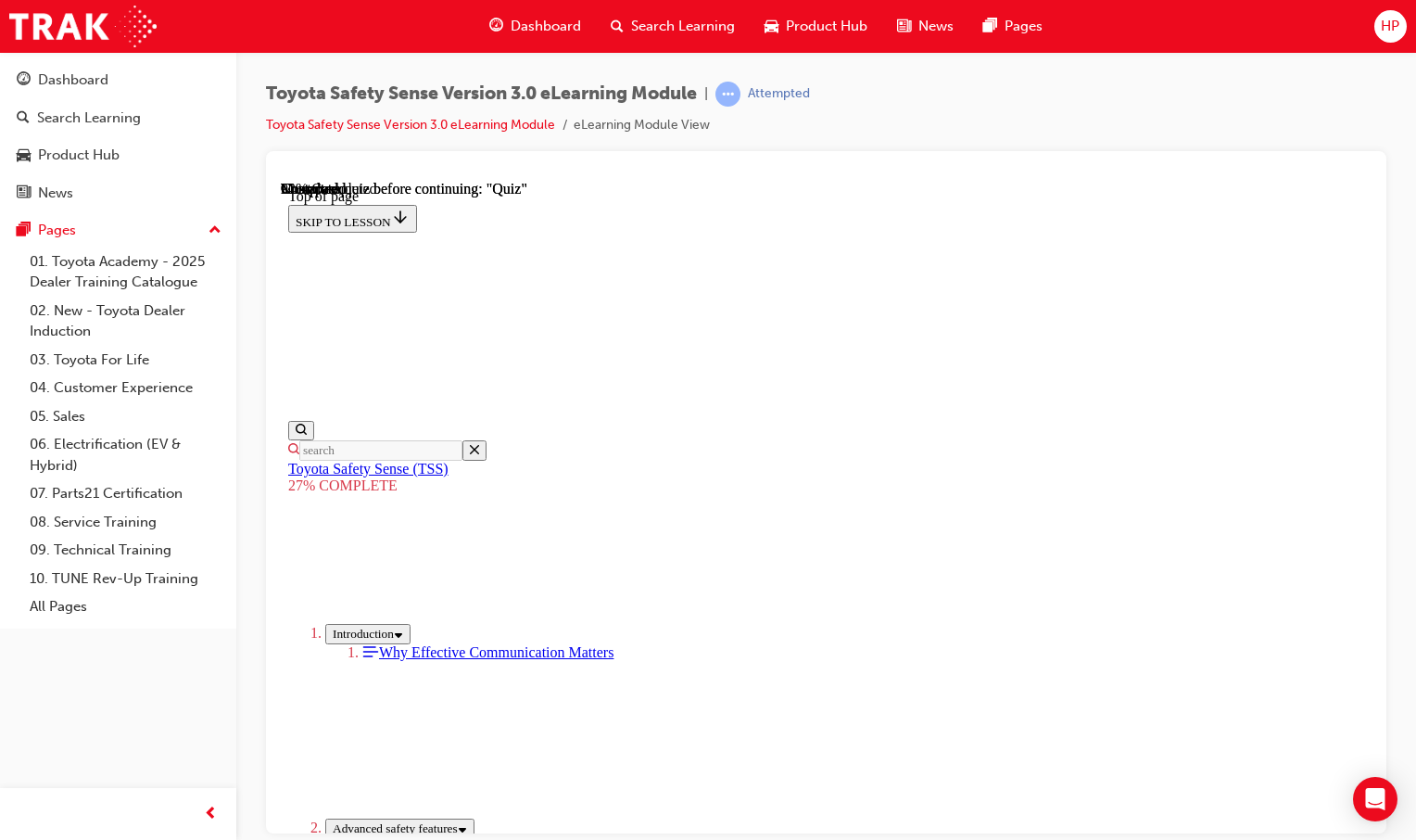
drag, startPoint x: 758, startPoint y: 318, endPoint x: 754, endPoint y: 399, distance: 81.1
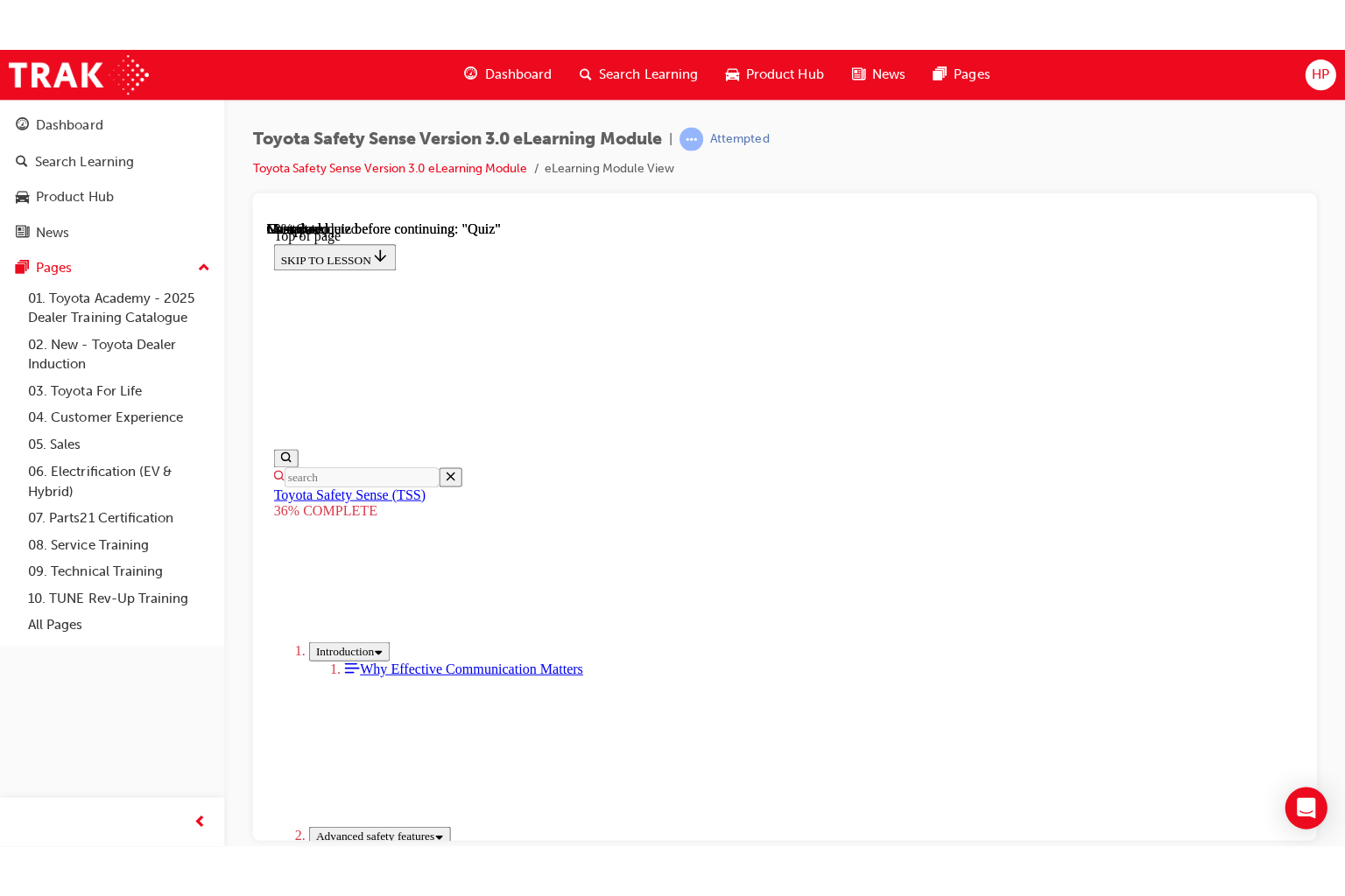
scroll to position [2679, 0]
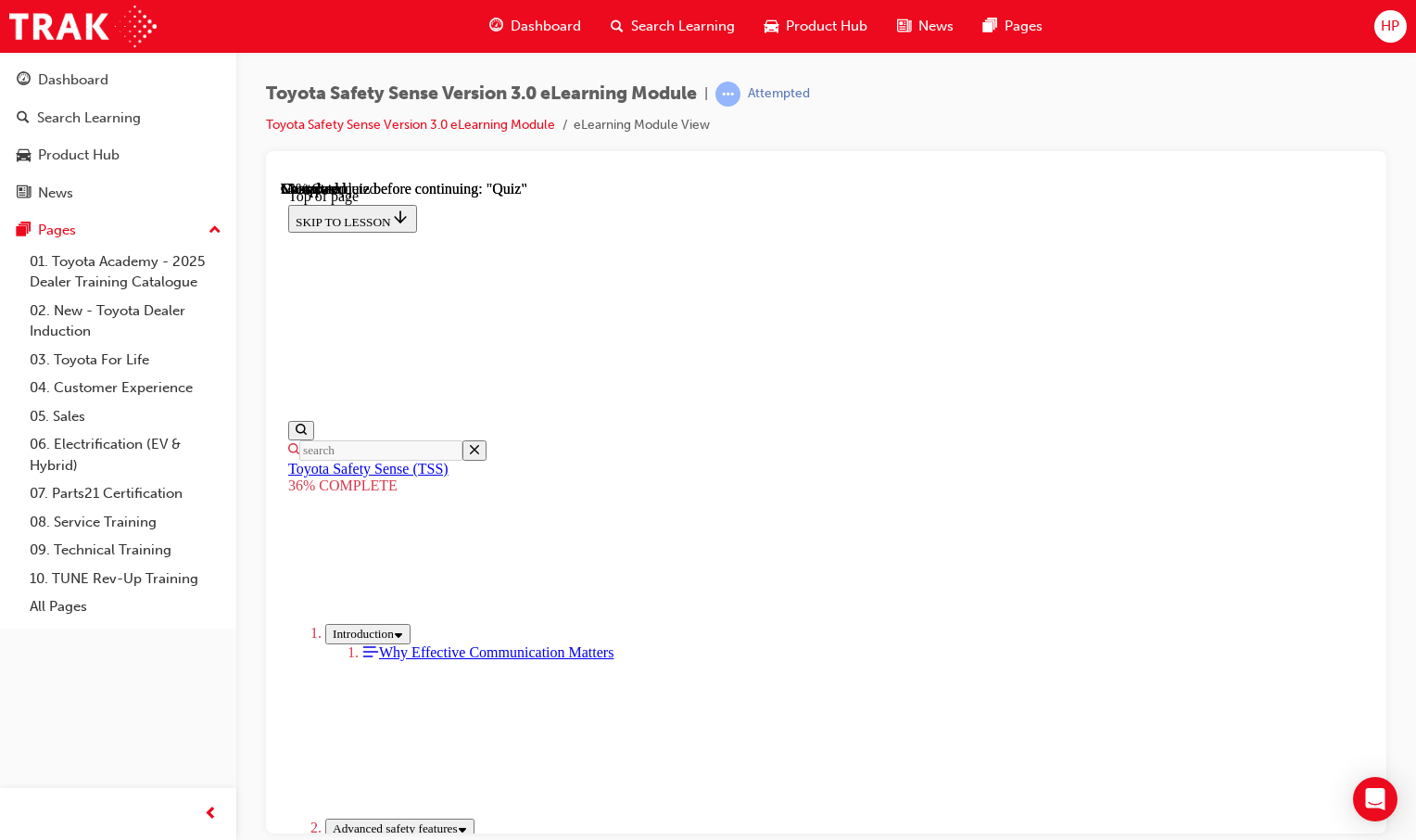
drag, startPoint x: 1280, startPoint y: 751, endPoint x: 1565, endPoint y: 995, distance: 375.2
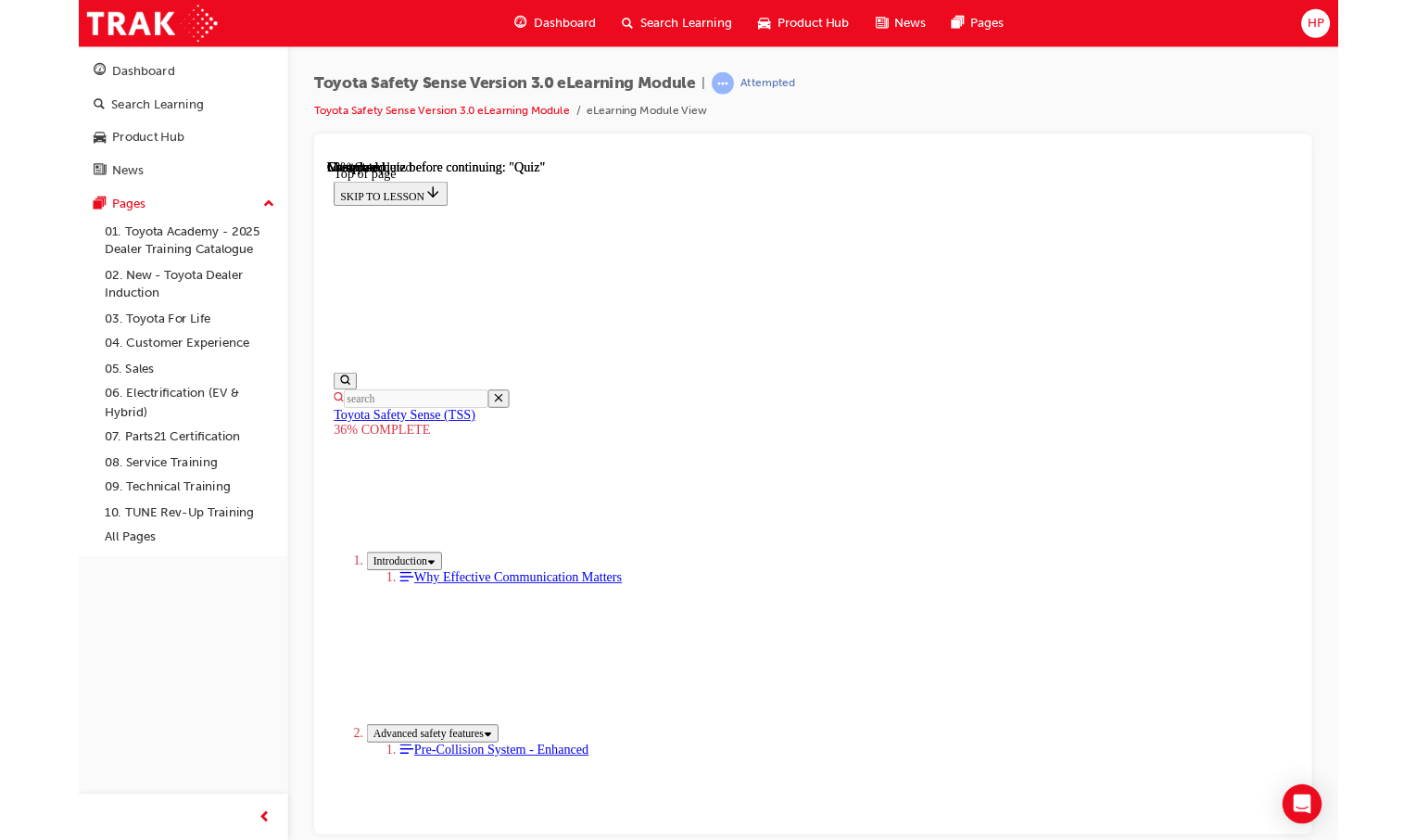
scroll to position [2820, 0]
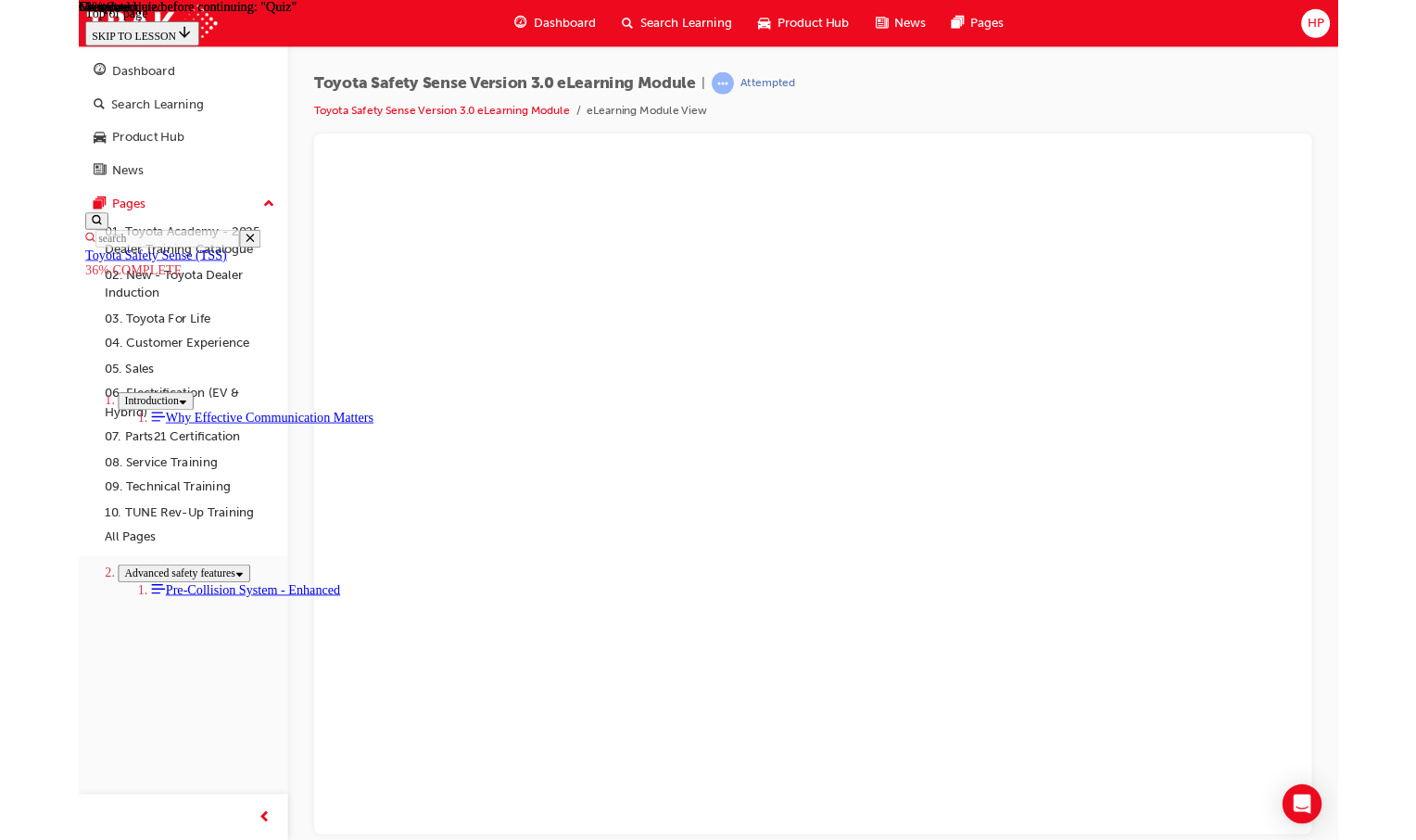
drag, startPoint x: 1423, startPoint y: 912, endPoint x: 1427, endPoint y: 834, distance: 78.1
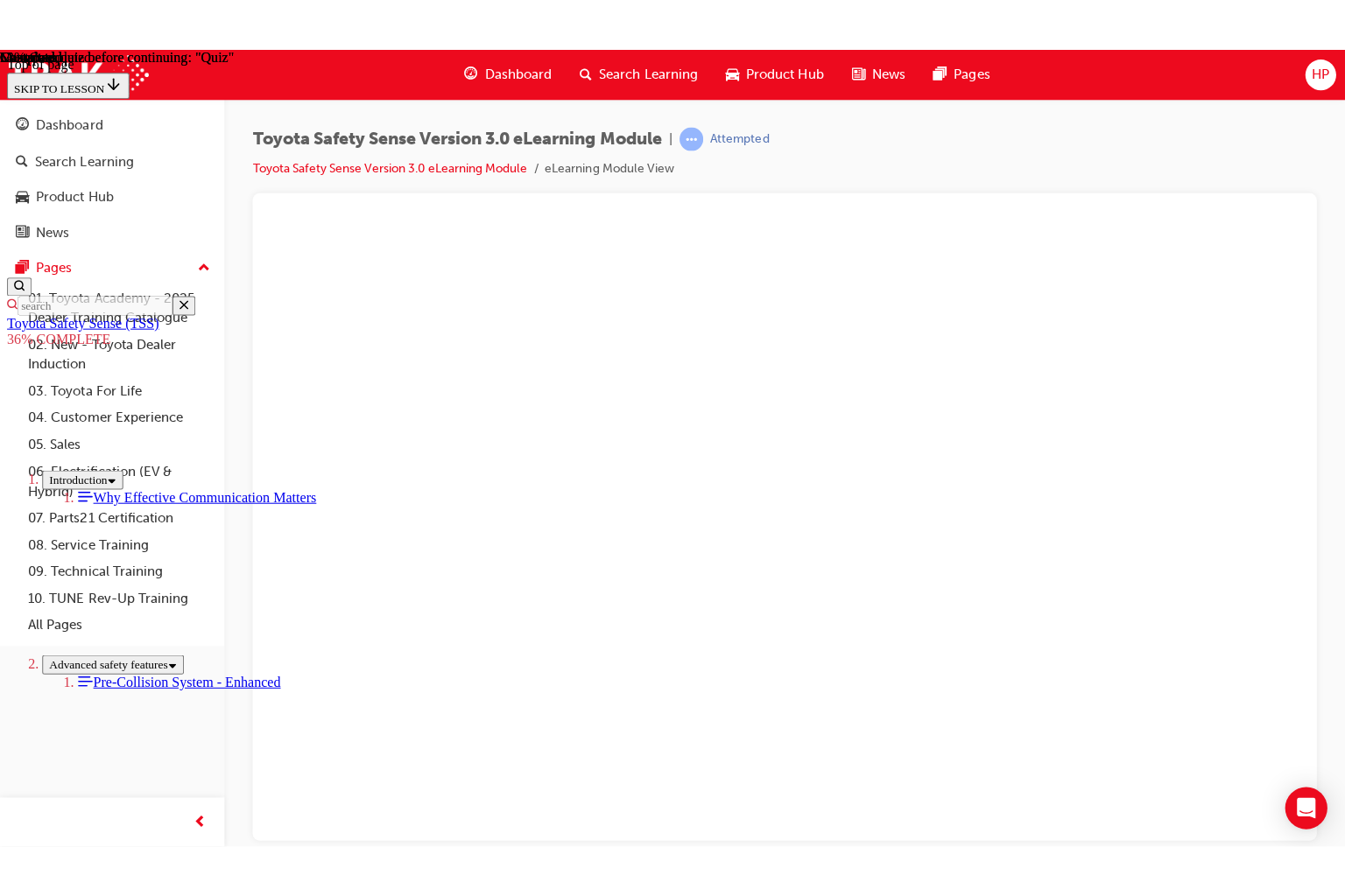
scroll to position [2766, 0]
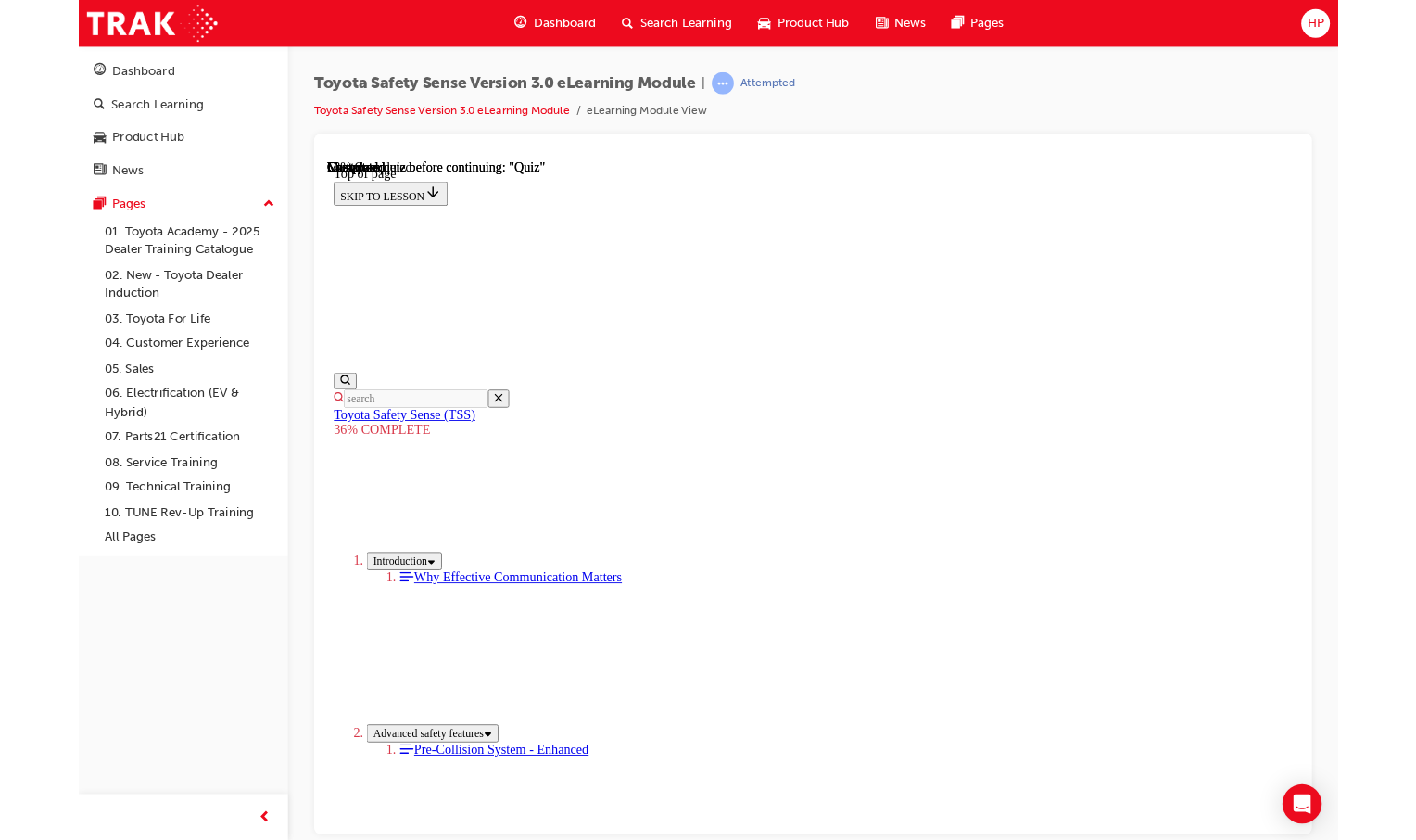
scroll to position [3046, 0]
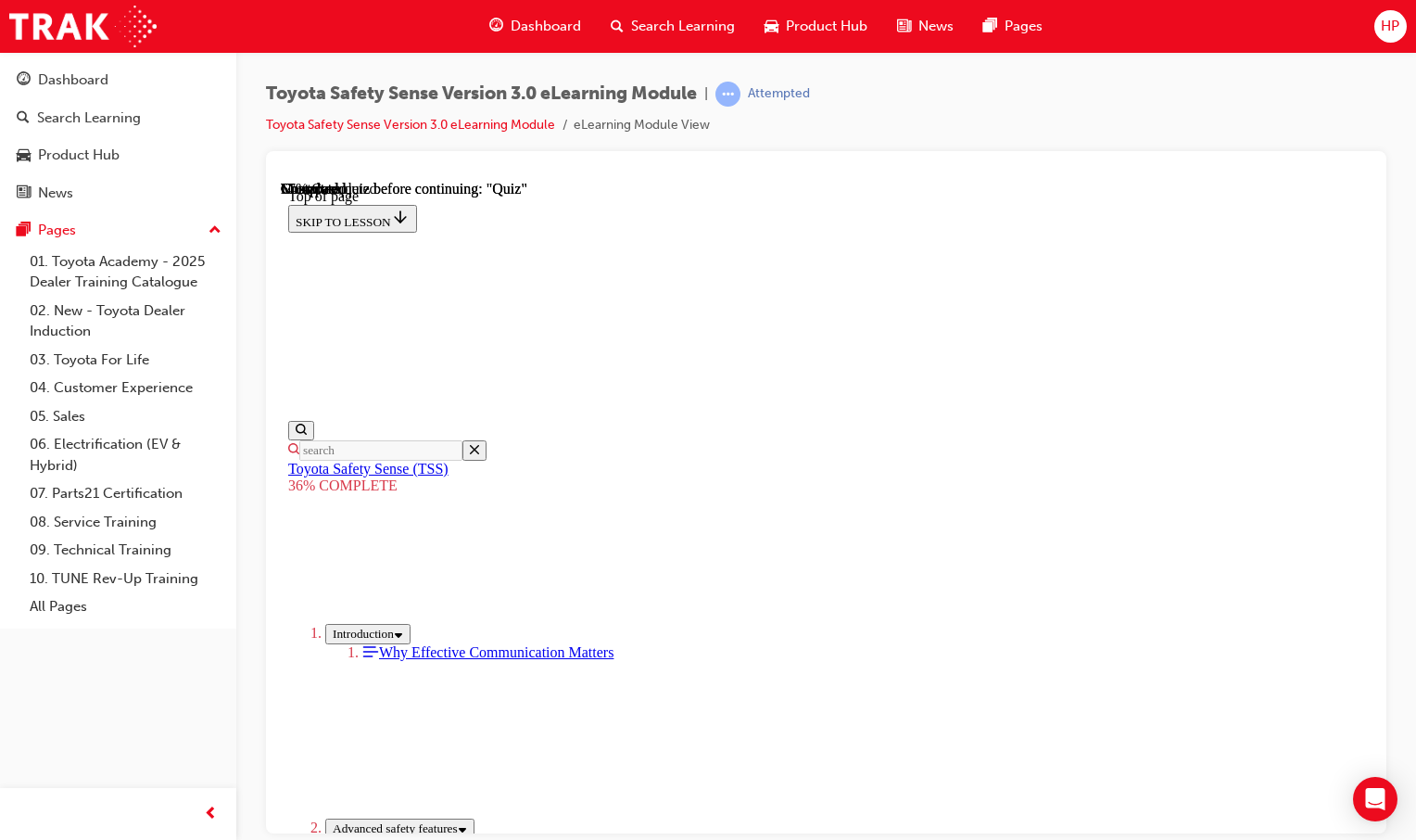
scroll to position [3734, 0]
drag, startPoint x: 646, startPoint y: 230, endPoint x: 1109, endPoint y: 243, distance: 463.2
drag, startPoint x: 620, startPoint y: 280, endPoint x: 803, endPoint y: 283, distance: 183.0
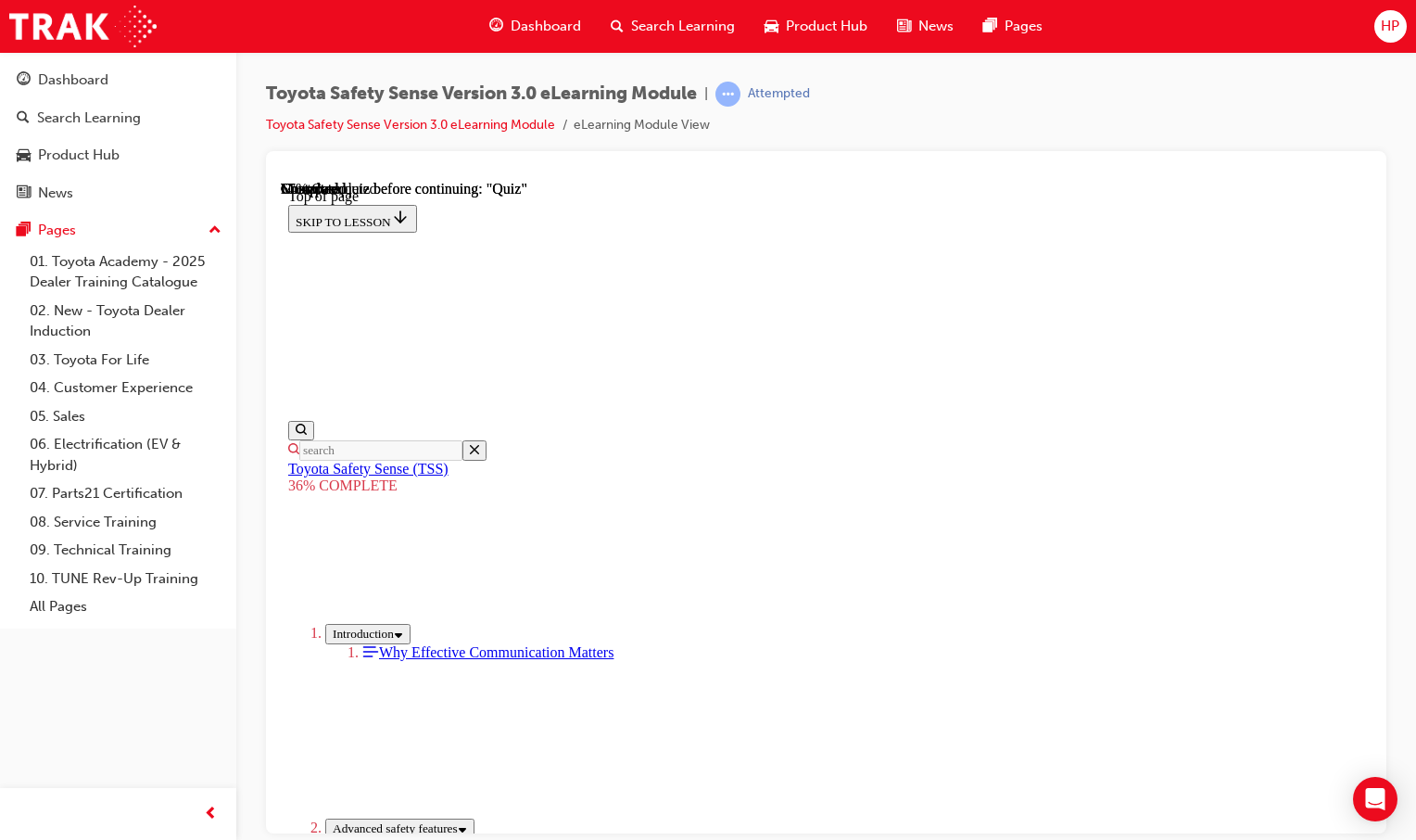
click at [1305, 836] on div "Toyota Safety Sense Version 3.0 eLearning Module | Attempted Toyota Safety Sens…" at bounding box center [708, 420] width 1416 height 840
drag, startPoint x: 890, startPoint y: 432, endPoint x: 913, endPoint y: 442, distance: 25.1
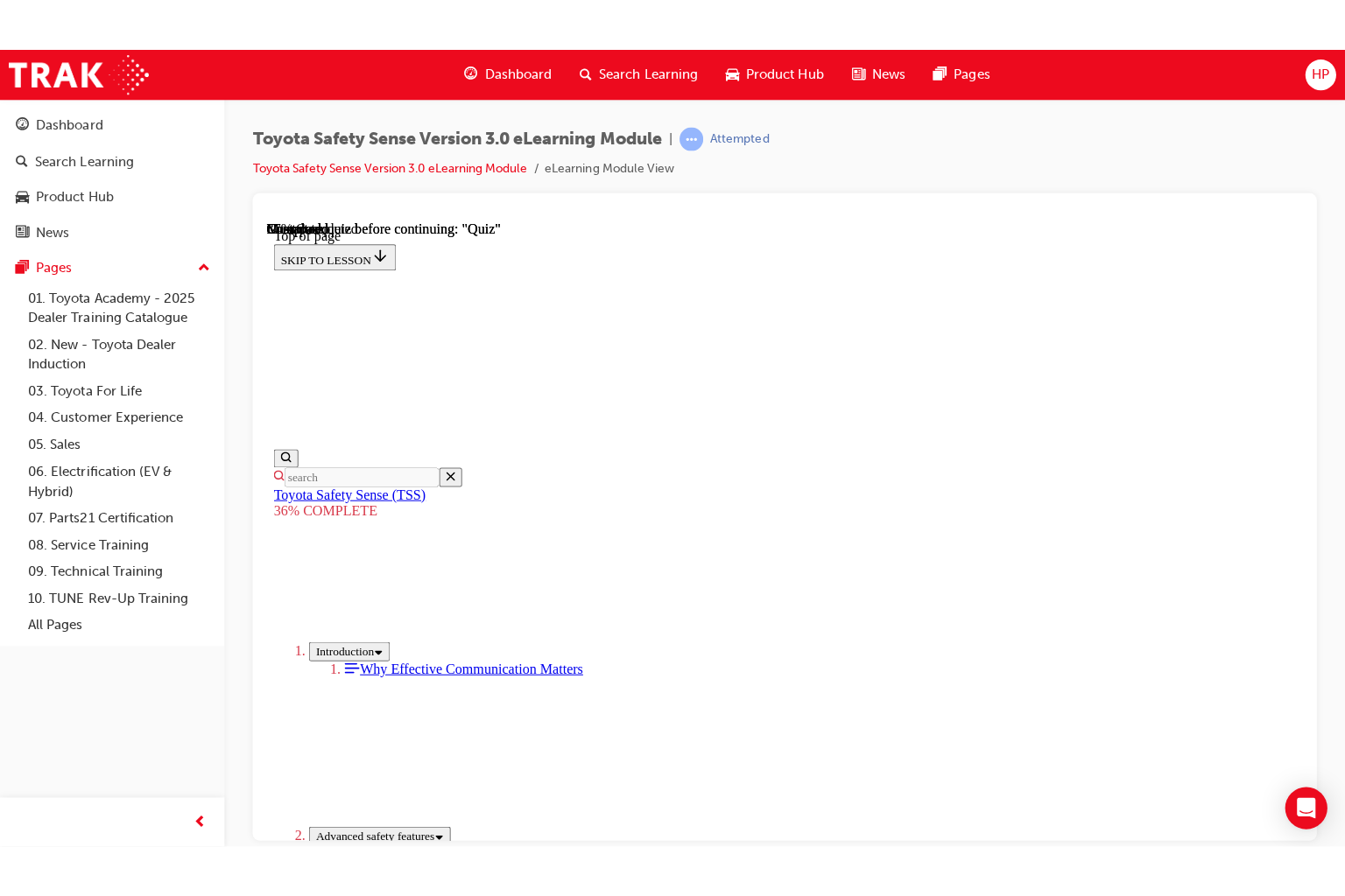
scroll to position [5236, 0]
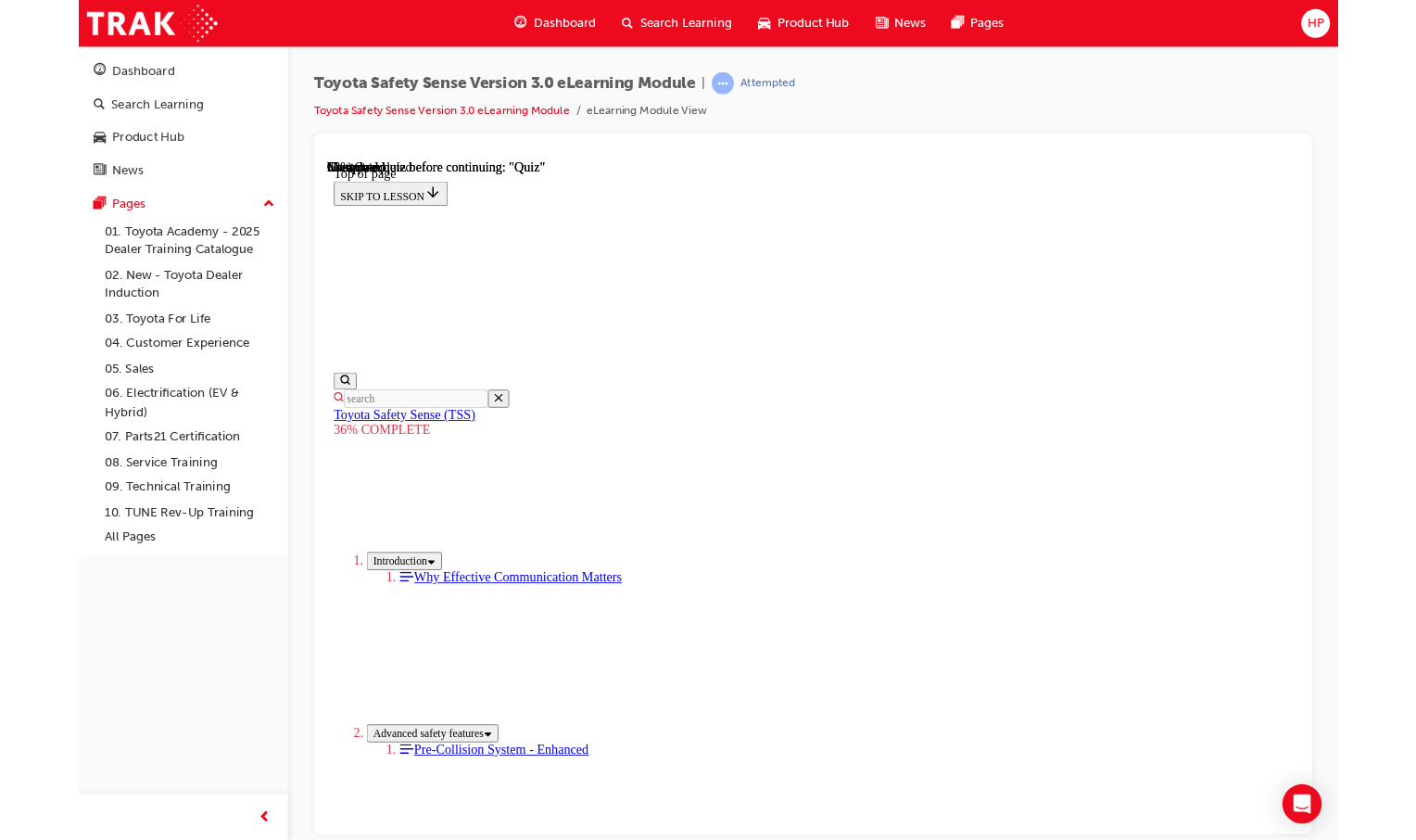
scroll to position [5296, 0]
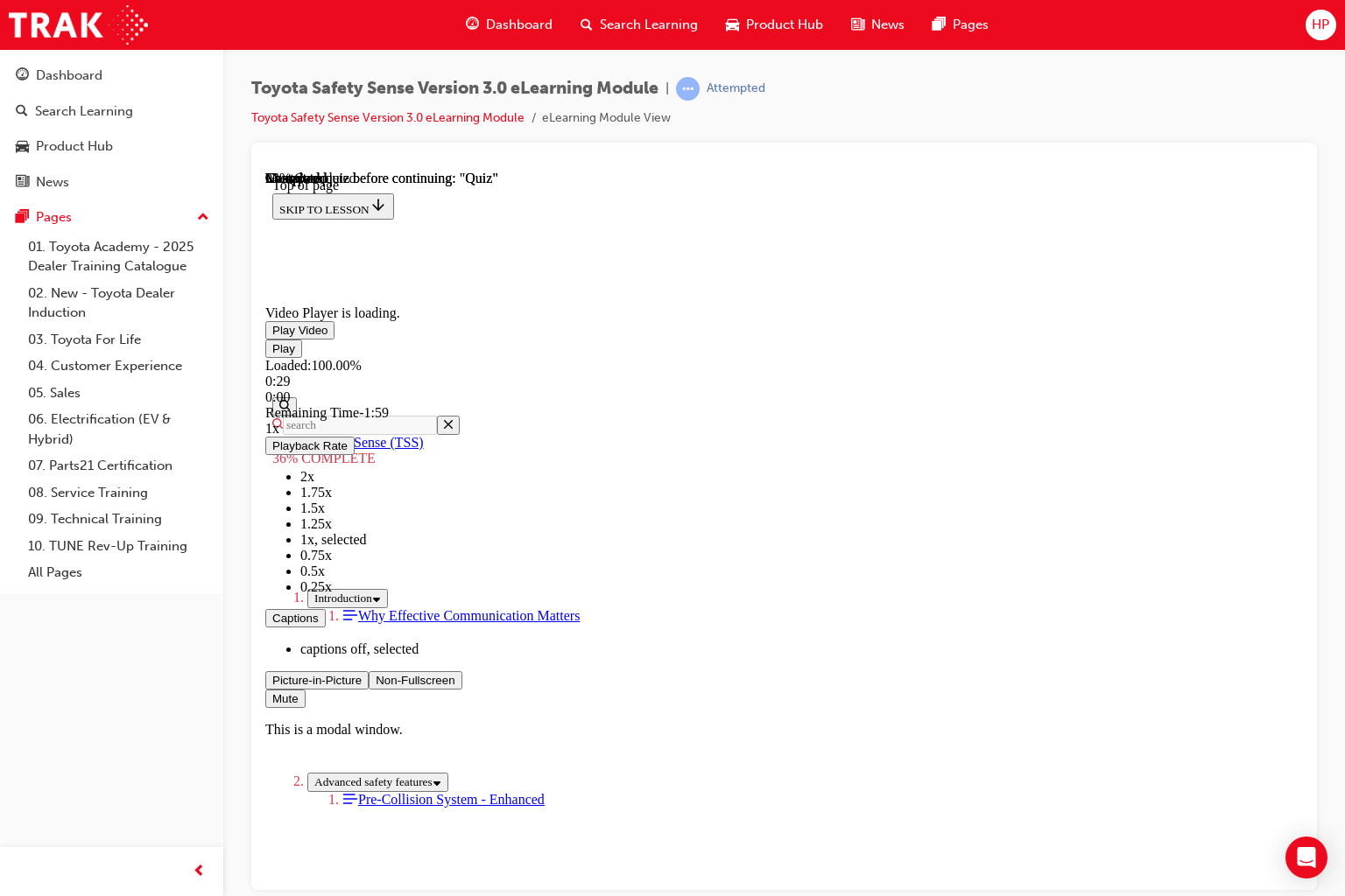
click at [501, 301] on video "Video player. You can use the space bar to toggle playback and arrow keys to sc…" at bounding box center [396, 236] width 263 height 131
click at [376, 686] on span "Video player. You can use the space bar to toggle playback and arrow keys to sc…" at bounding box center [376, 679] width 0 height 14
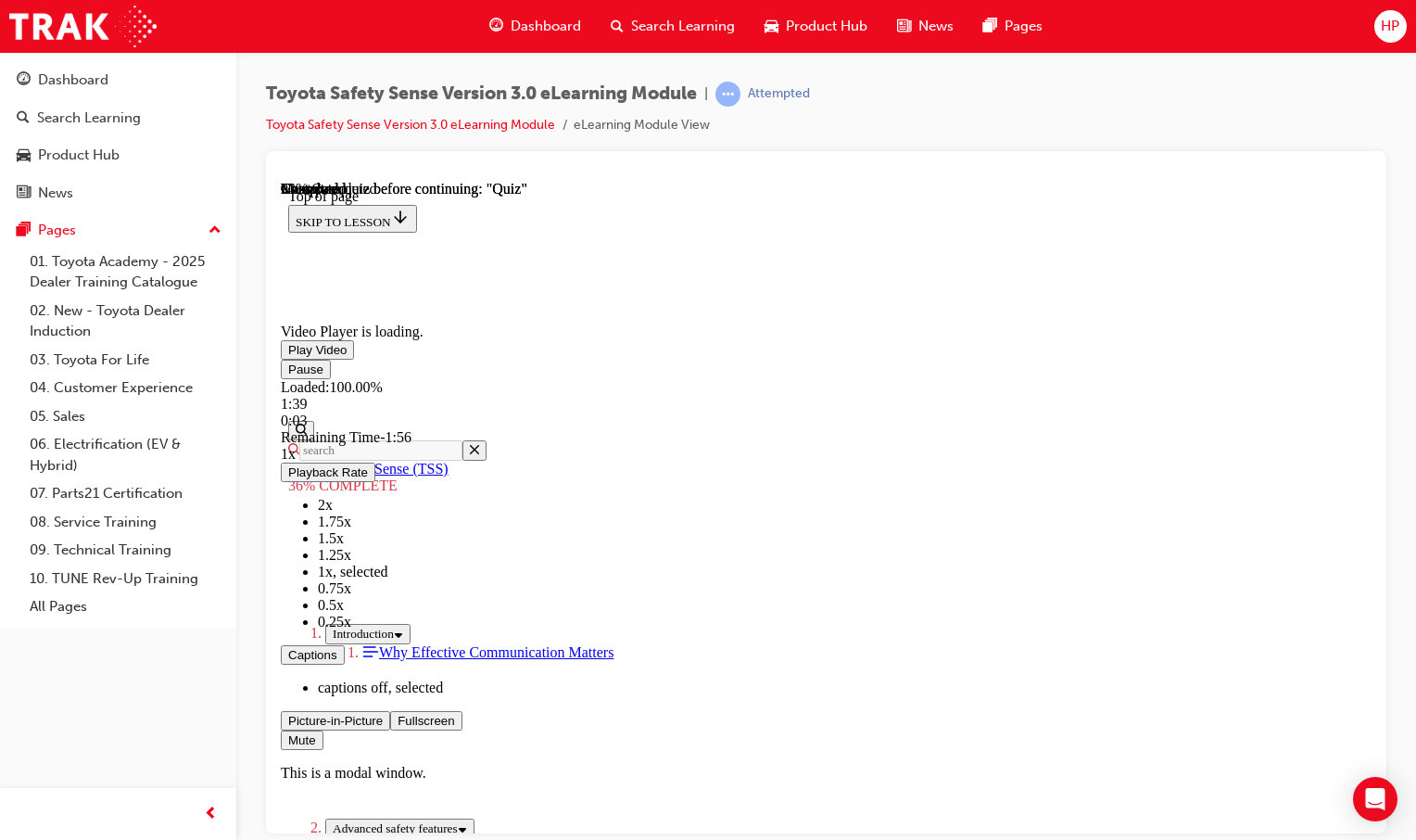
scroll to position [5848, 0]
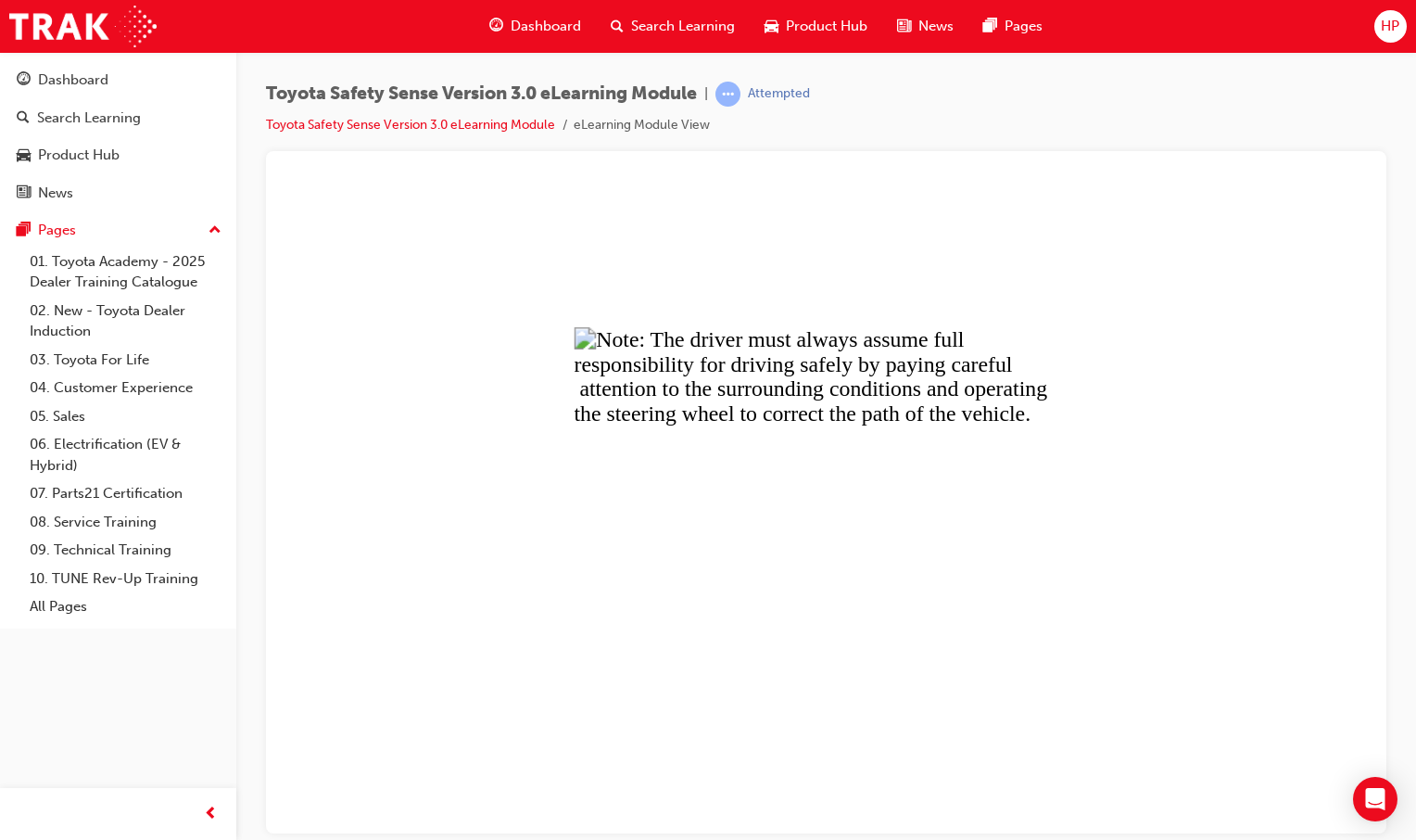
click at [781, 562] on button "Unzoom image" at bounding box center [826, 506] width 1091 height 652
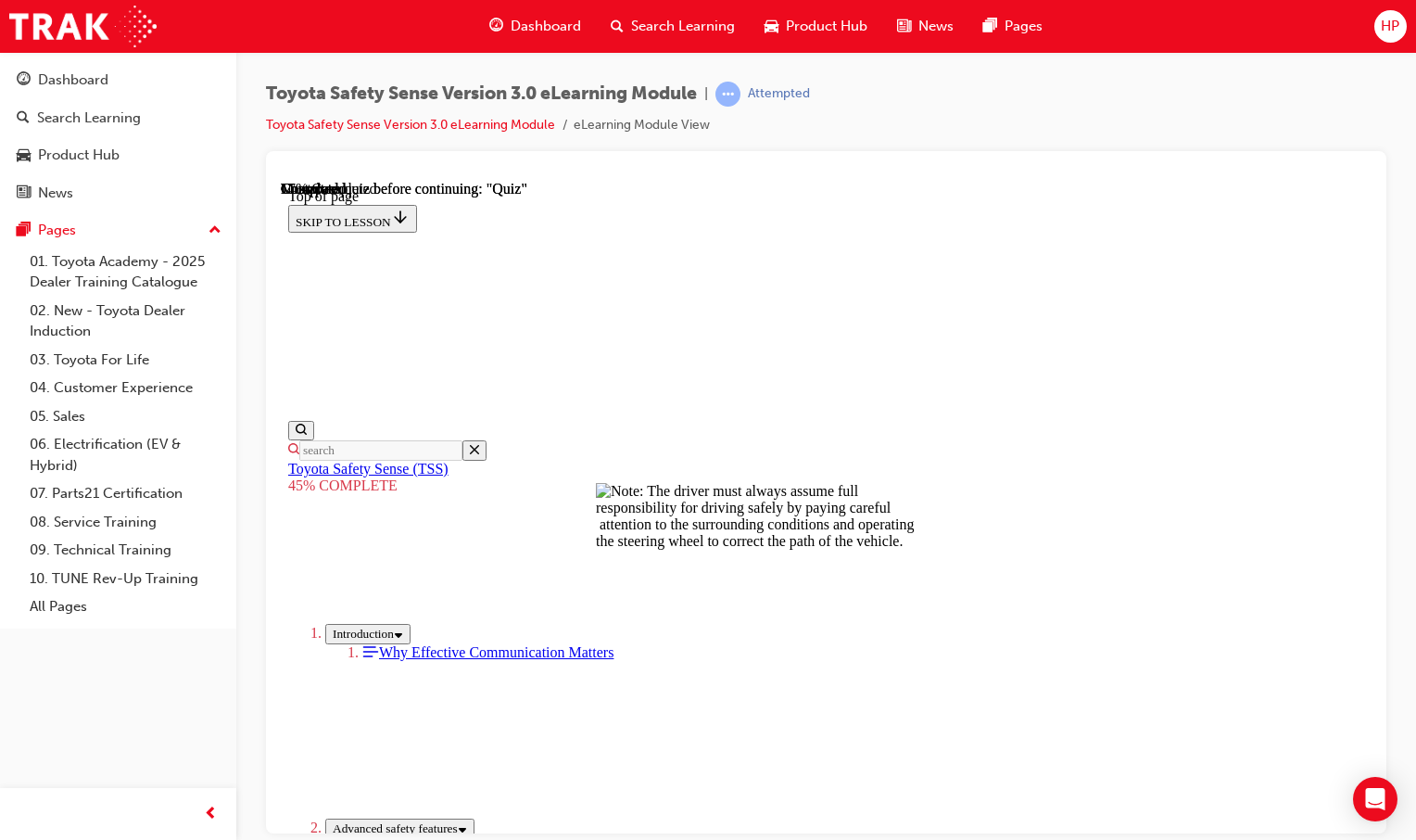
click at [785, 560] on button "Unzoom image" at bounding box center [826, 506] width 1091 height 652
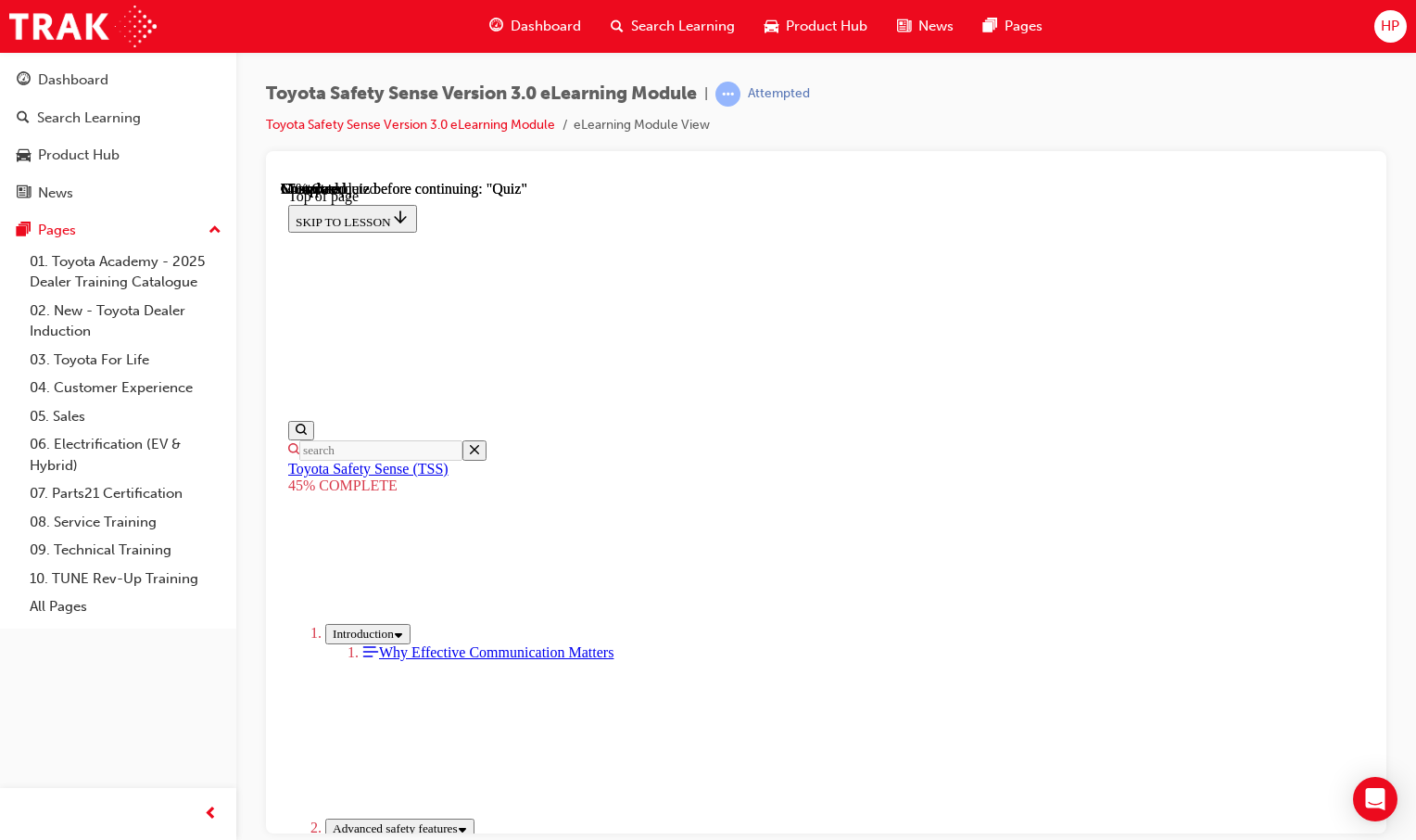
scroll to position [335, 0]
drag, startPoint x: 988, startPoint y: 378, endPoint x: 1207, endPoint y: 533, distance: 268.3
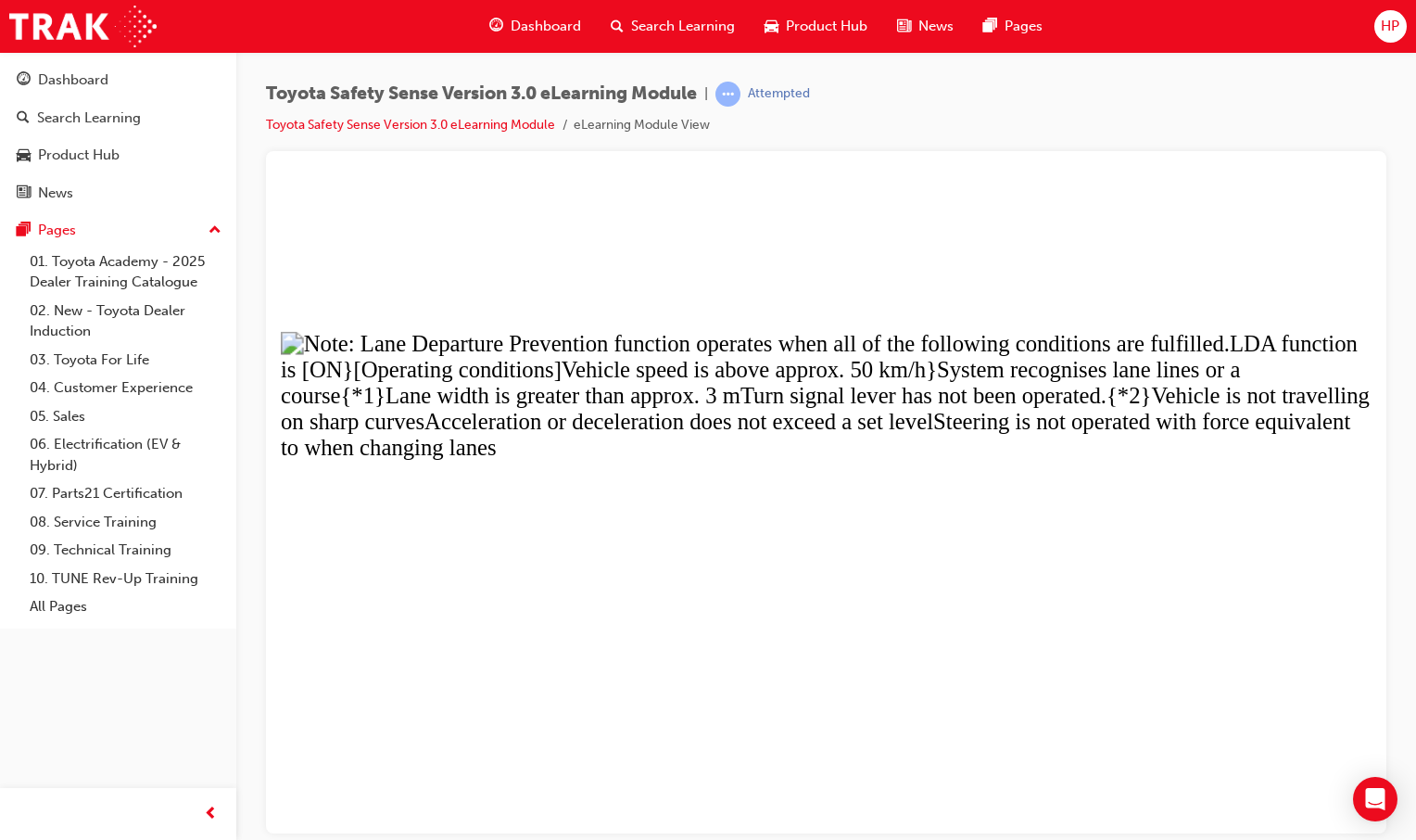
click at [967, 588] on button "Unzoom image" at bounding box center [826, 506] width 1091 height 652
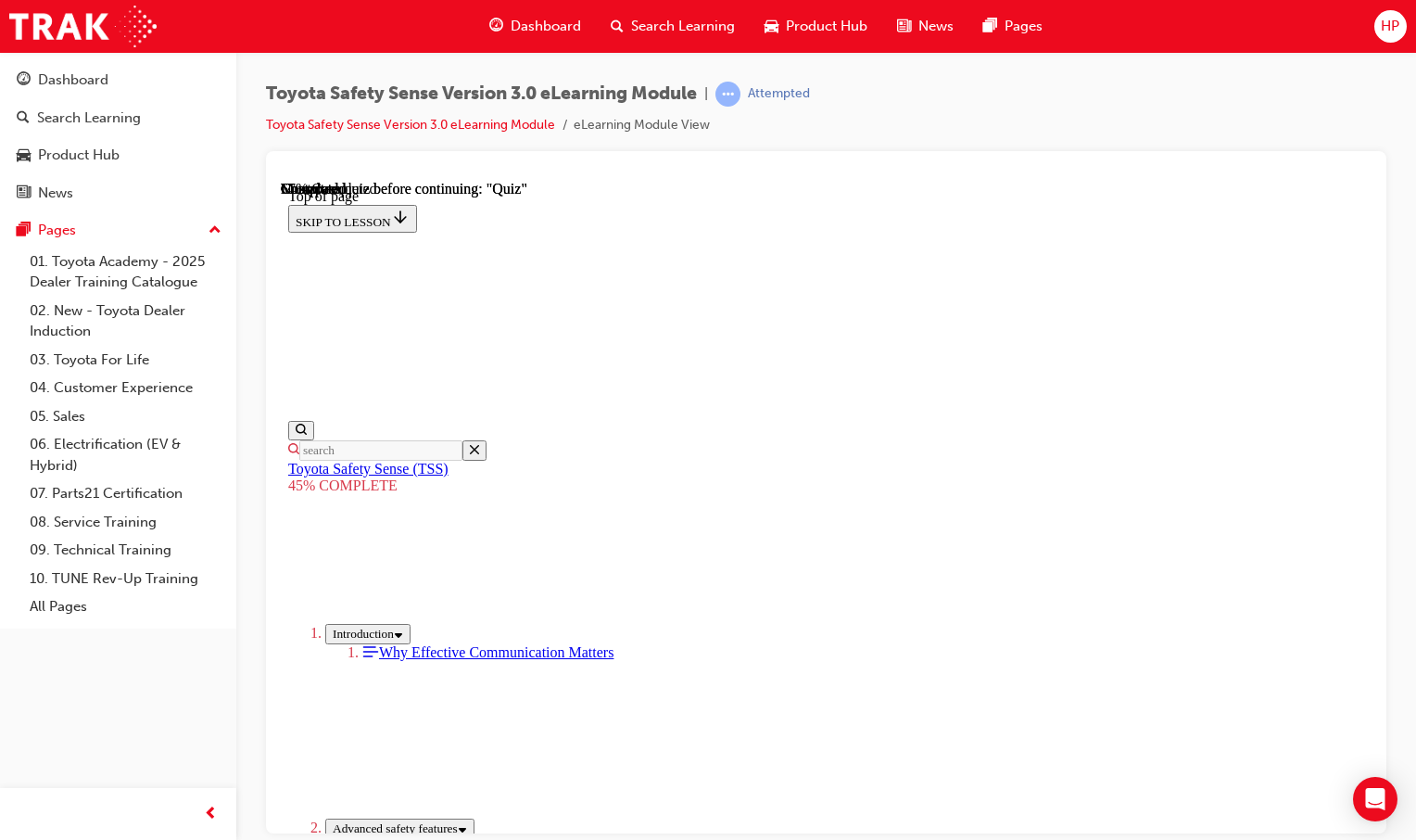
scroll to position [2064, 0]
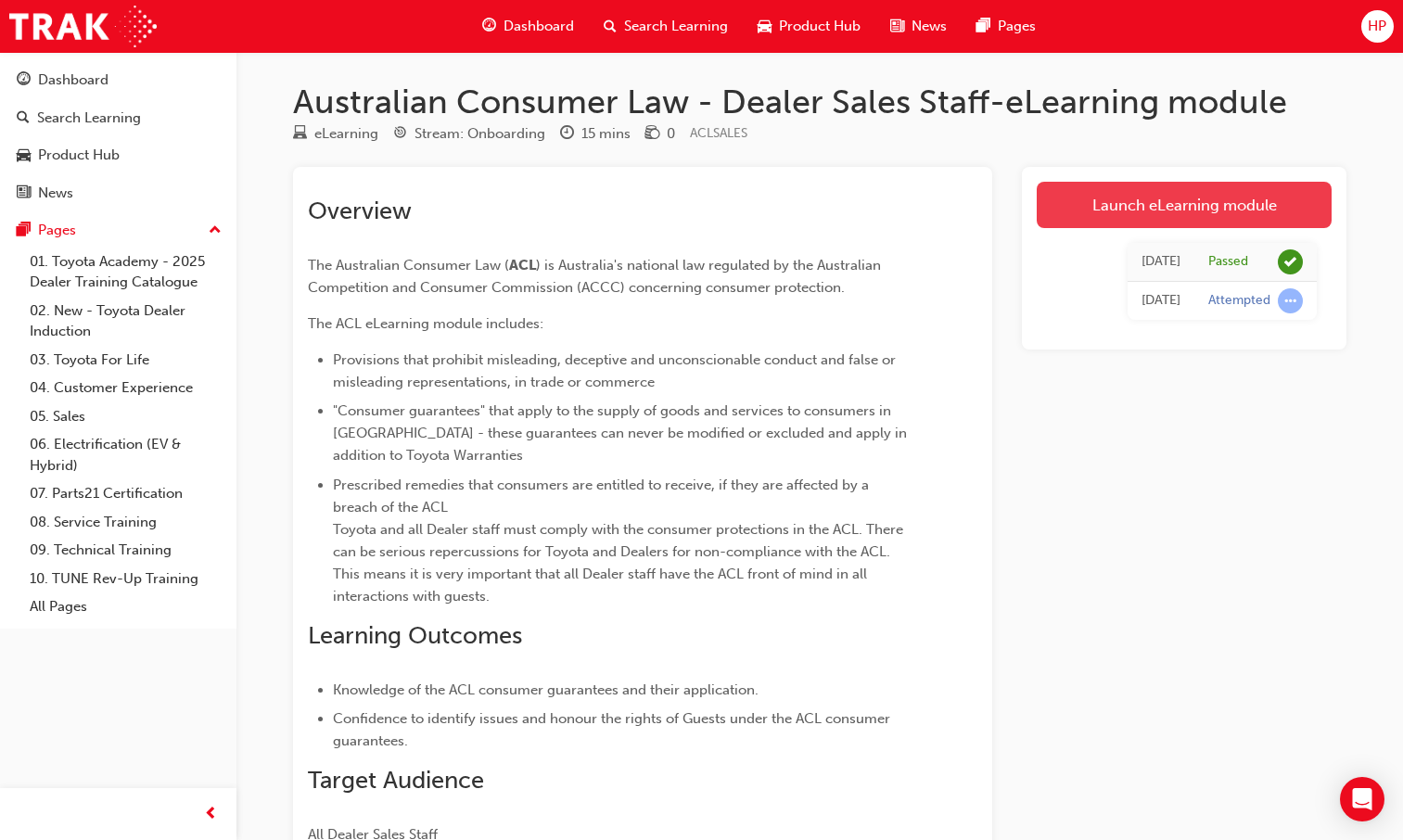
click at [1099, 193] on link "Launch eLearning module" at bounding box center [1184, 204] width 295 height 47
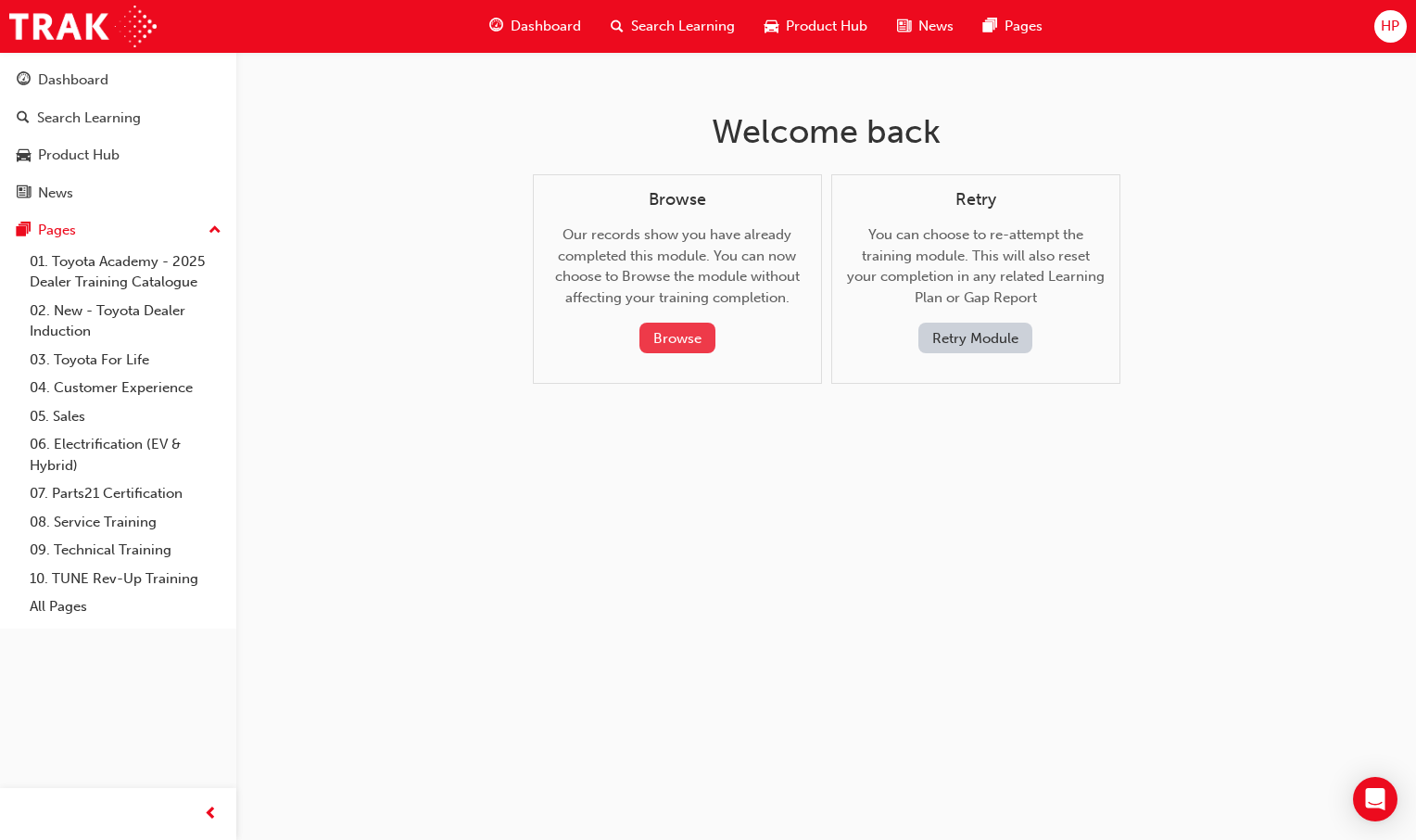
click at [653, 326] on button "Browse" at bounding box center [678, 338] width 76 height 31
